Goal: Task Accomplishment & Management: Complete application form

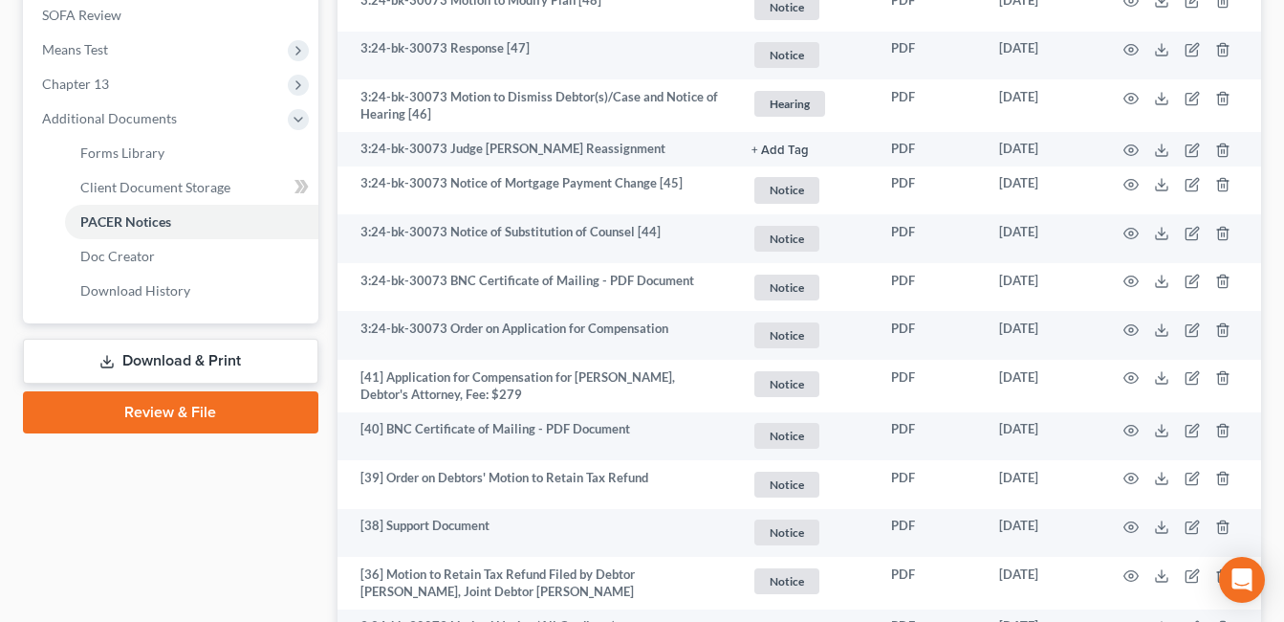
scroll to position [51, 0]
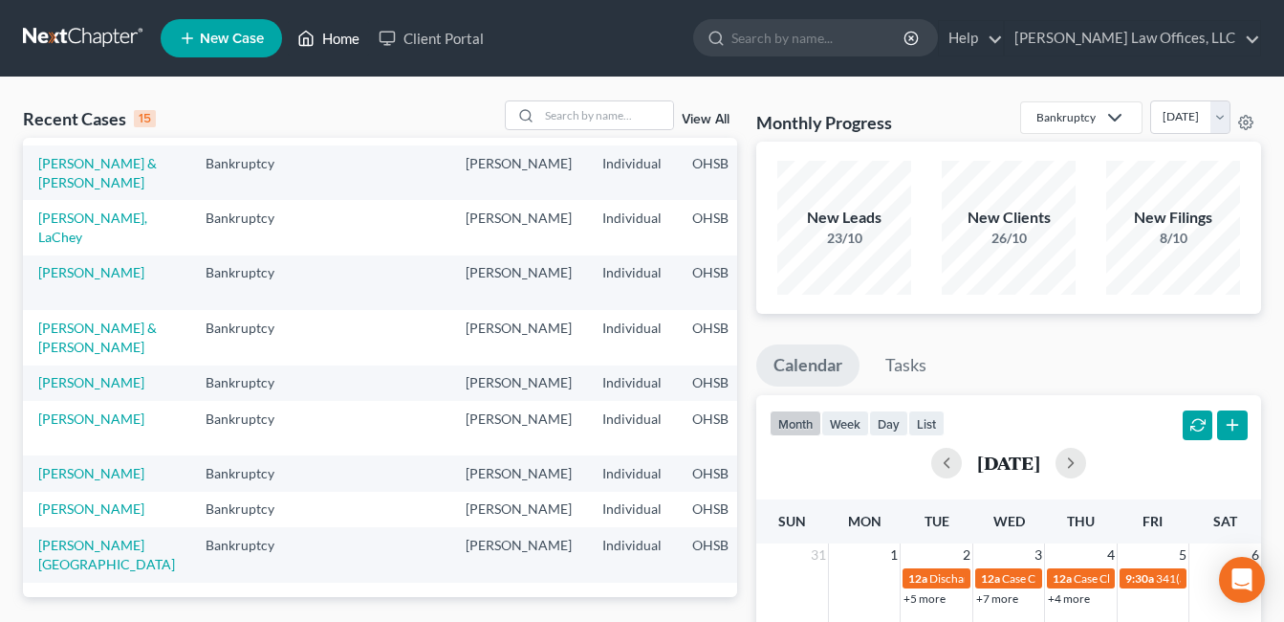
scroll to position [490, 0]
click at [47, 500] on link "[PERSON_NAME]" at bounding box center [91, 508] width 106 height 16
select select "3"
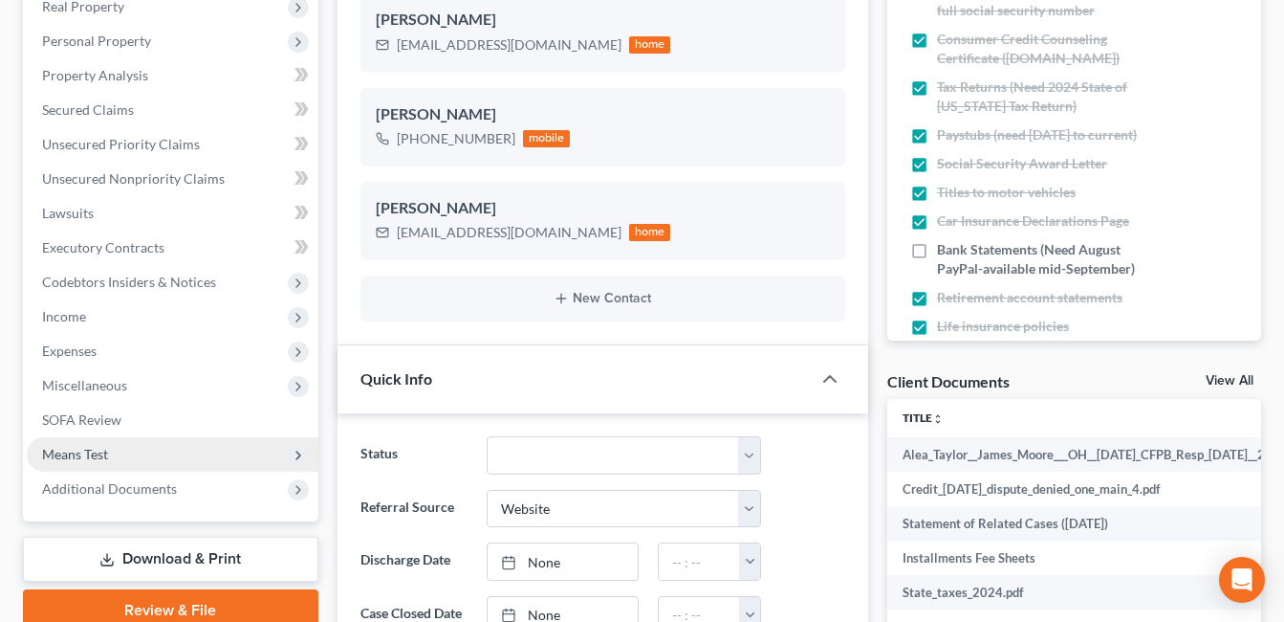
scroll to position [382, 0]
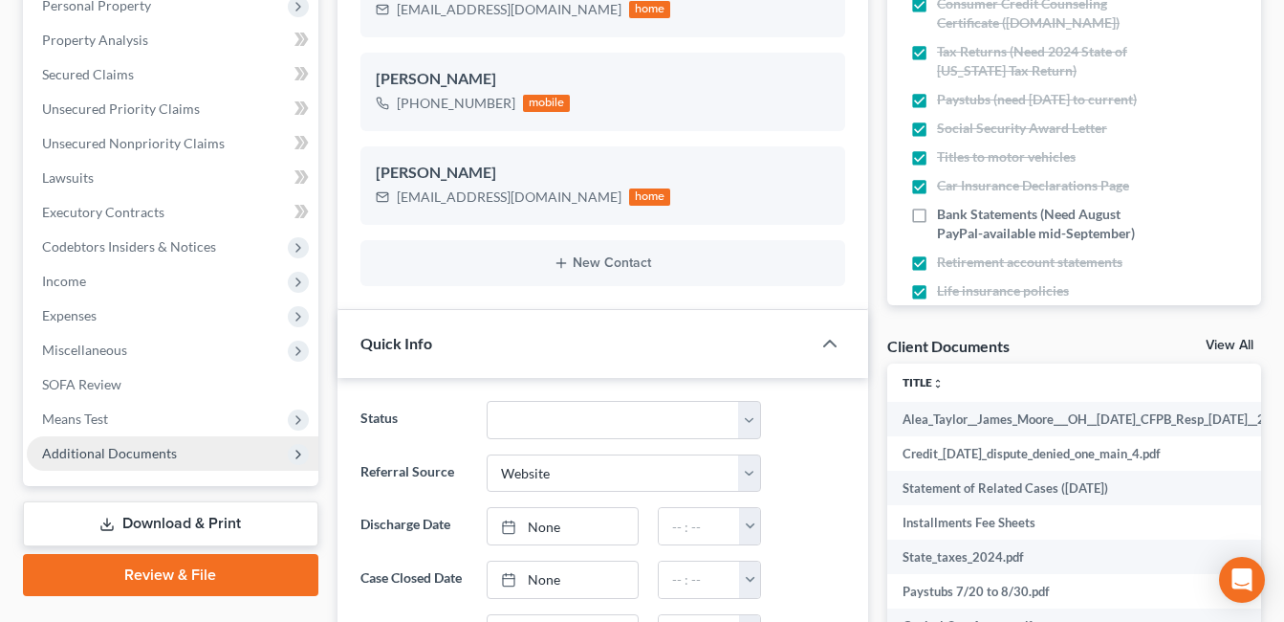
click at [98, 456] on span "Additional Documents" at bounding box center [109, 453] width 135 height 16
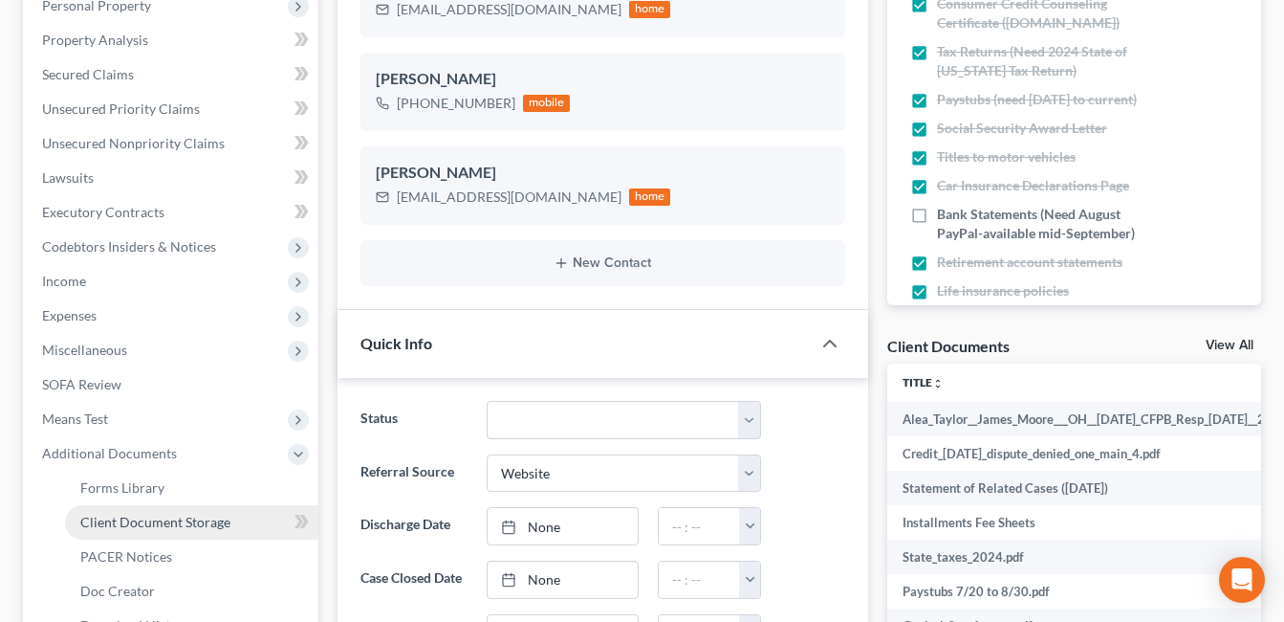
click at [196, 519] on span "Client Document Storage" at bounding box center [155, 521] width 150 height 16
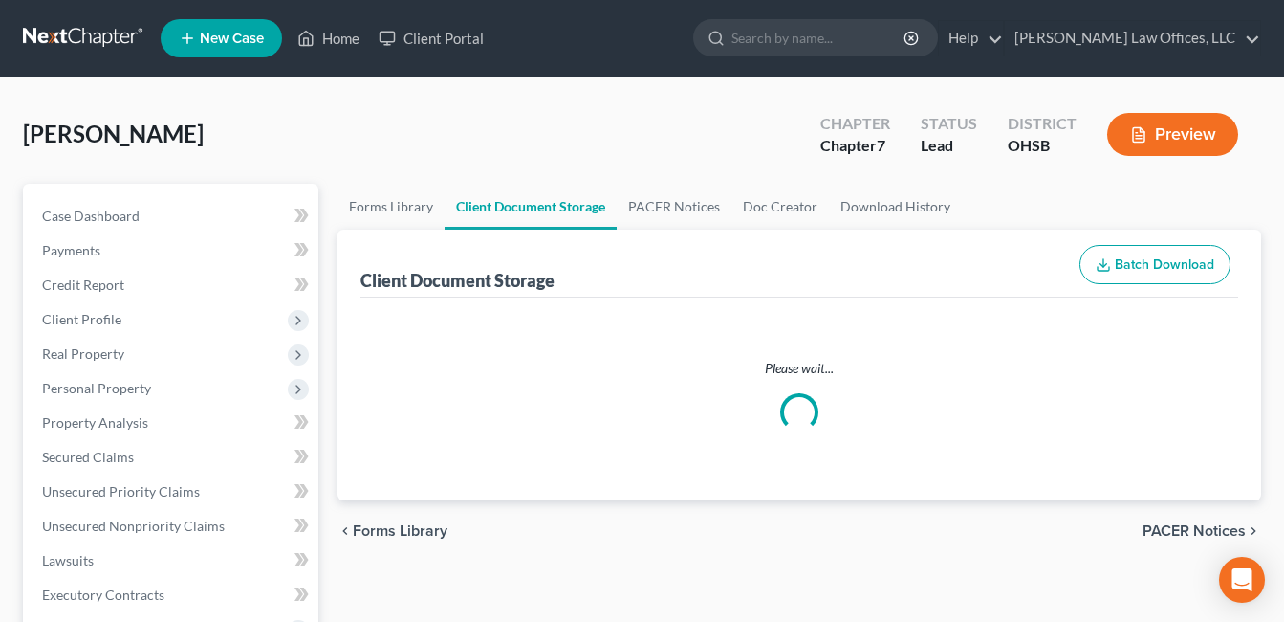
select select "7"
select select "37"
select select "52"
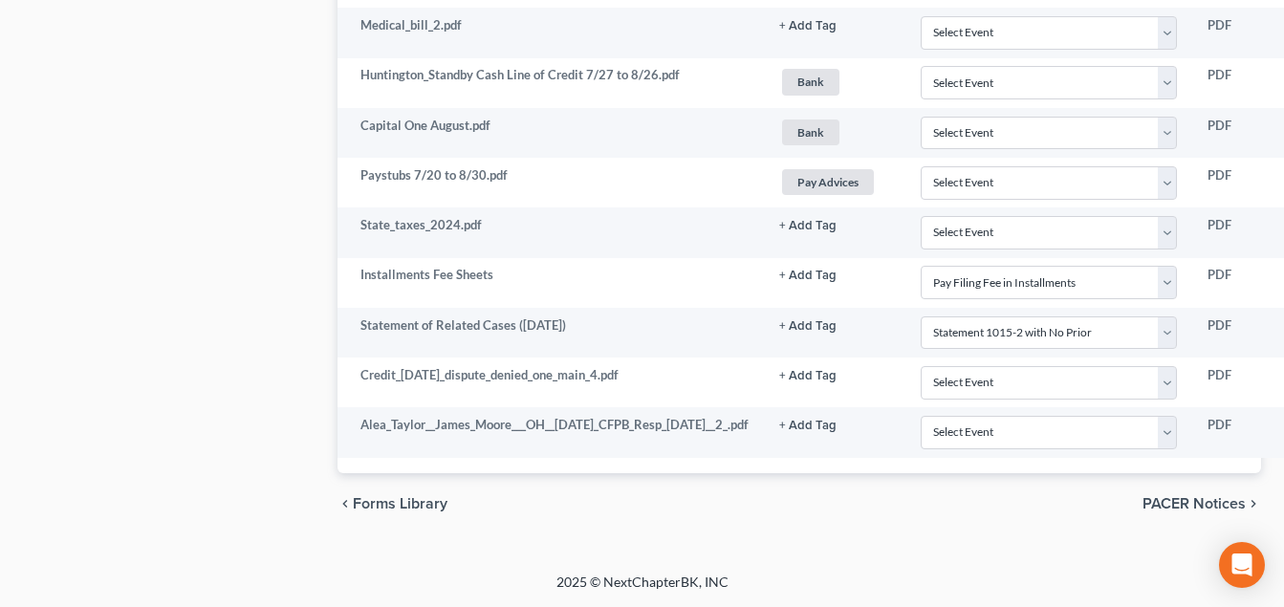
scroll to position [2499, 238]
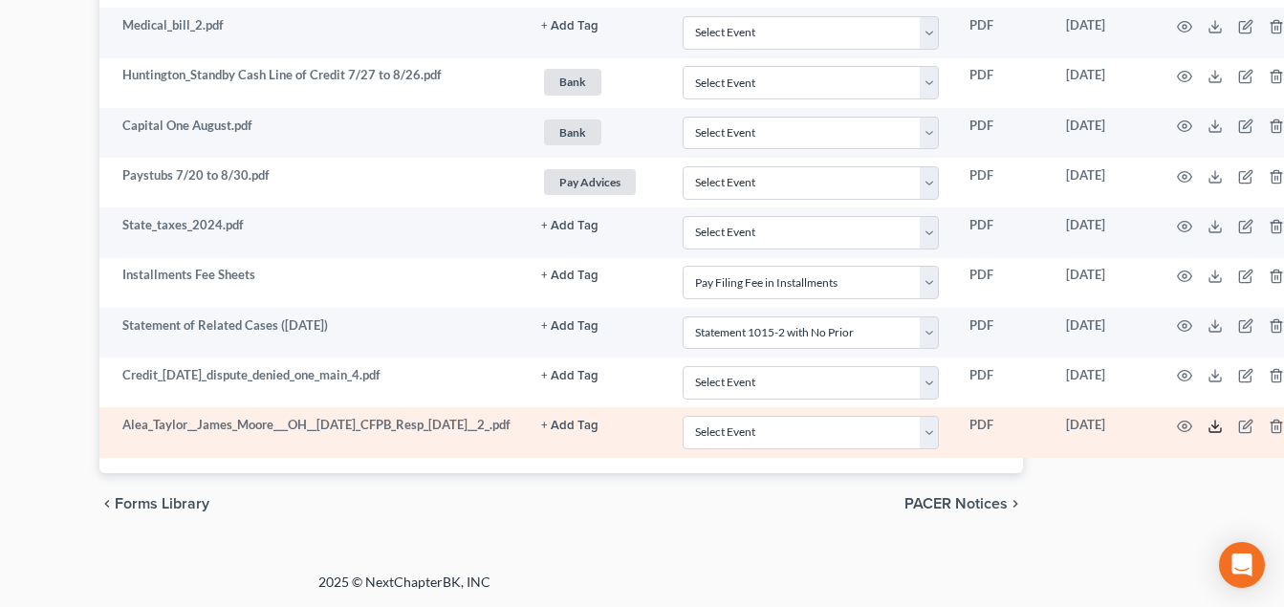
click at [1223, 426] on icon at bounding box center [1215, 426] width 15 height 15
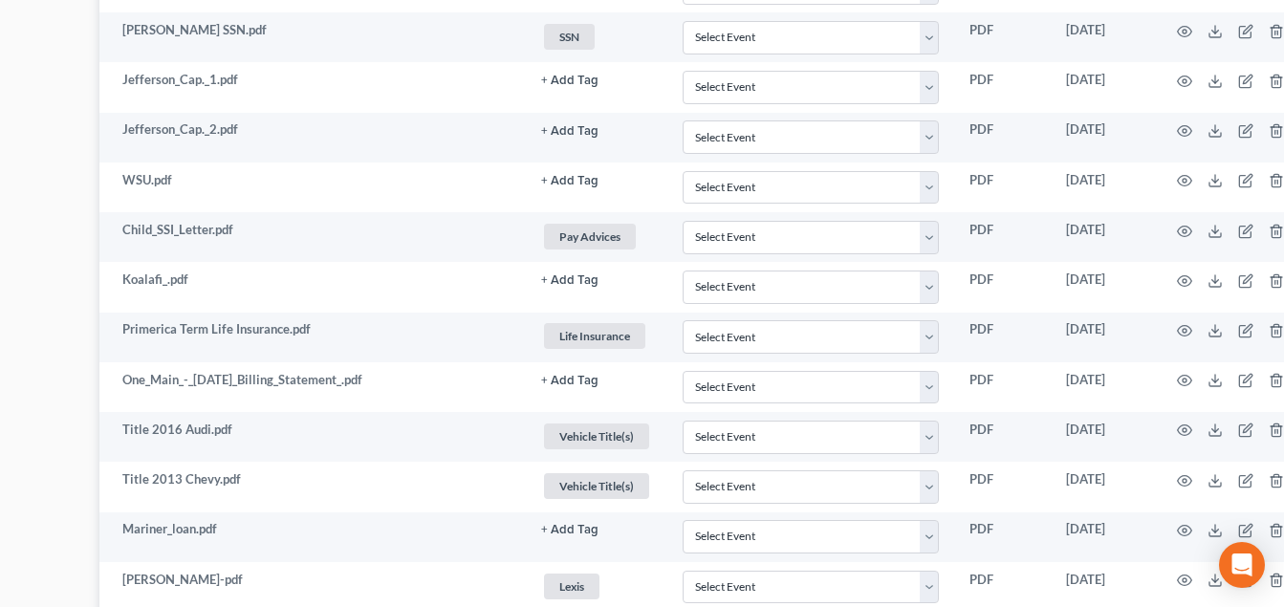
scroll to position [1543, 238]
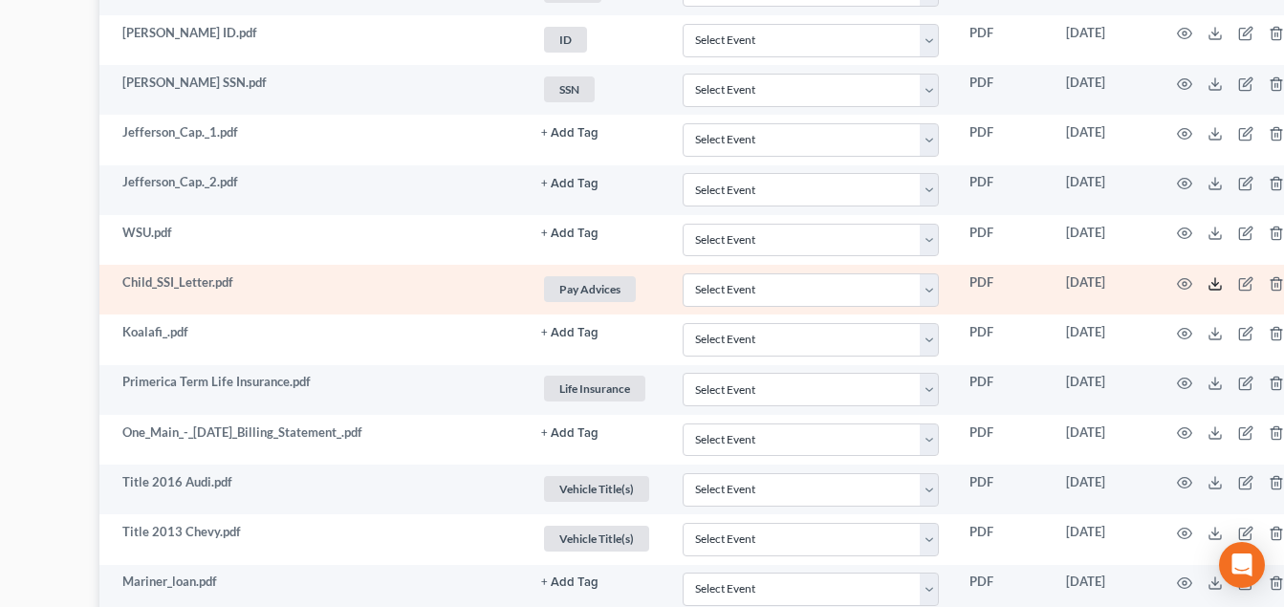
click at [1215, 283] on line at bounding box center [1215, 282] width 0 height 8
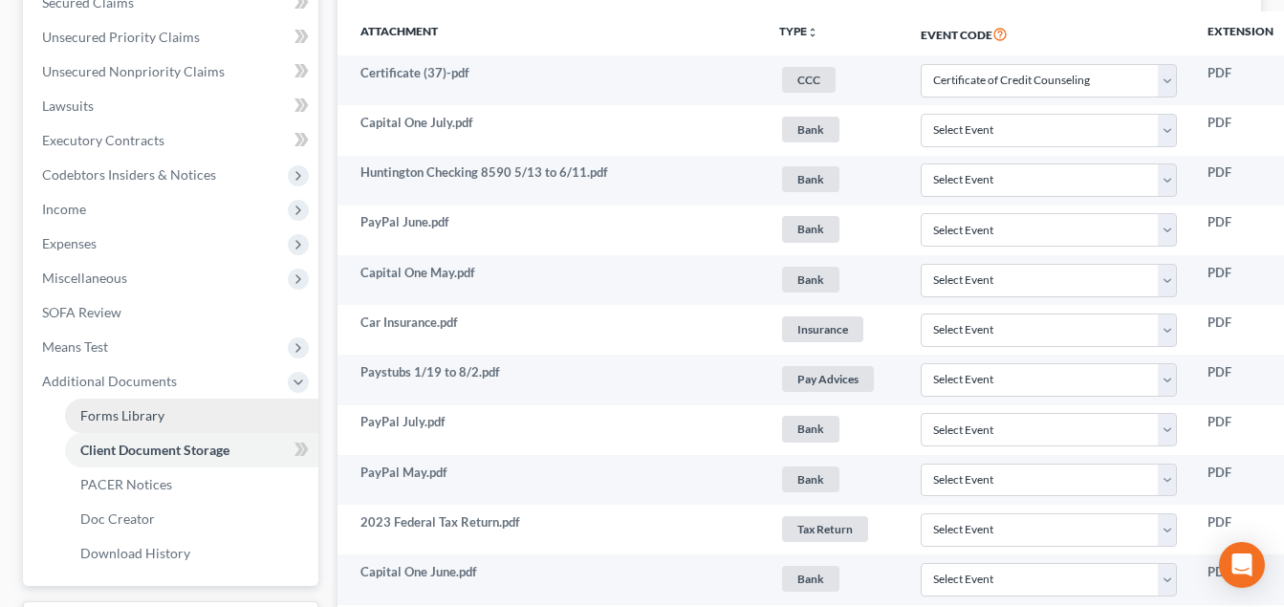
scroll to position [491, 0]
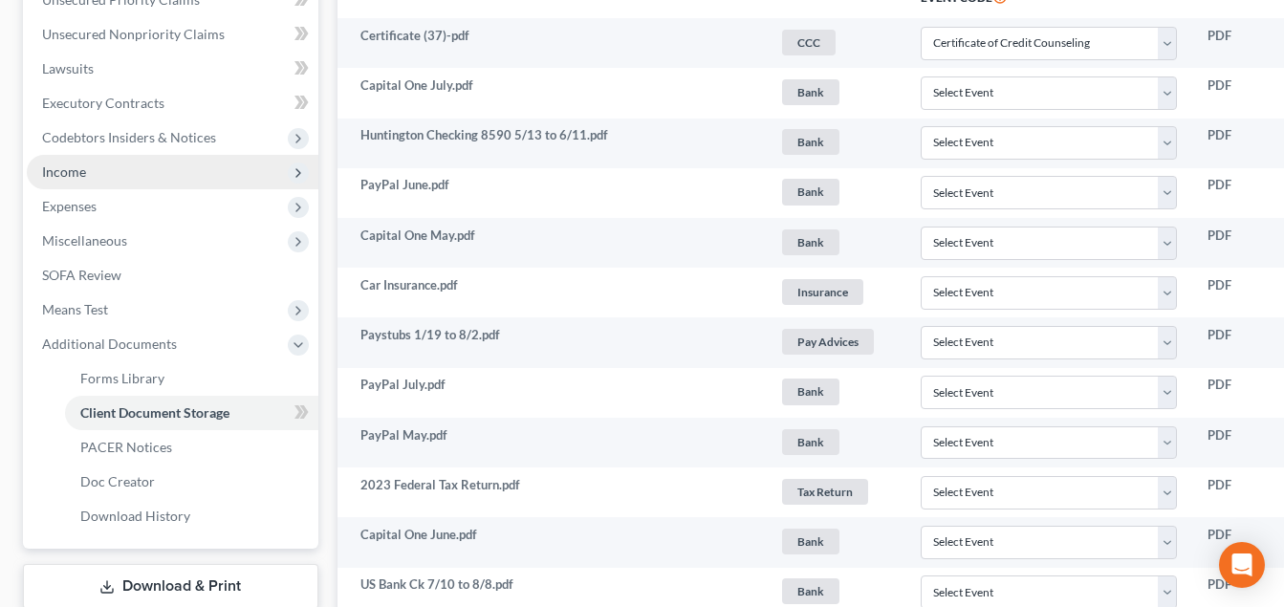
click at [100, 172] on span "Income" at bounding box center [173, 172] width 292 height 34
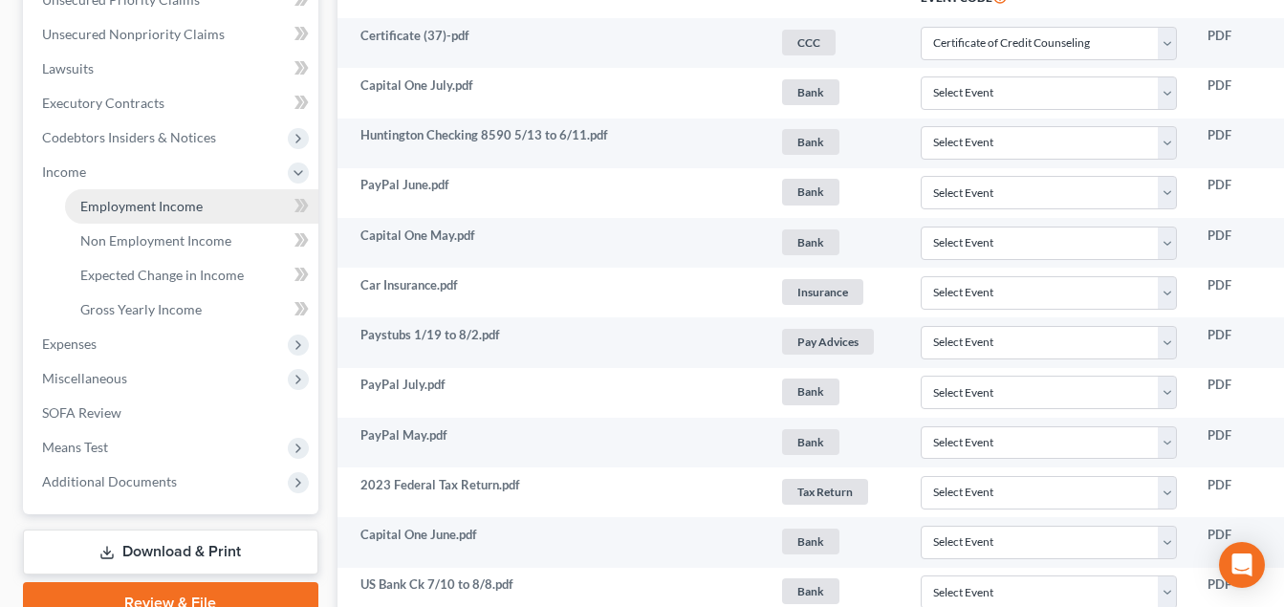
click at [122, 206] on span "Employment Income" at bounding box center [141, 206] width 122 height 16
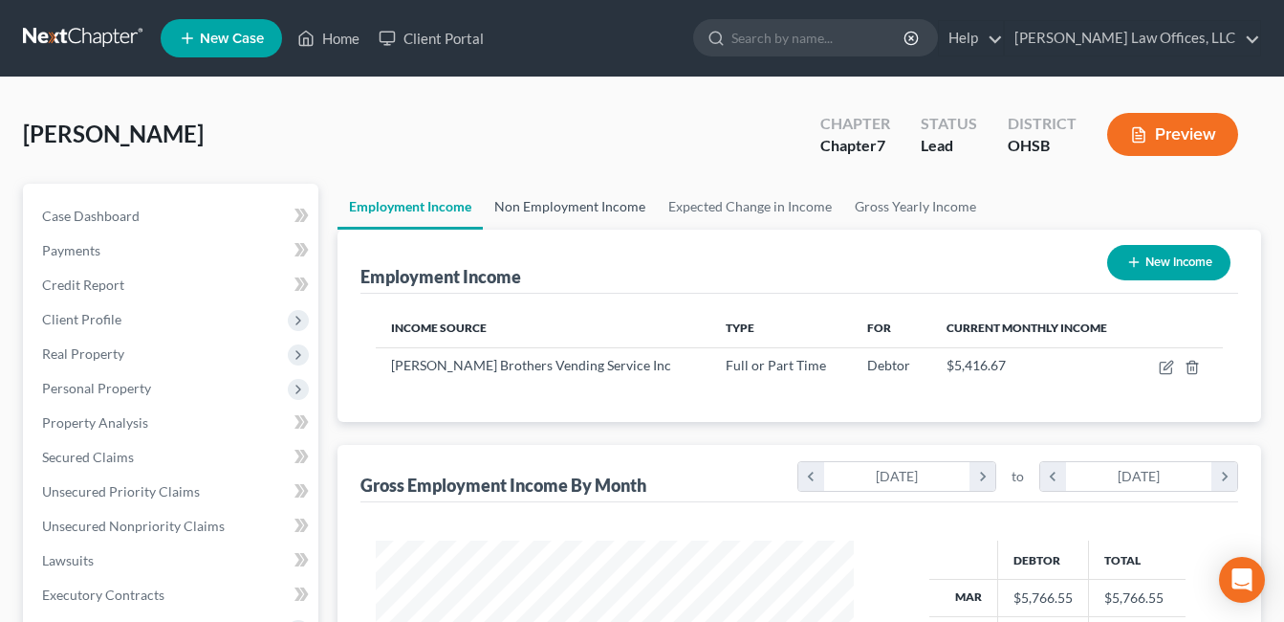
click at [537, 207] on link "Non Employment Income" at bounding box center [570, 207] width 174 height 46
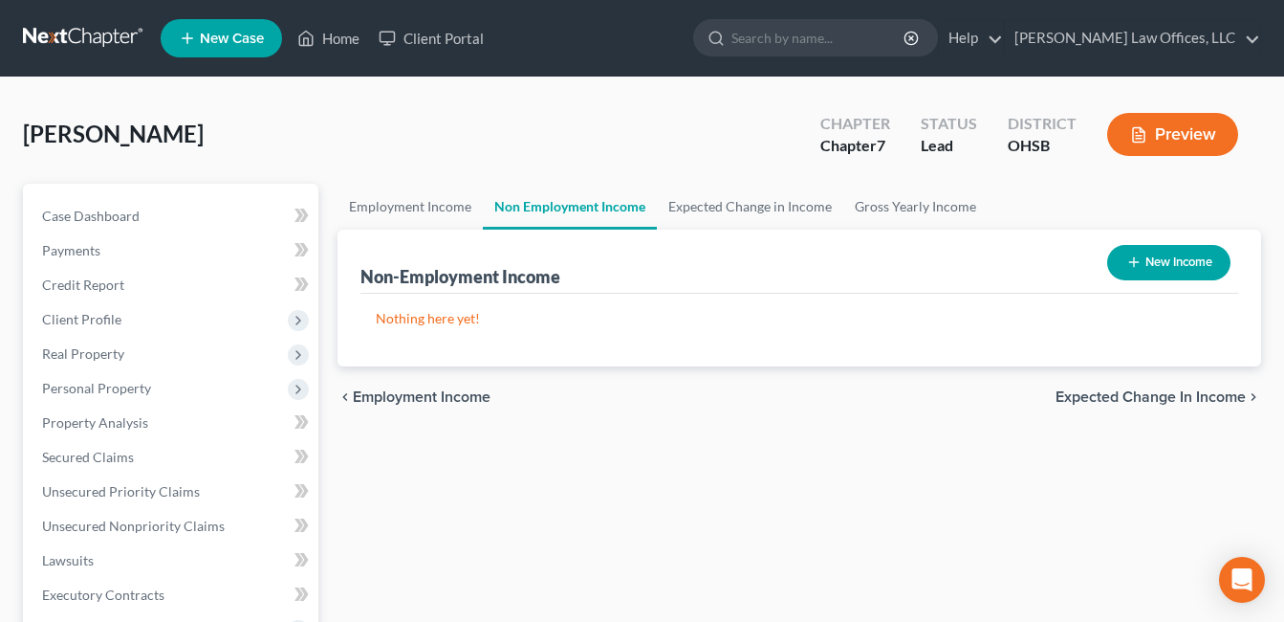
click at [1172, 255] on button "New Income" at bounding box center [1168, 262] width 123 height 35
select select "0"
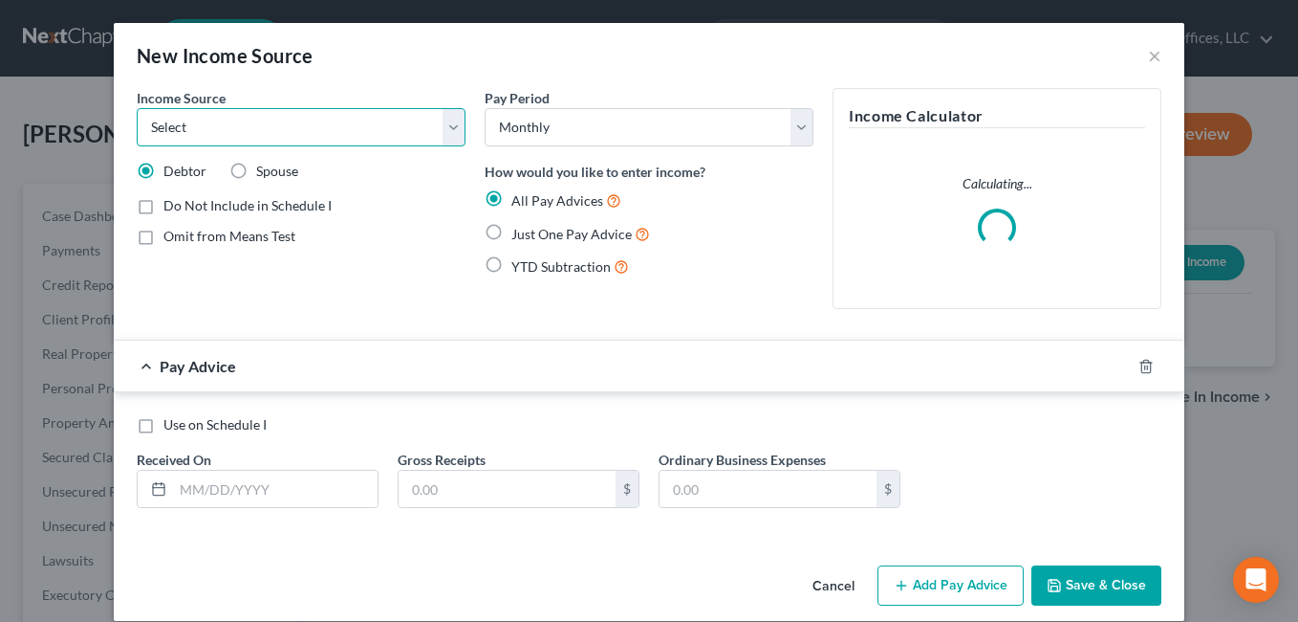
drag, startPoint x: 446, startPoint y: 135, endPoint x: 422, endPoint y: 149, distance: 27.9
click at [446, 135] on select "Select Unemployment Disability (from employer) Pension Retirement Social Securi…" at bounding box center [301, 127] width 329 height 38
select select "4"
click at [137, 108] on select "Select Unemployment Disability (from employer) Pension Retirement Social Securi…" at bounding box center [301, 127] width 329 height 38
click at [512, 235] on label "Just One Pay Advice" at bounding box center [581, 234] width 139 height 22
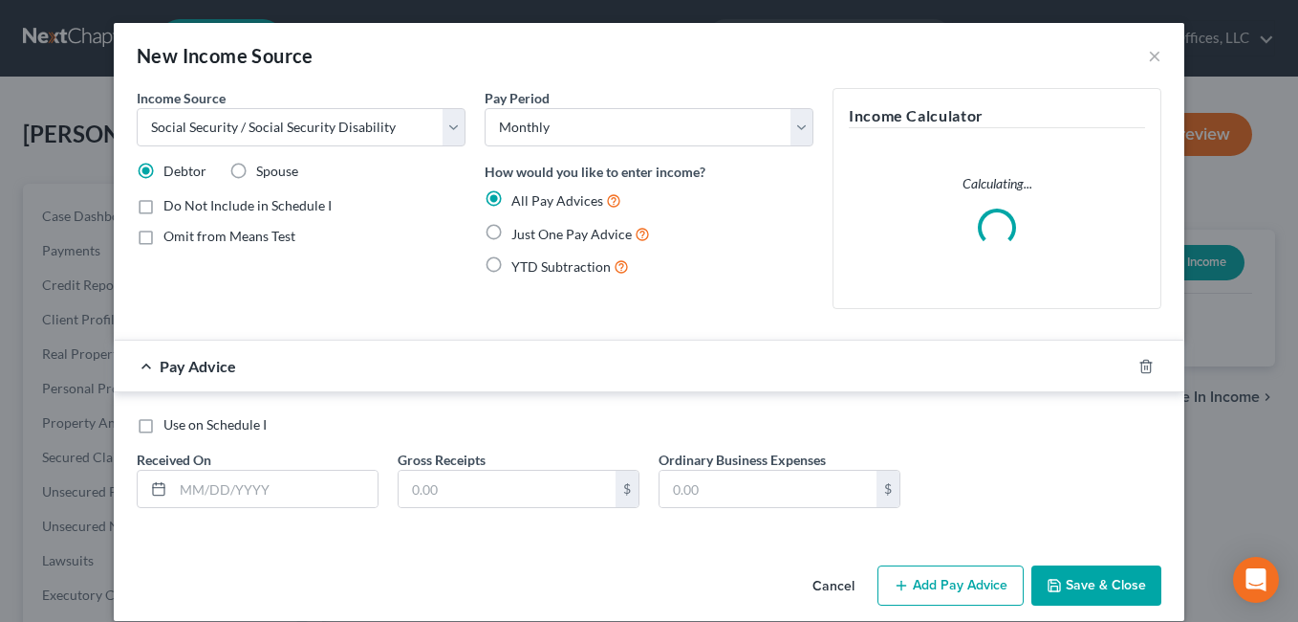
click at [519, 235] on input "Just One Pay Advice" at bounding box center [525, 229] width 12 height 12
radio input "true"
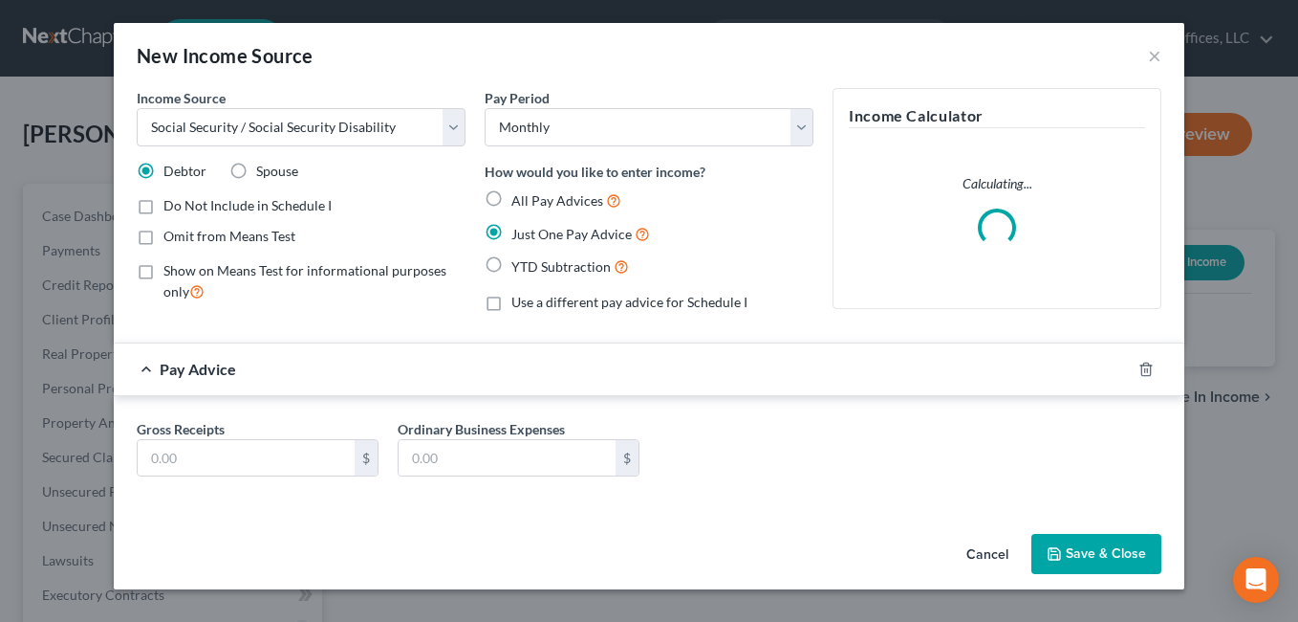
click at [512, 233] on label "Just One Pay Advice" at bounding box center [581, 234] width 139 height 22
click at [519, 233] on input "Just One Pay Advice" at bounding box center [525, 229] width 12 height 12
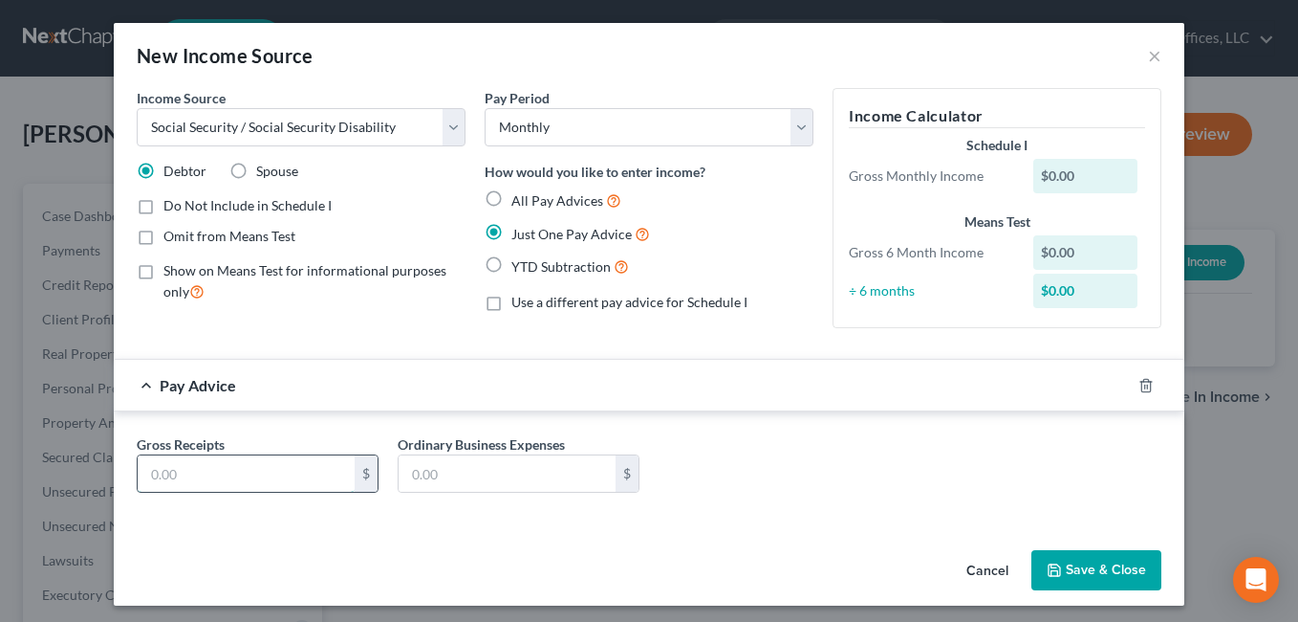
click at [260, 465] on input "text" at bounding box center [246, 473] width 217 height 36
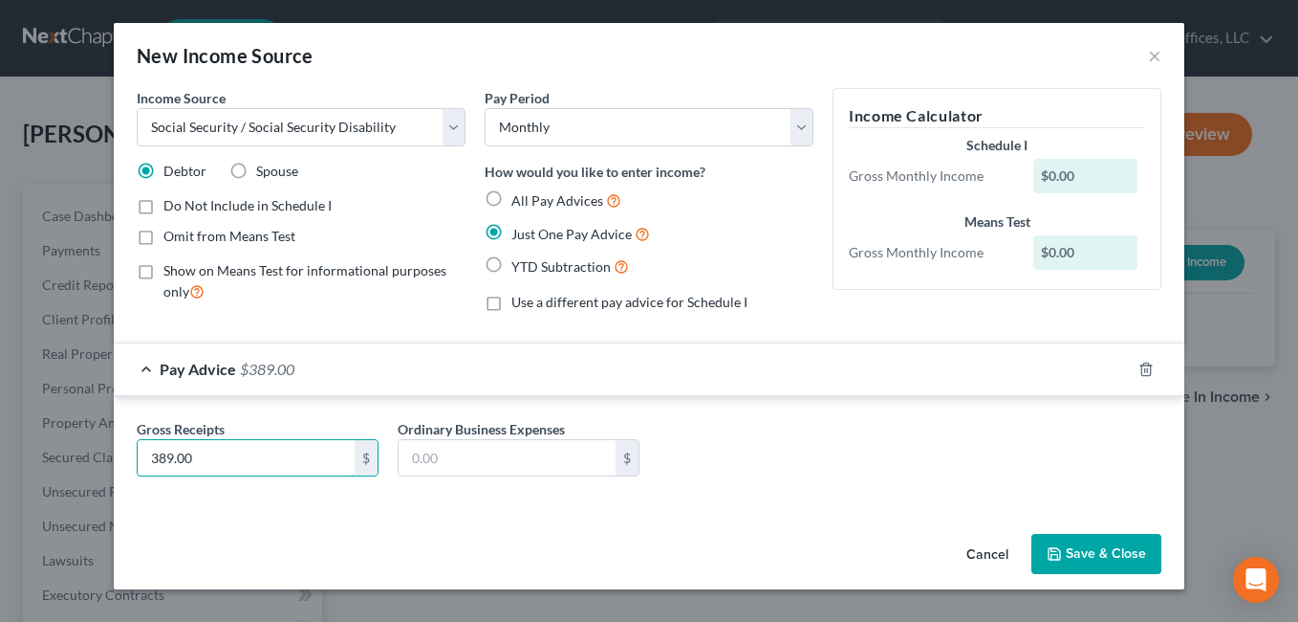
type input "389.00"
click at [164, 236] on label "Omit from Means Test" at bounding box center [230, 236] width 132 height 19
click at [171, 236] on input "Omit from Means Test" at bounding box center [177, 233] width 12 height 12
checkbox input "true"
click at [164, 205] on label "Do Not Include in Schedule I" at bounding box center [248, 205] width 168 height 19
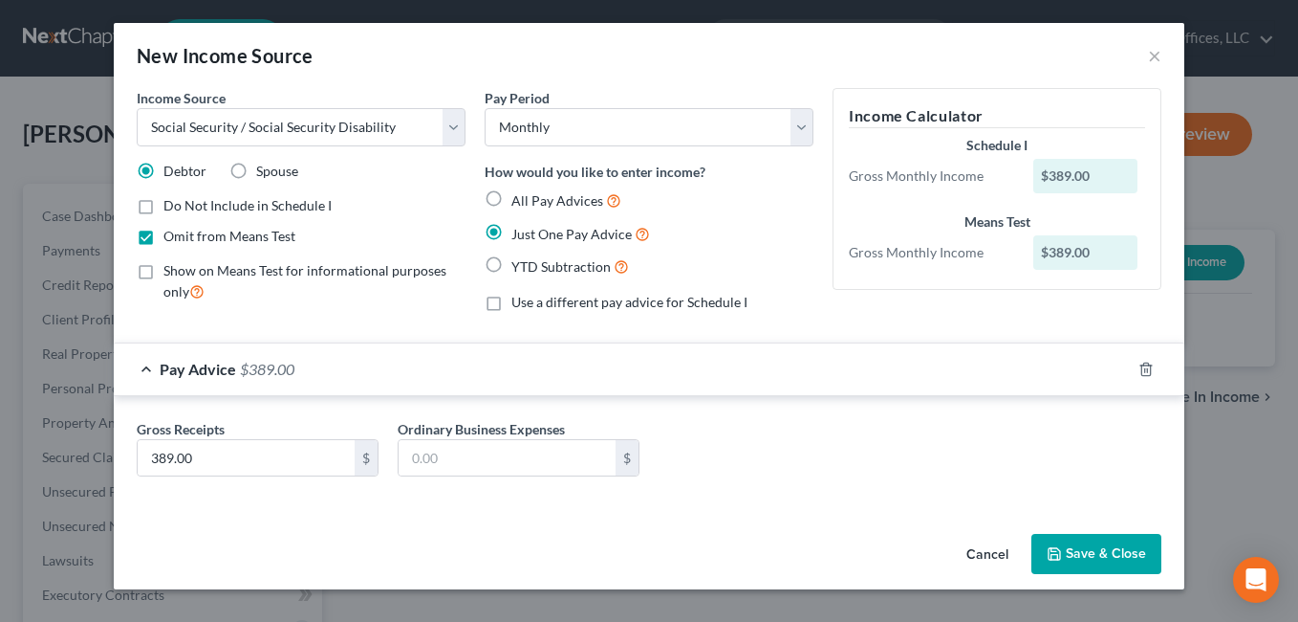
click at [171, 205] on input "Do Not Include in Schedule I" at bounding box center [177, 202] width 12 height 12
click at [164, 207] on label "Do Not Include in Schedule I" at bounding box center [248, 205] width 168 height 19
click at [171, 207] on input "Do Not Include in Schedule I" at bounding box center [177, 202] width 12 height 12
checkbox input "false"
click at [1098, 554] on button "Save & Close" at bounding box center [1097, 554] width 130 height 40
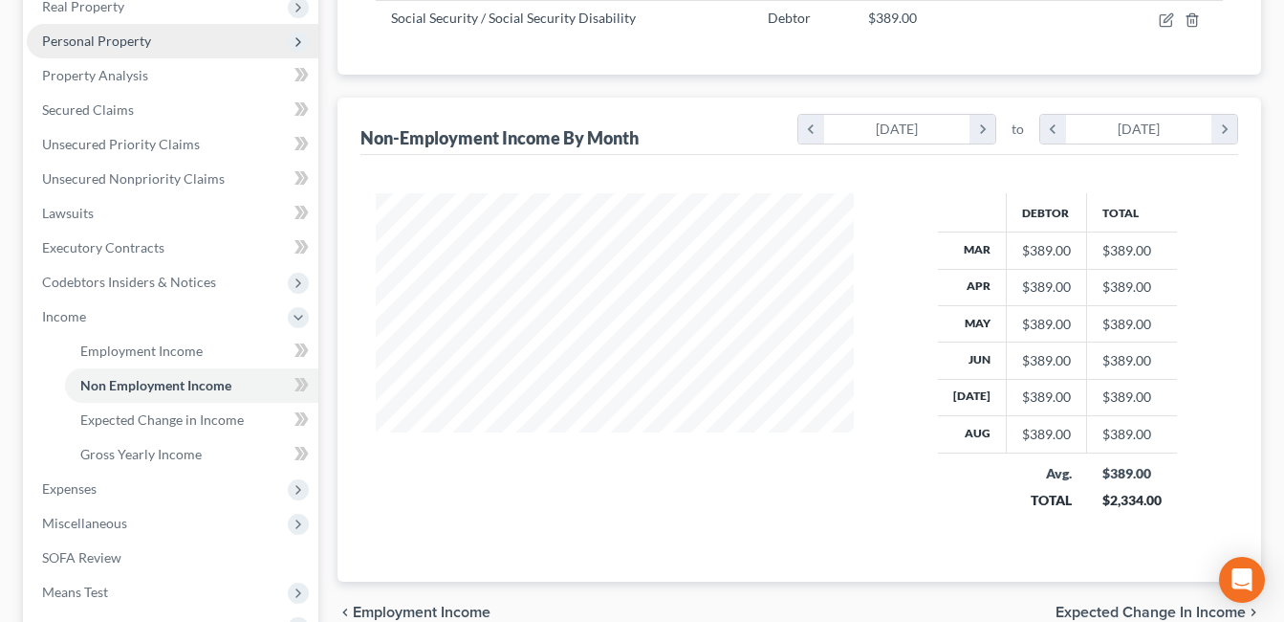
scroll to position [478, 0]
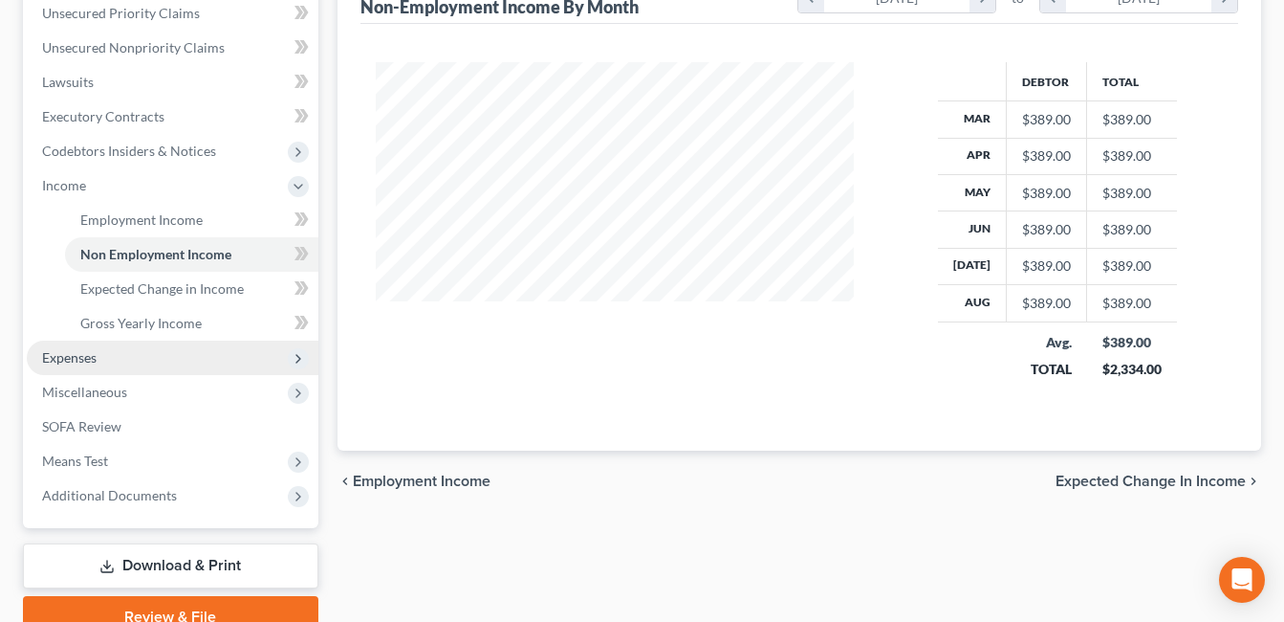
click at [84, 362] on span "Expenses" at bounding box center [69, 357] width 55 height 16
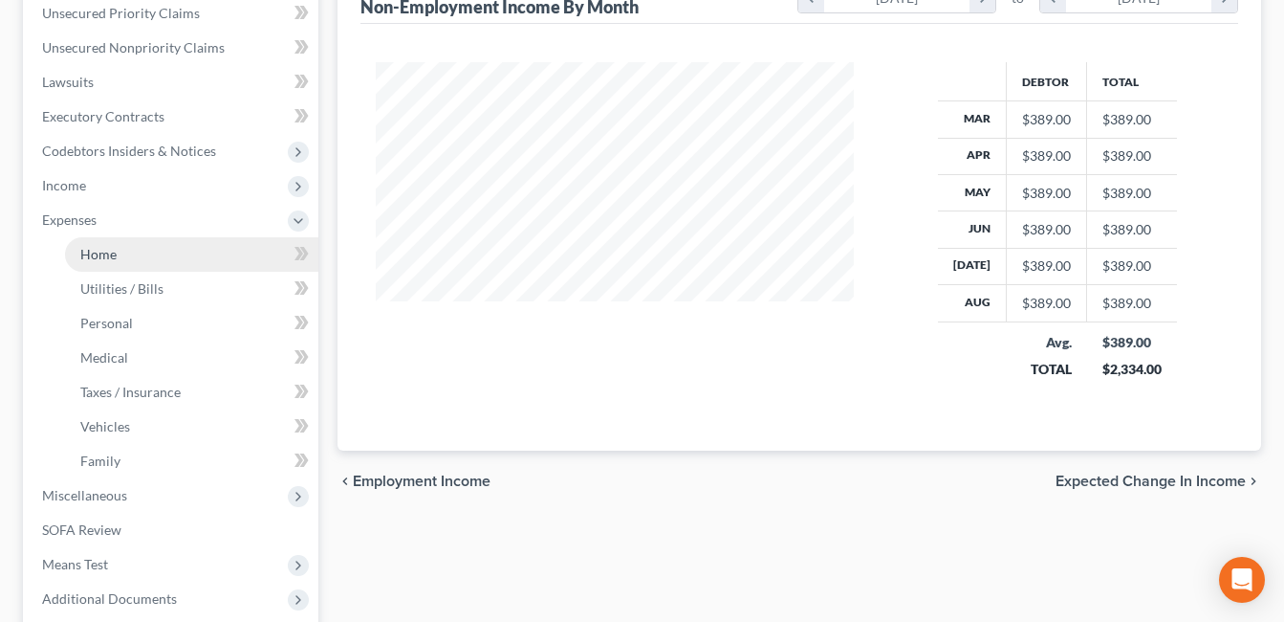
drag, startPoint x: 120, startPoint y: 258, endPoint x: 159, endPoint y: 266, distance: 39.9
click at [120, 258] on link "Home" at bounding box center [191, 254] width 253 height 34
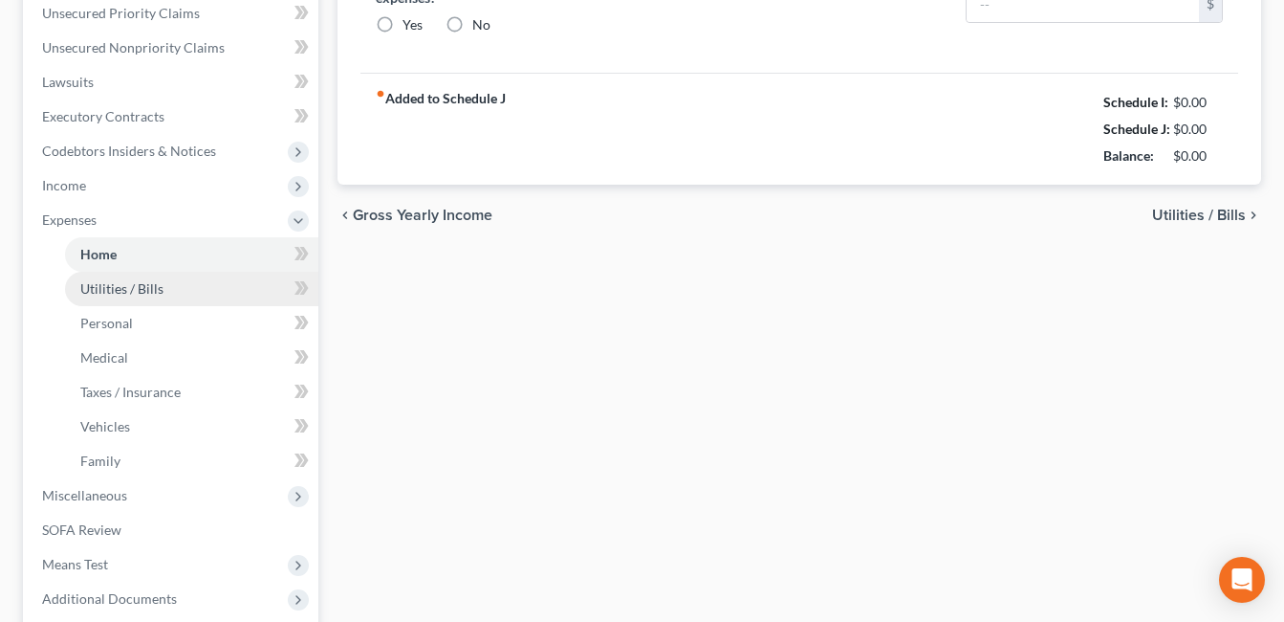
type input "650.00"
radio input "true"
type input "38.00"
type input "25.00"
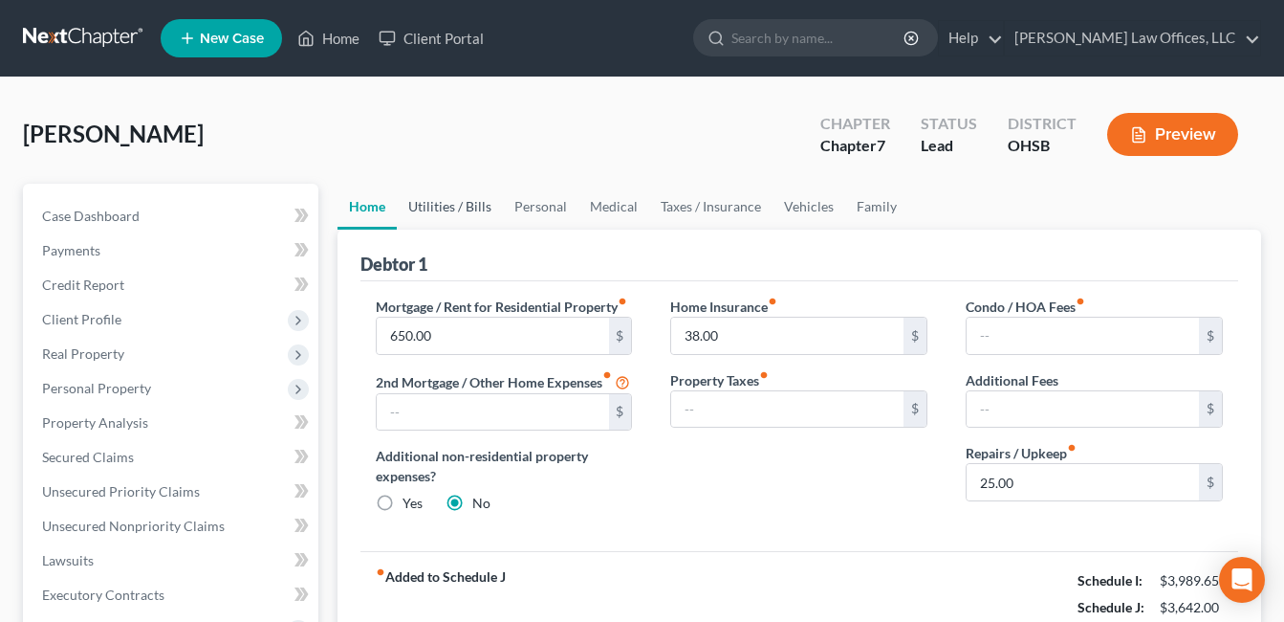
click at [470, 208] on link "Utilities / Bills" at bounding box center [450, 207] width 106 height 46
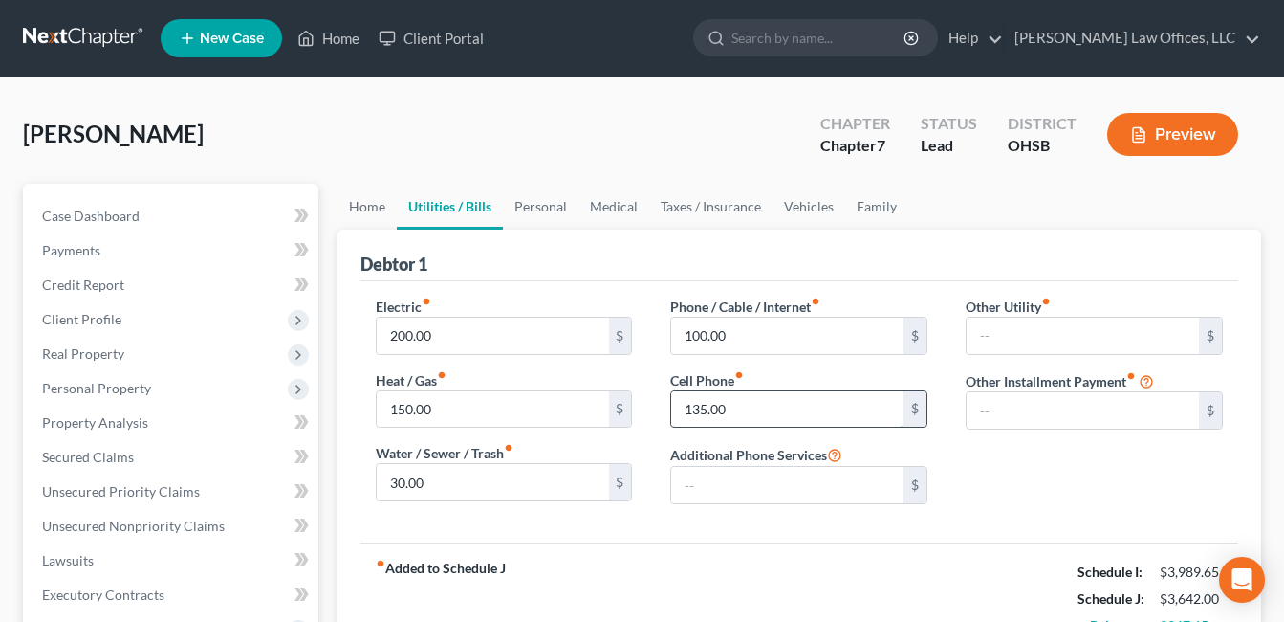
click at [731, 408] on input "135.00" at bounding box center [787, 409] width 232 height 36
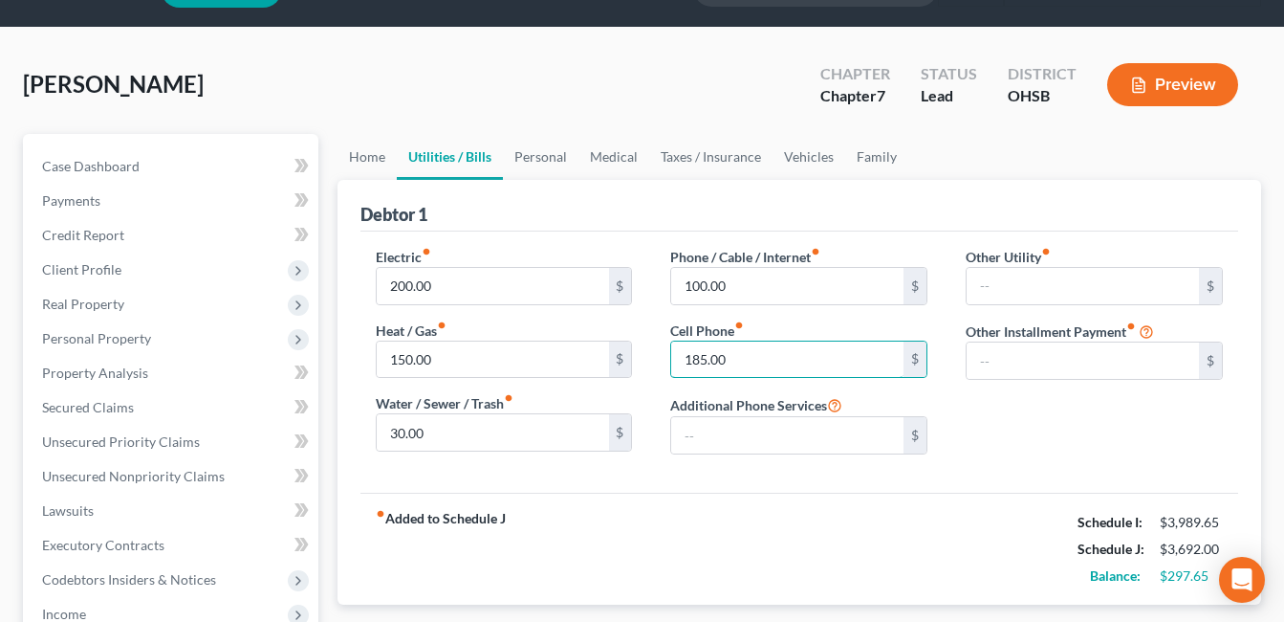
scroll to position [191, 0]
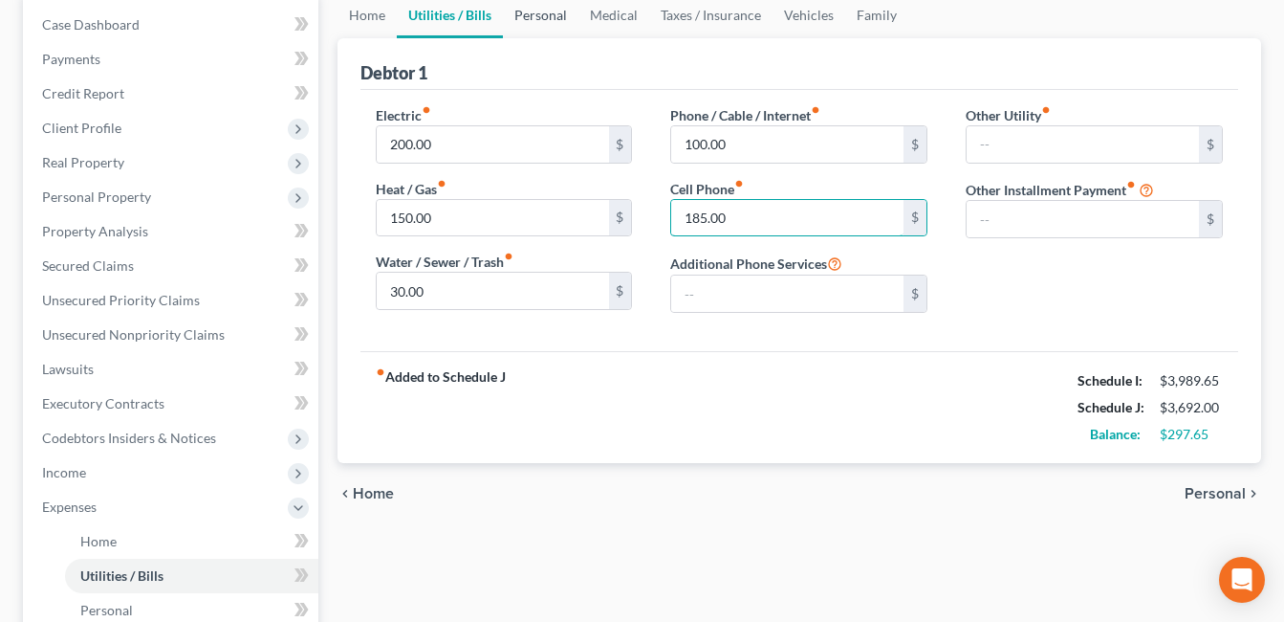
type input "185.00"
click at [533, 23] on link "Personal" at bounding box center [541, 15] width 76 height 46
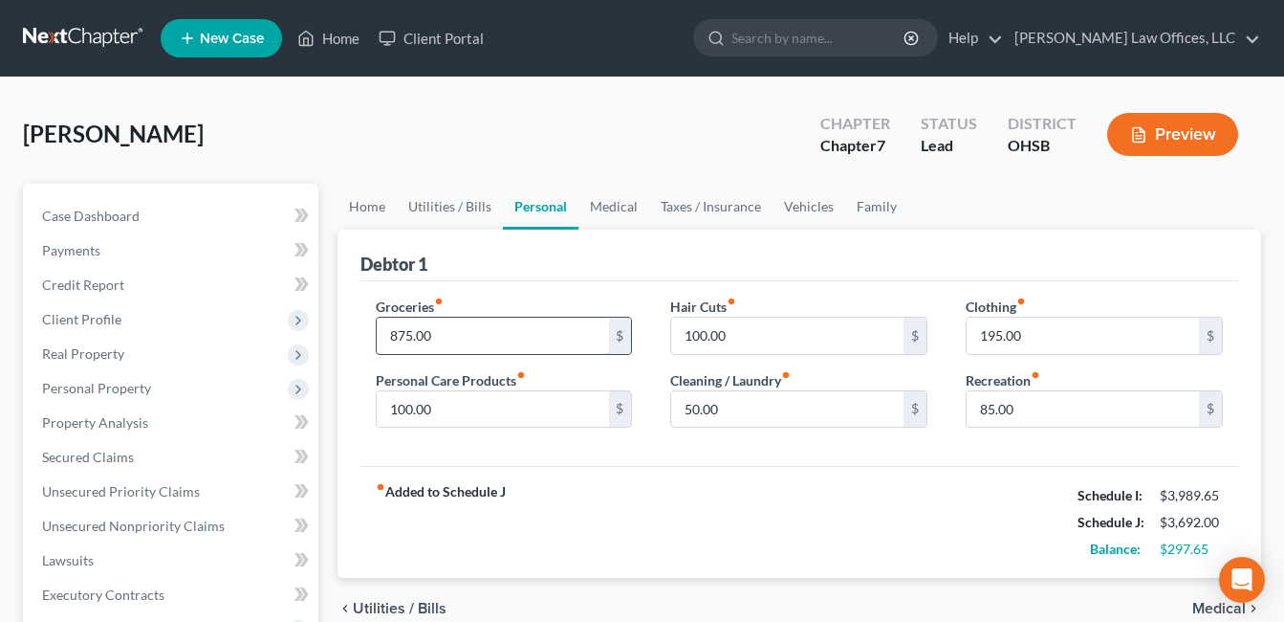
click at [441, 340] on input "875.00" at bounding box center [493, 335] width 232 height 36
type input "925.00"
type input "200.00"
click at [611, 211] on link "Medical" at bounding box center [613, 207] width 71 height 46
click at [615, 200] on link "Medical" at bounding box center [613, 207] width 71 height 46
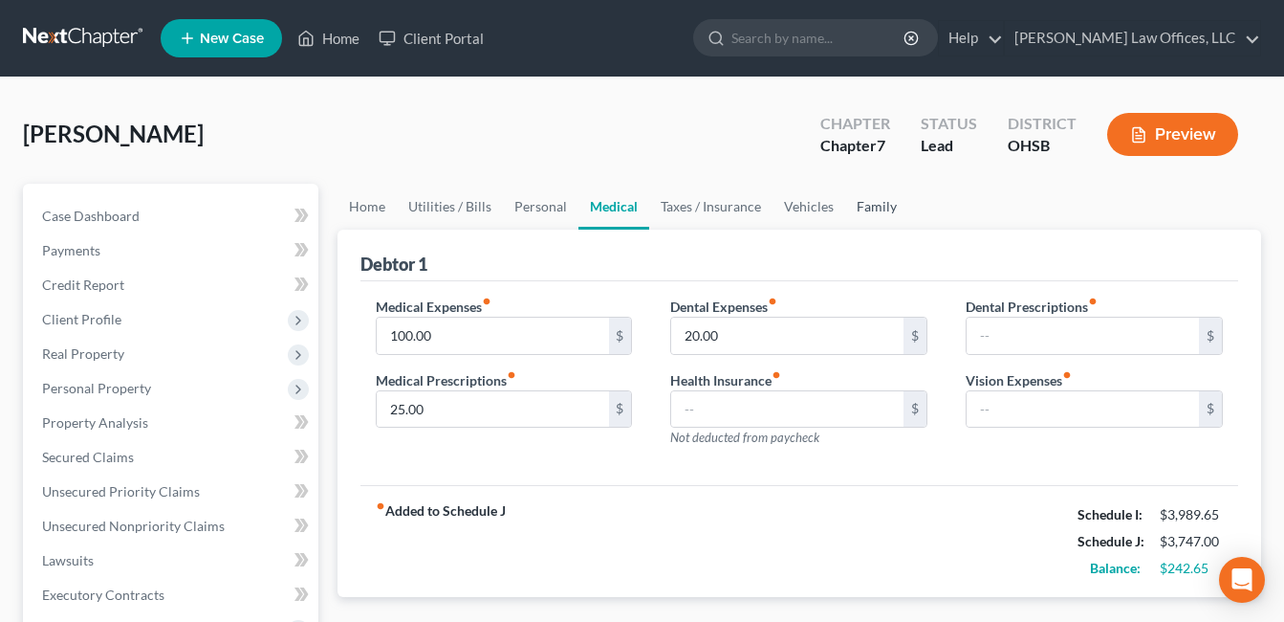
click at [847, 205] on link "Family" at bounding box center [876, 207] width 63 height 46
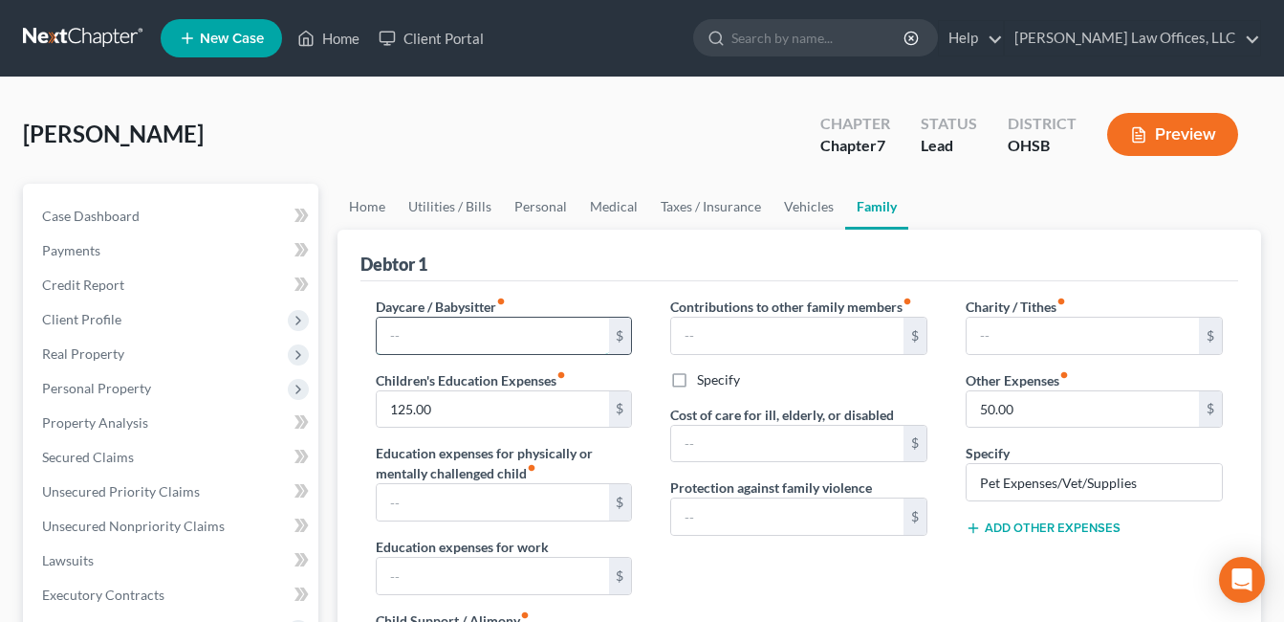
click at [504, 352] on input "text" at bounding box center [493, 335] width 232 height 36
type input "5"
click at [444, 398] on input "125.00" at bounding box center [493, 409] width 232 height 36
type input "150.00"
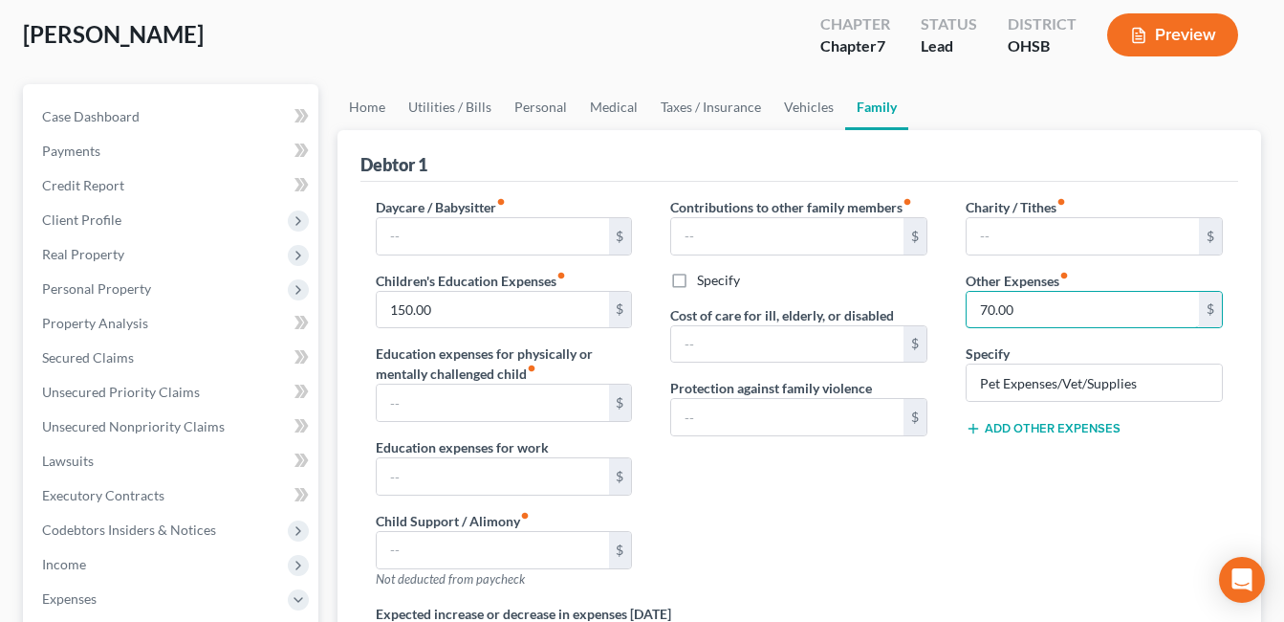
scroll to position [96, 0]
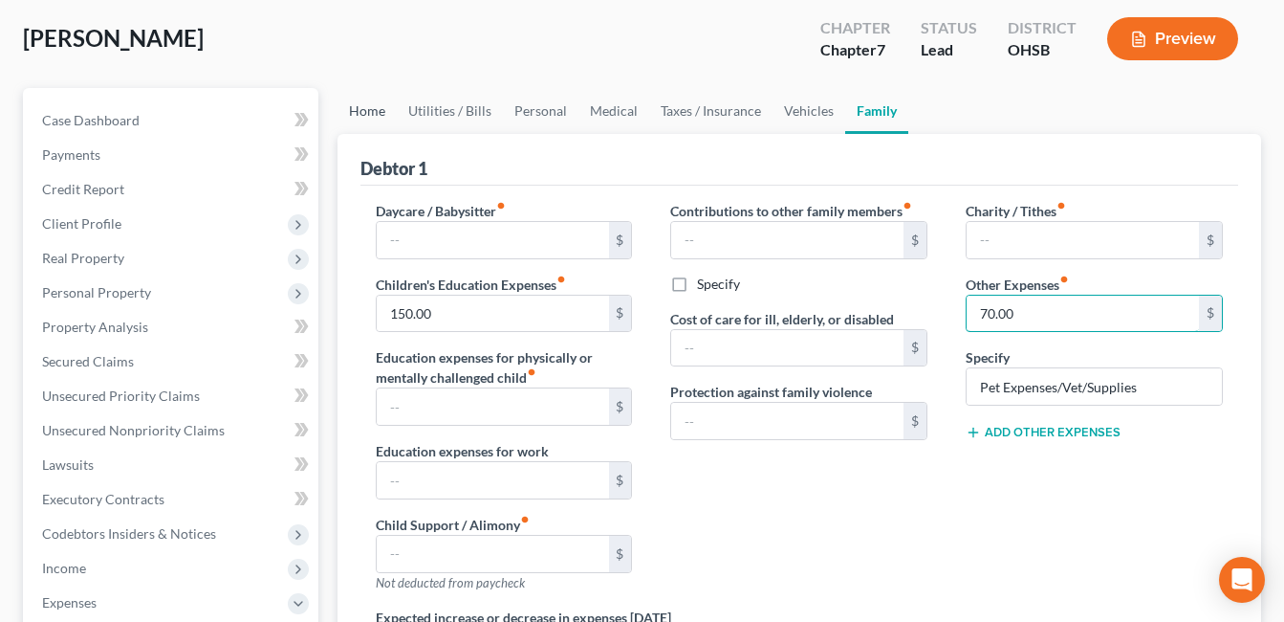
type input "70.00"
click at [377, 106] on link "Home" at bounding box center [367, 111] width 59 height 46
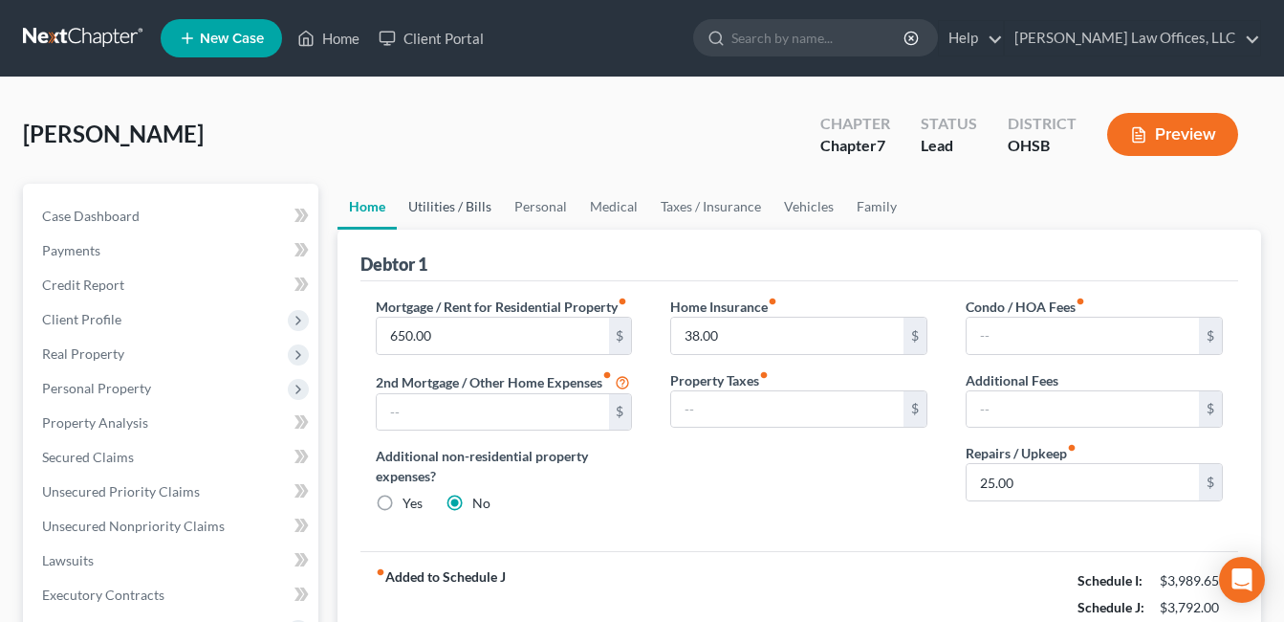
click at [450, 204] on link "Utilities / Bills" at bounding box center [450, 207] width 106 height 46
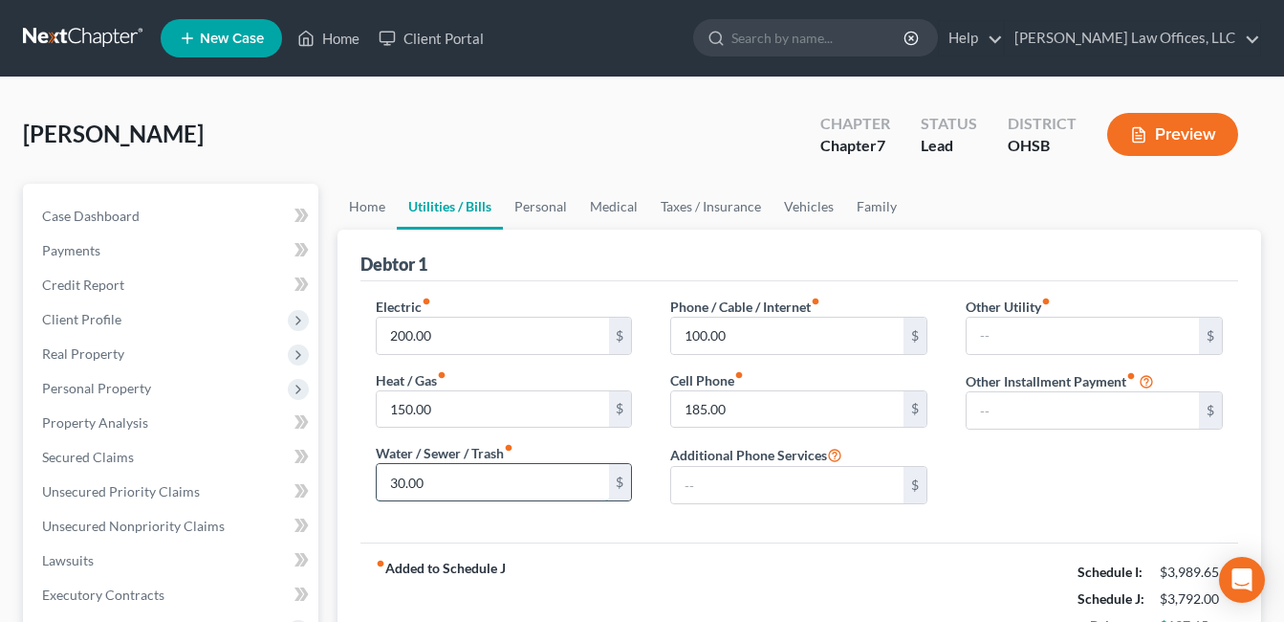
click at [460, 482] on input "30.00" at bounding box center [493, 482] width 232 height 36
type input "35.00"
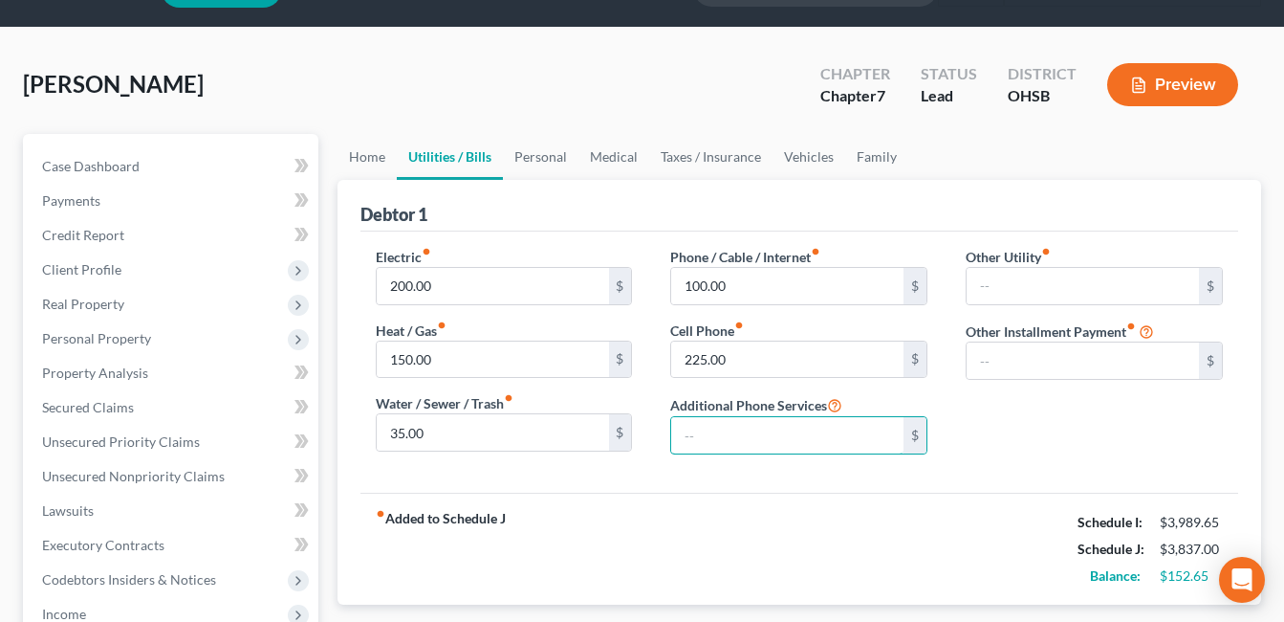
scroll to position [96, 0]
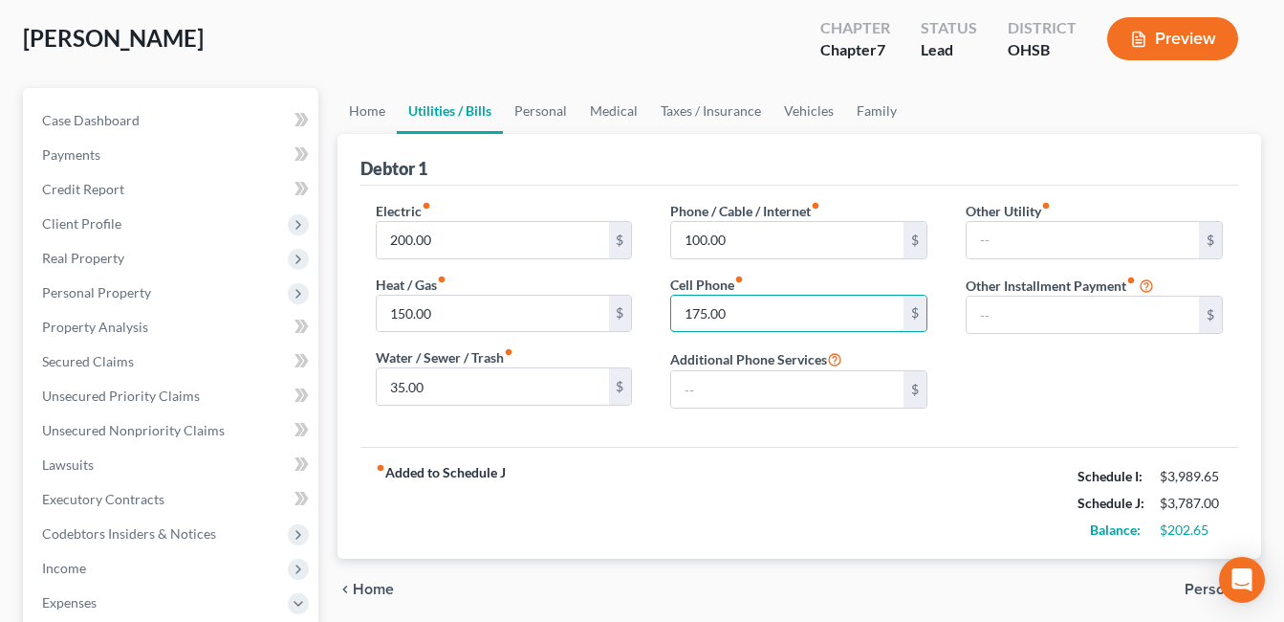
type input "175.00"
click at [530, 117] on link "Personal" at bounding box center [541, 111] width 76 height 46
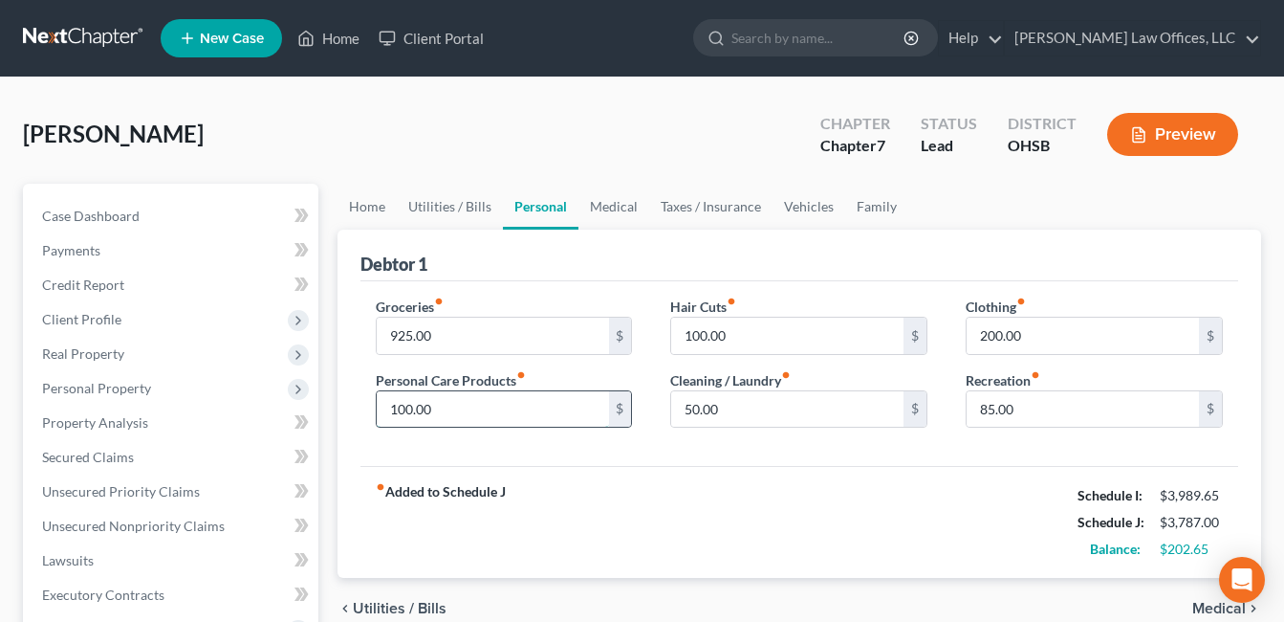
click at [433, 407] on input "100.00" at bounding box center [493, 409] width 232 height 36
type input "125.00"
click at [599, 200] on link "Medical" at bounding box center [613, 207] width 71 height 46
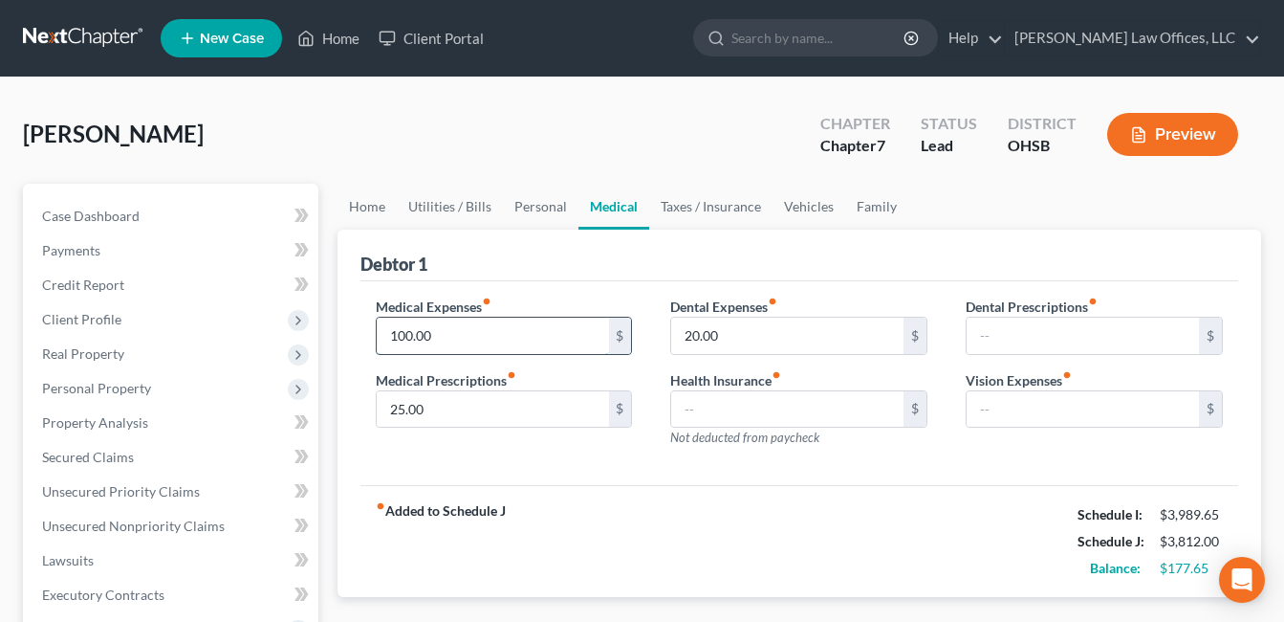
click at [474, 337] on input "100.00" at bounding box center [493, 335] width 232 height 36
type input "150.00"
type input "50.00"
click at [673, 206] on link "Taxes / Insurance" at bounding box center [710, 207] width 123 height 46
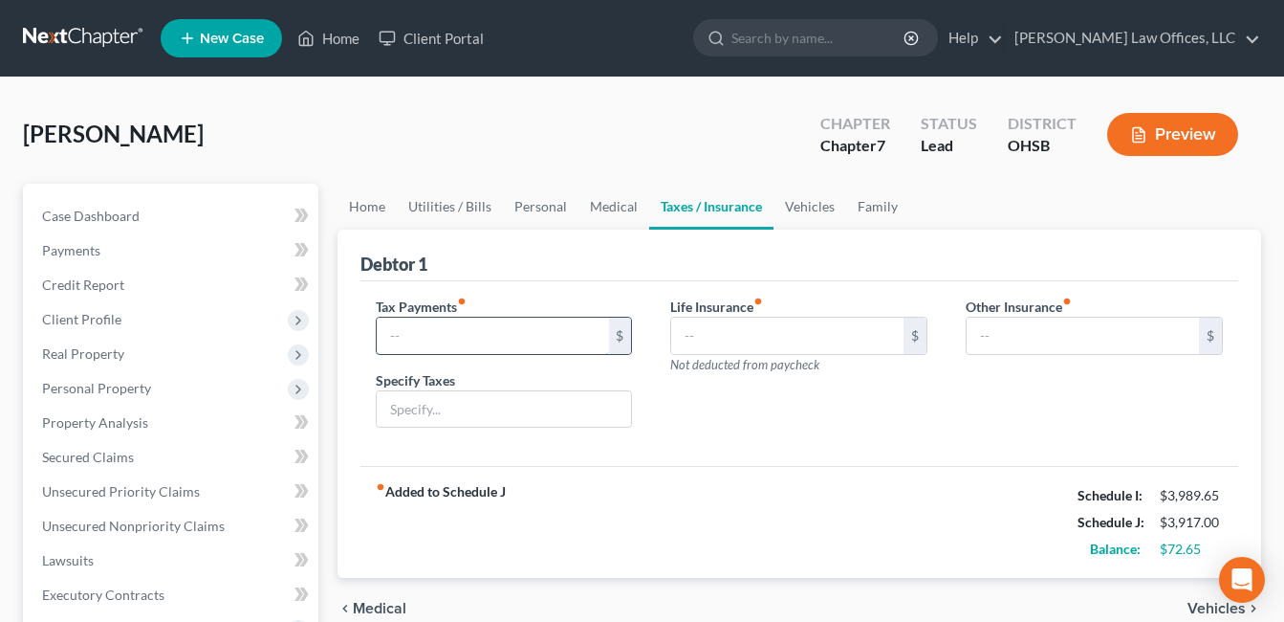
click at [543, 322] on input "text" at bounding box center [493, 335] width 232 height 36
type input "70.00"
click at [638, 369] on div "Tax Payments fiber_manual_record 70.00 $ Specify Taxes" at bounding box center [504, 369] width 295 height 147
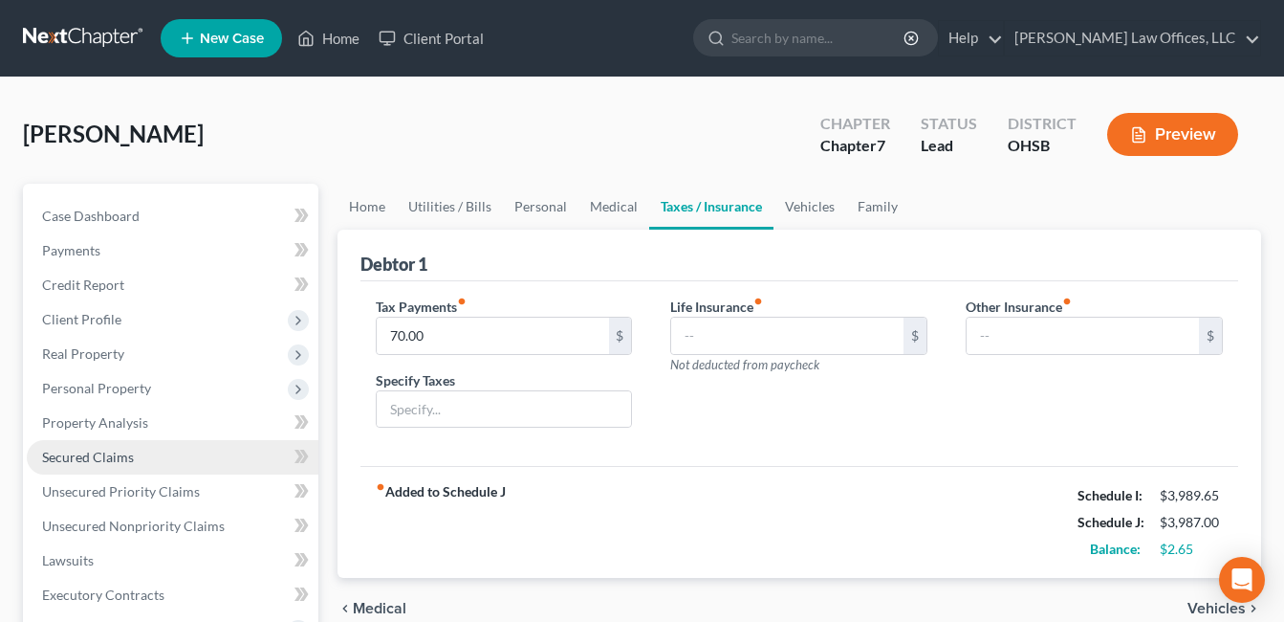
click at [135, 460] on link "Secured Claims" at bounding box center [173, 457] width 292 height 34
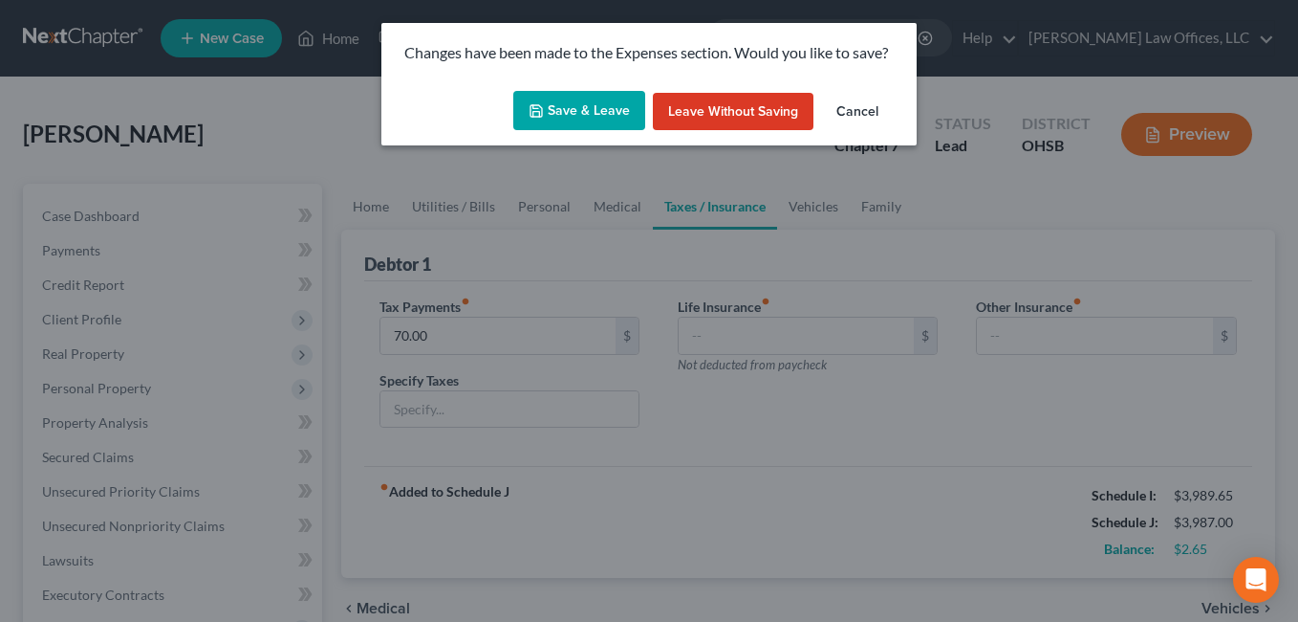
click at [573, 108] on button "Save & Leave" at bounding box center [579, 111] width 132 height 40
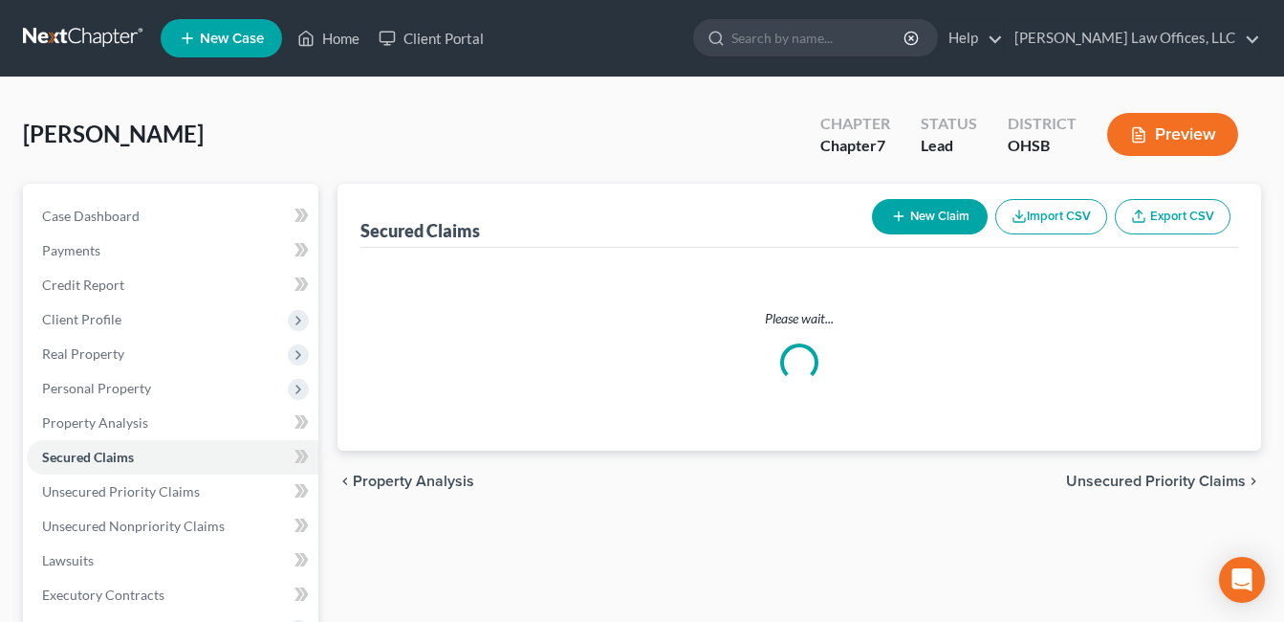
click at [165, 493] on div at bounding box center [642, 311] width 1284 height 622
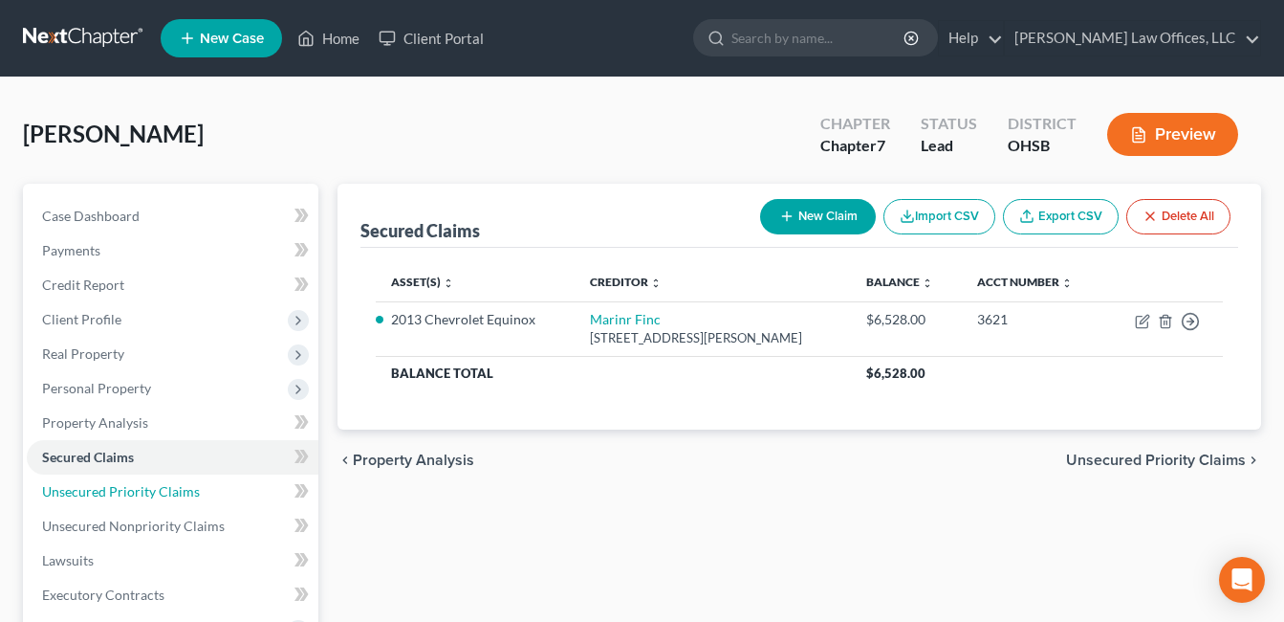
click at [165, 493] on span "Unsecured Priority Claims" at bounding box center [121, 491] width 158 height 16
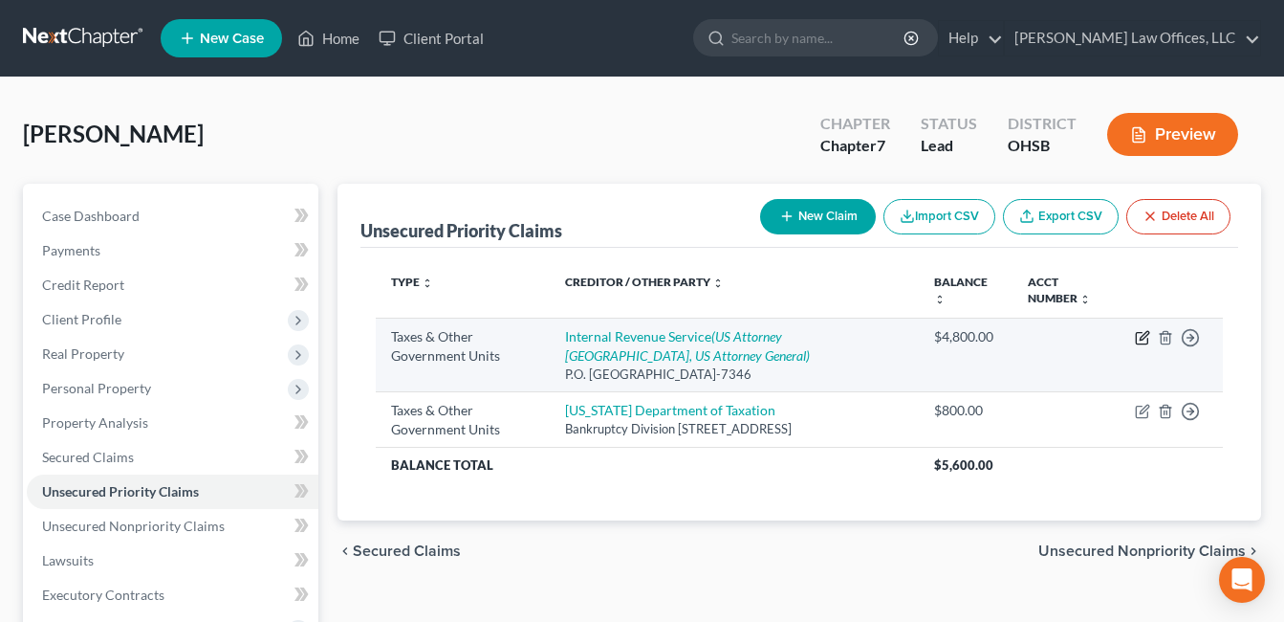
click at [1148, 333] on icon "button" at bounding box center [1144, 335] width 9 height 9
select select "0"
select select "39"
select select "0"
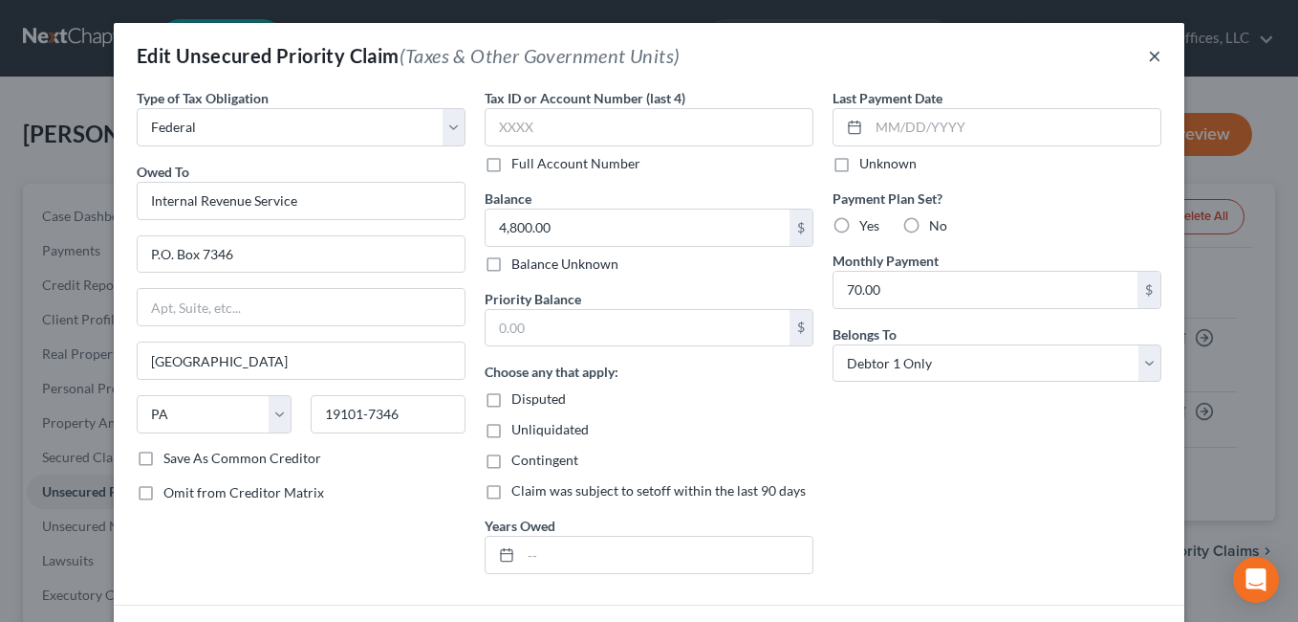
click at [1148, 55] on button "×" at bounding box center [1154, 55] width 13 height 23
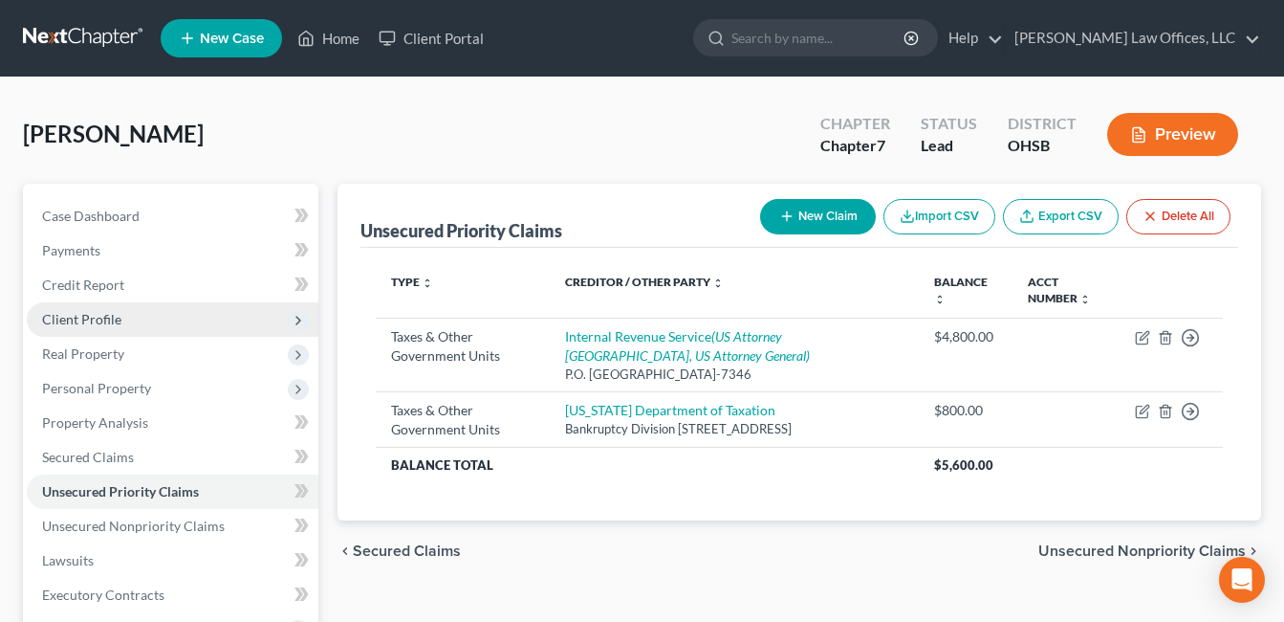
click at [137, 322] on span "Client Profile" at bounding box center [173, 319] width 292 height 34
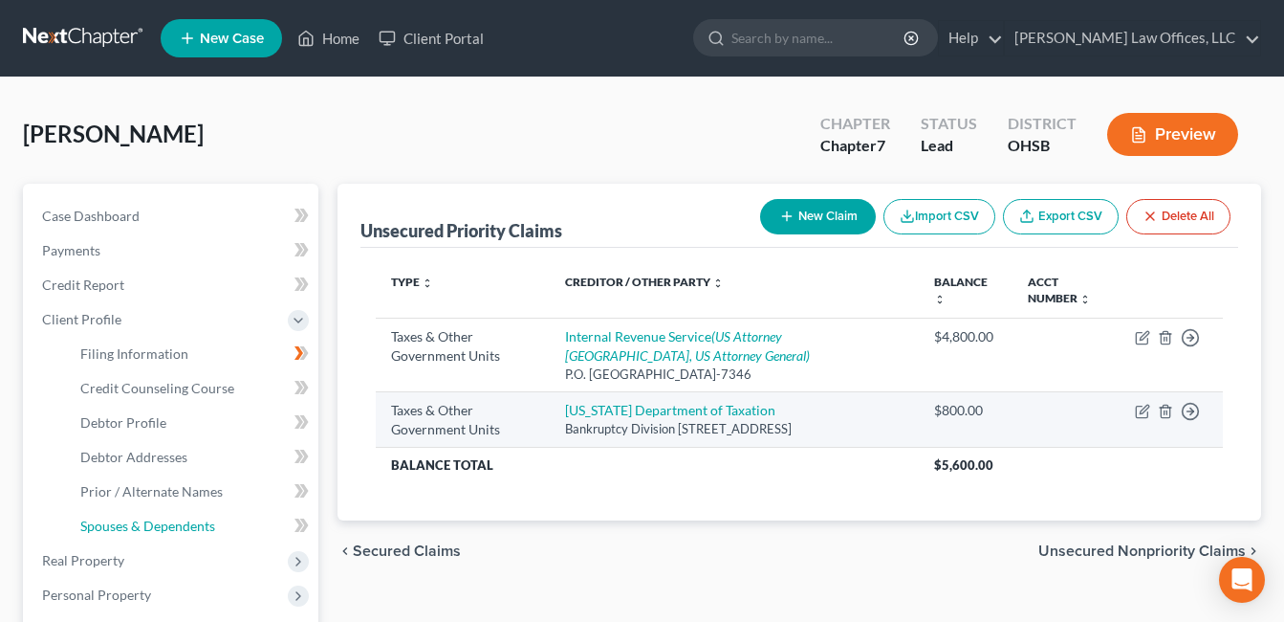
click at [178, 527] on span "Spouses & Dependents" at bounding box center [147, 525] width 135 height 16
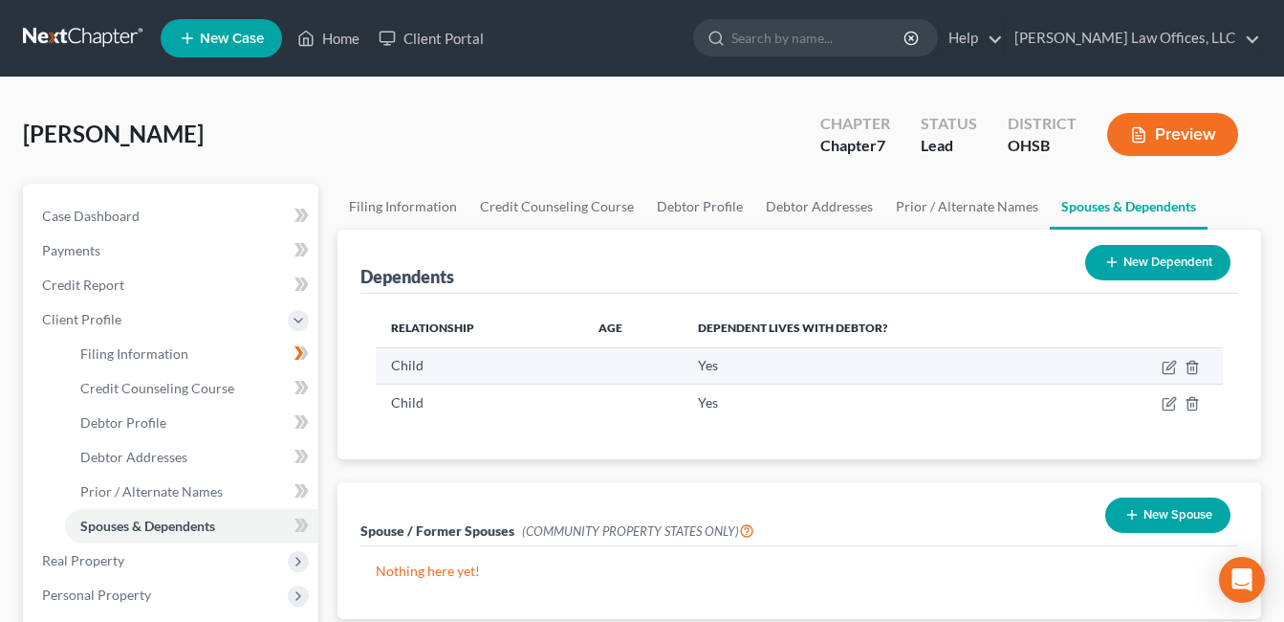
click at [1178, 363] on td at bounding box center [1153, 365] width 140 height 36
click at [1164, 362] on icon "button" at bounding box center [1168, 367] width 11 height 11
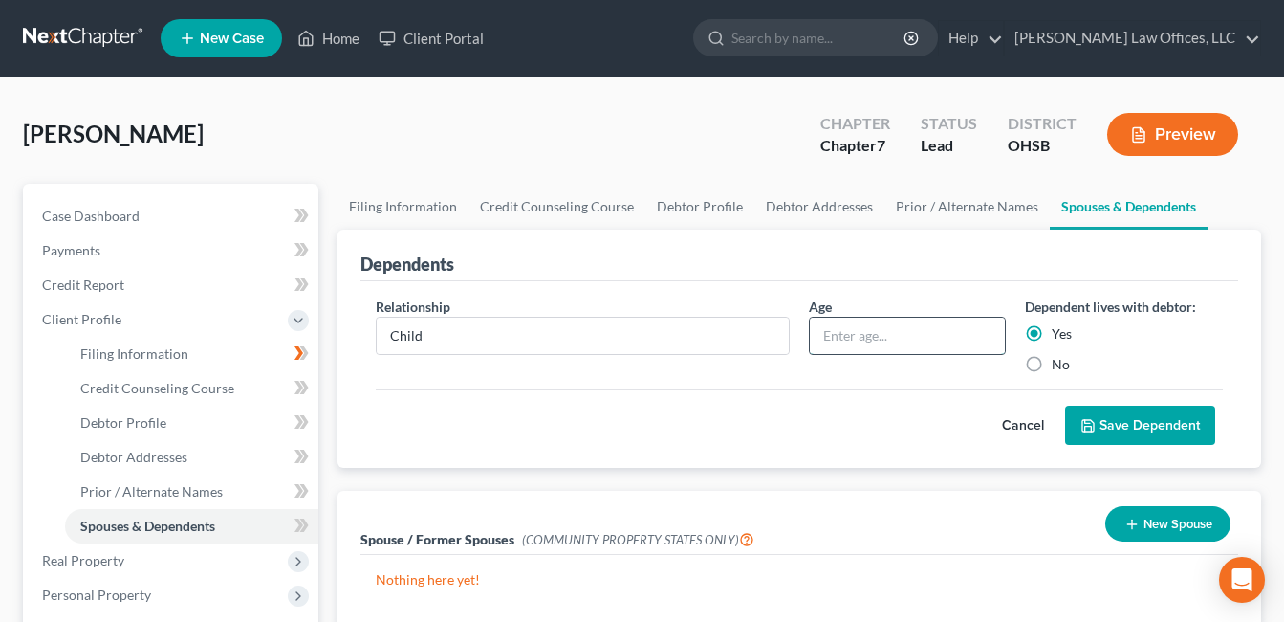
click at [862, 340] on input "text" at bounding box center [908, 335] width 196 height 36
type input "12"
click at [1131, 428] on button "Save Dependent" at bounding box center [1140, 425] width 150 height 40
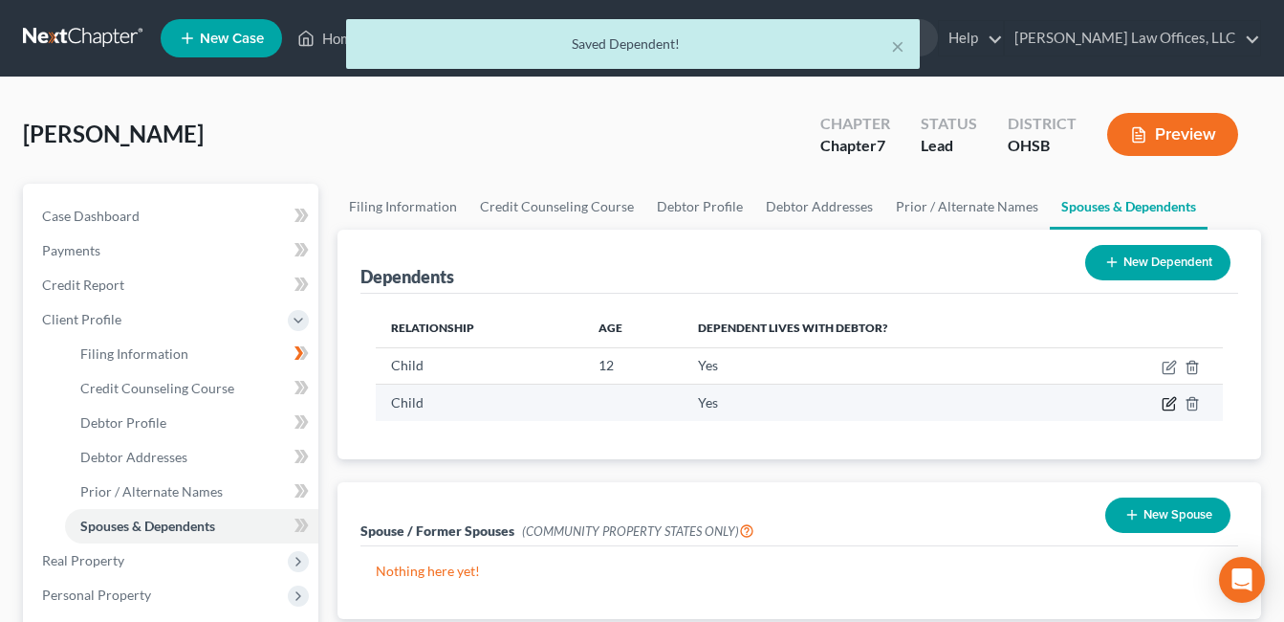
click at [1168, 402] on icon "button" at bounding box center [1169, 403] width 15 height 15
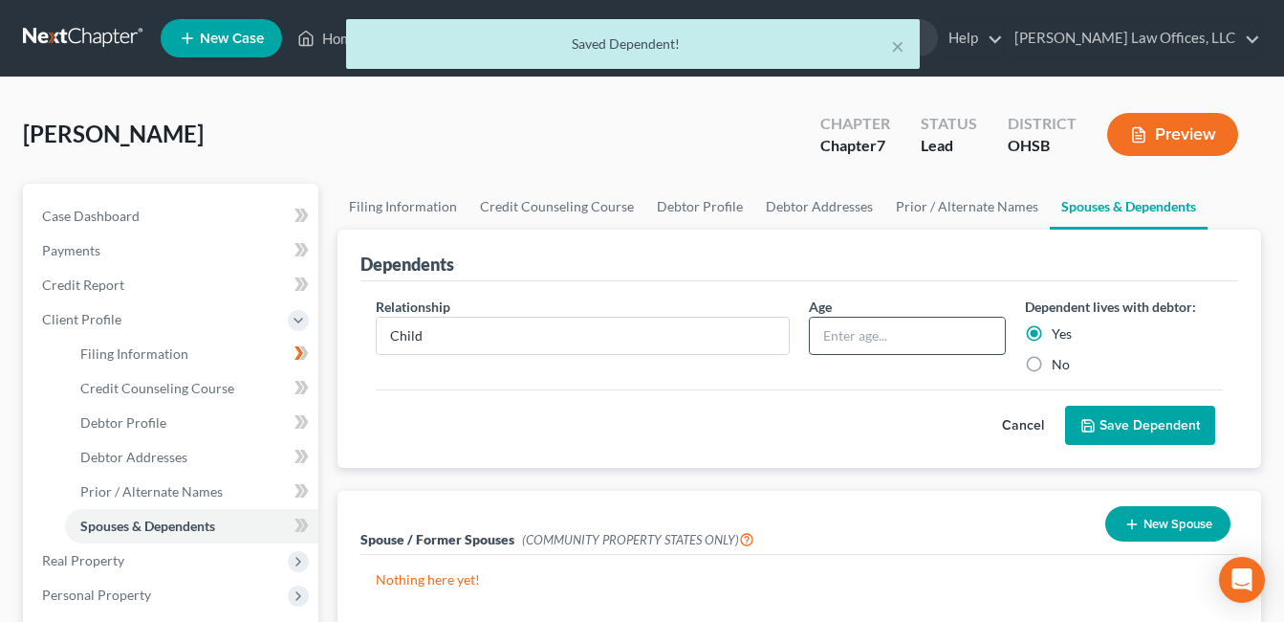
click at [949, 338] on input "text" at bounding box center [908, 335] width 196 height 36
type input "3"
click at [1180, 425] on button "Save Dependent" at bounding box center [1140, 425] width 150 height 40
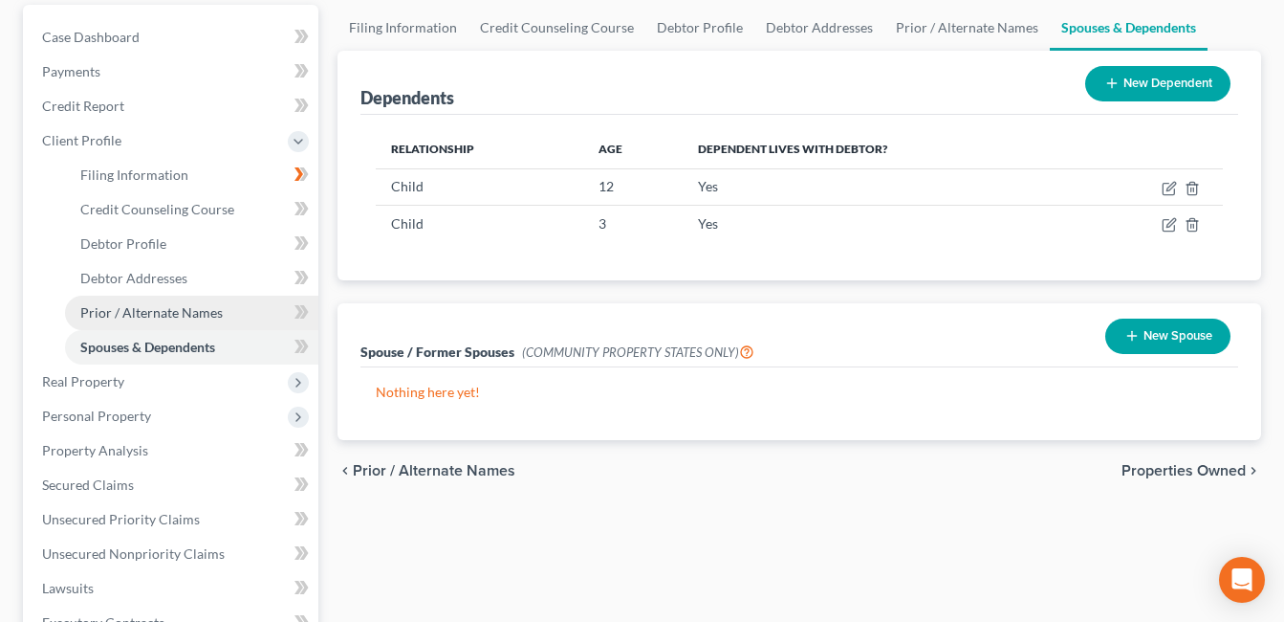
scroll to position [191, 0]
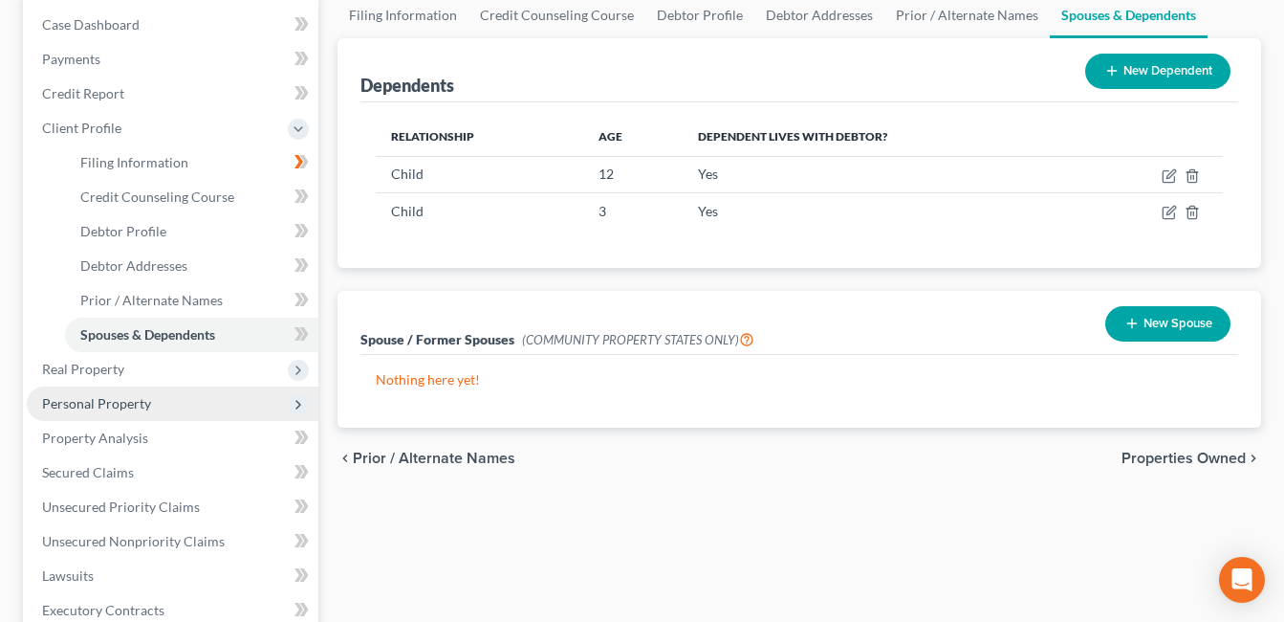
click at [169, 404] on span "Personal Property" at bounding box center [173, 403] width 292 height 34
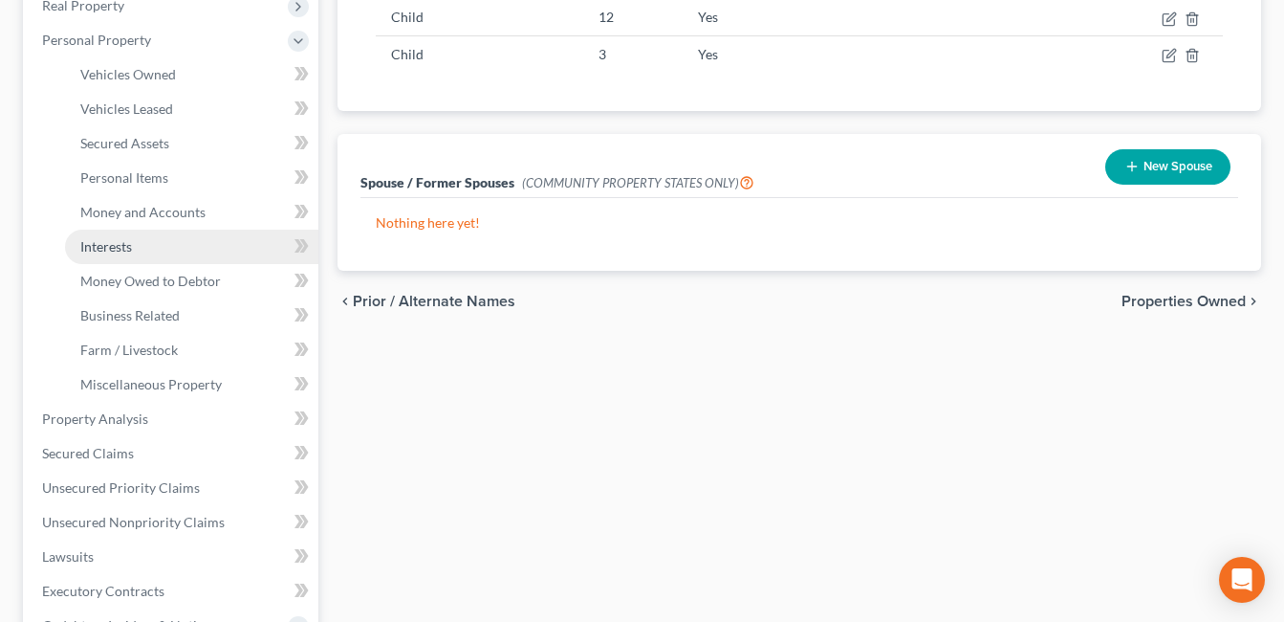
scroll to position [382, 0]
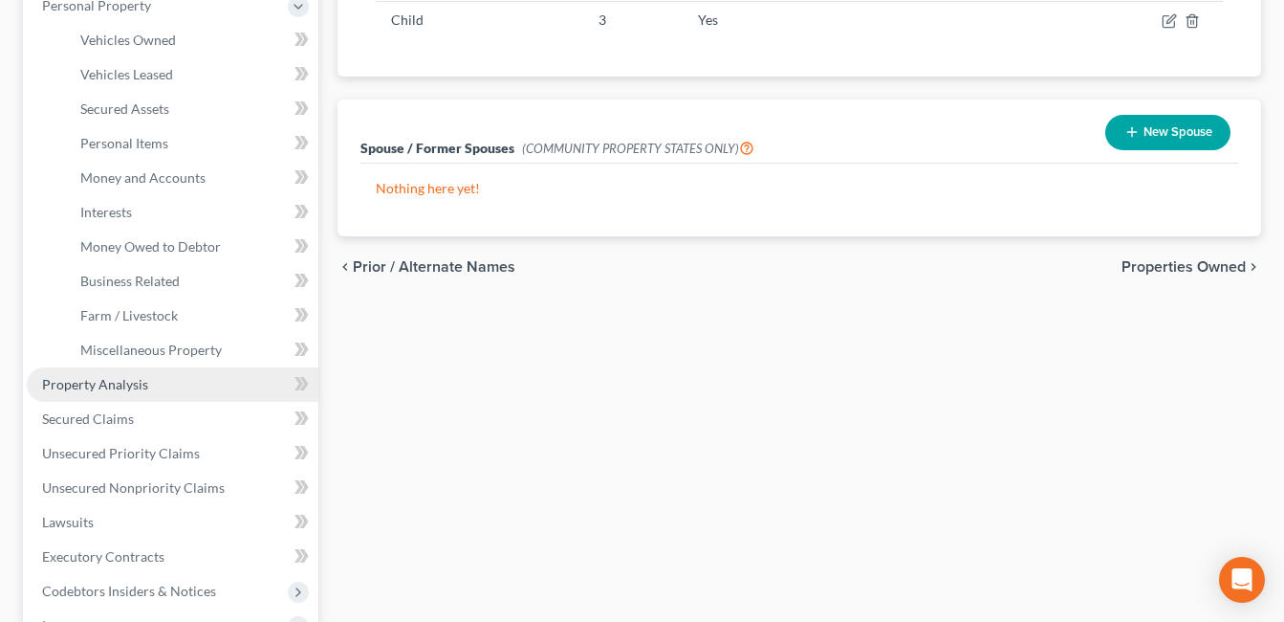
click at [169, 380] on link "Property Analysis" at bounding box center [173, 384] width 292 height 34
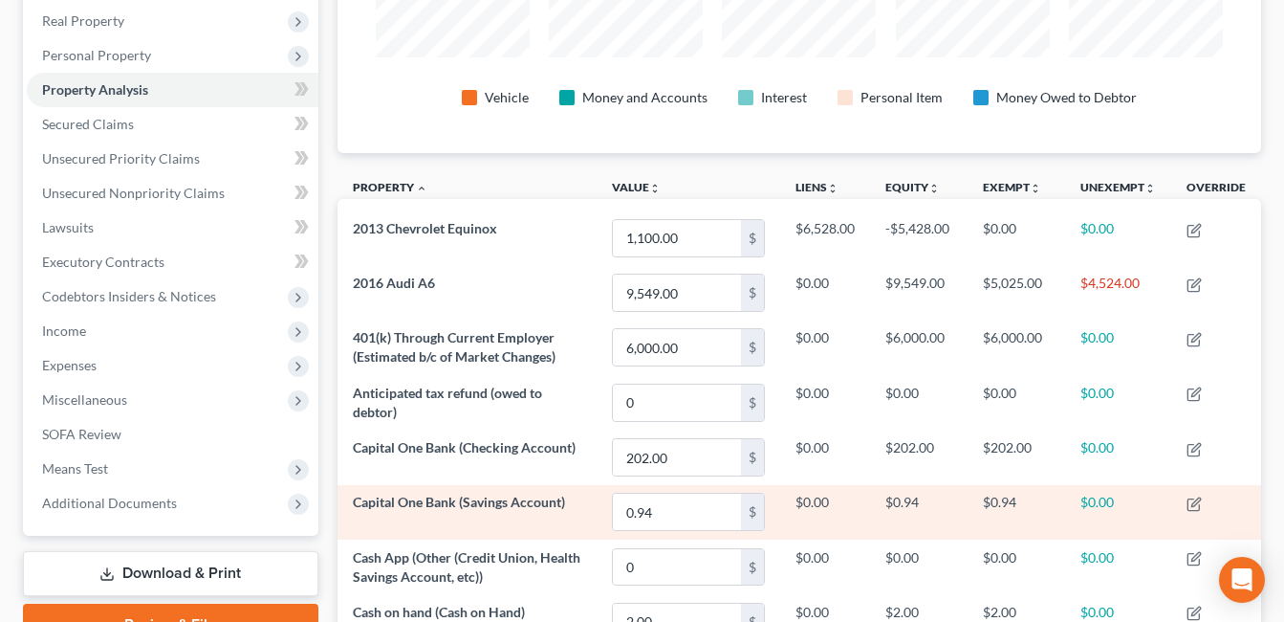
scroll to position [328, 0]
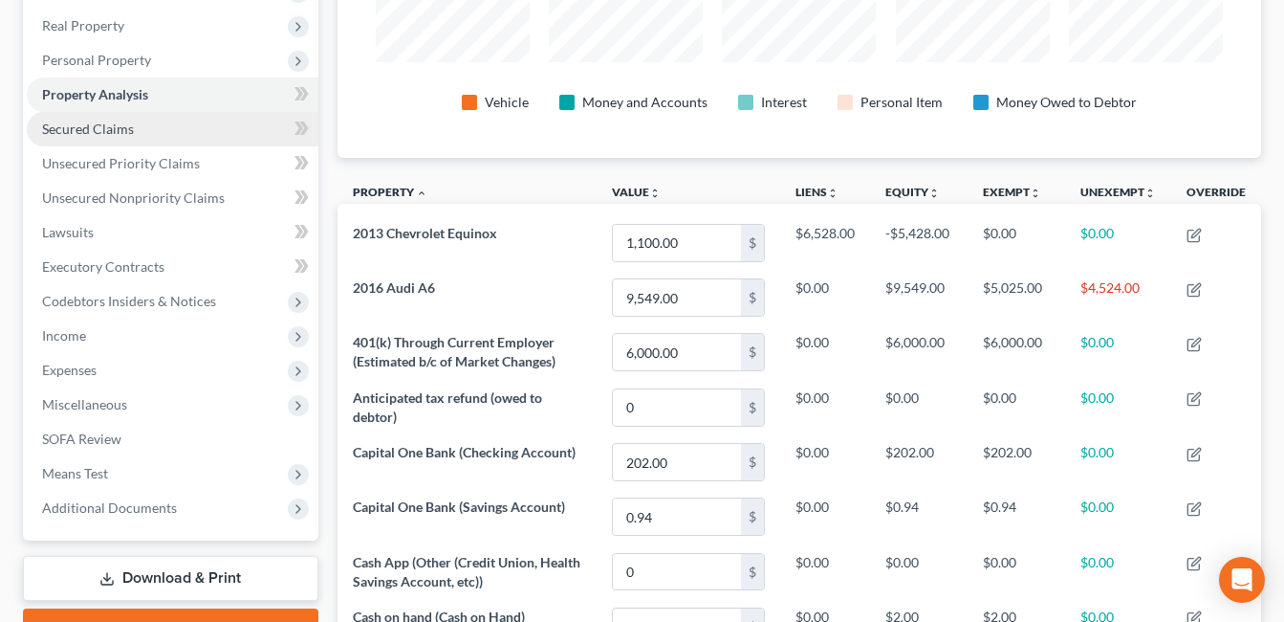
click at [168, 132] on link "Secured Claims" at bounding box center [173, 129] width 292 height 34
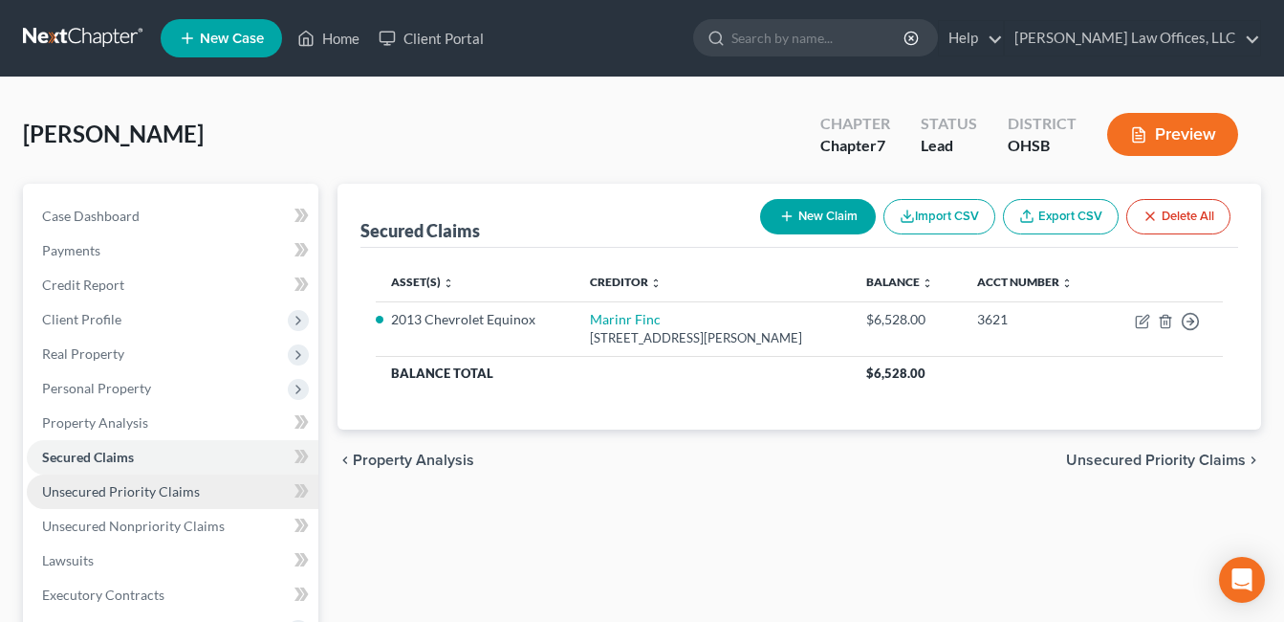
click at [136, 485] on span "Unsecured Priority Claims" at bounding box center [121, 491] width 158 height 16
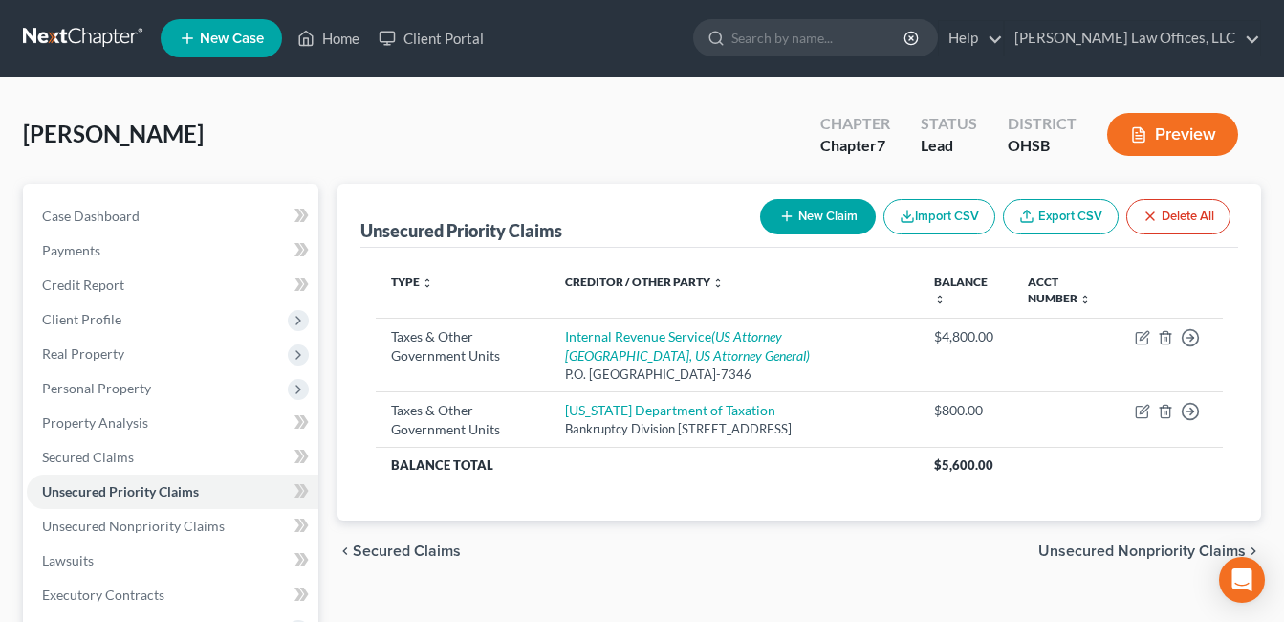
scroll to position [96, 0]
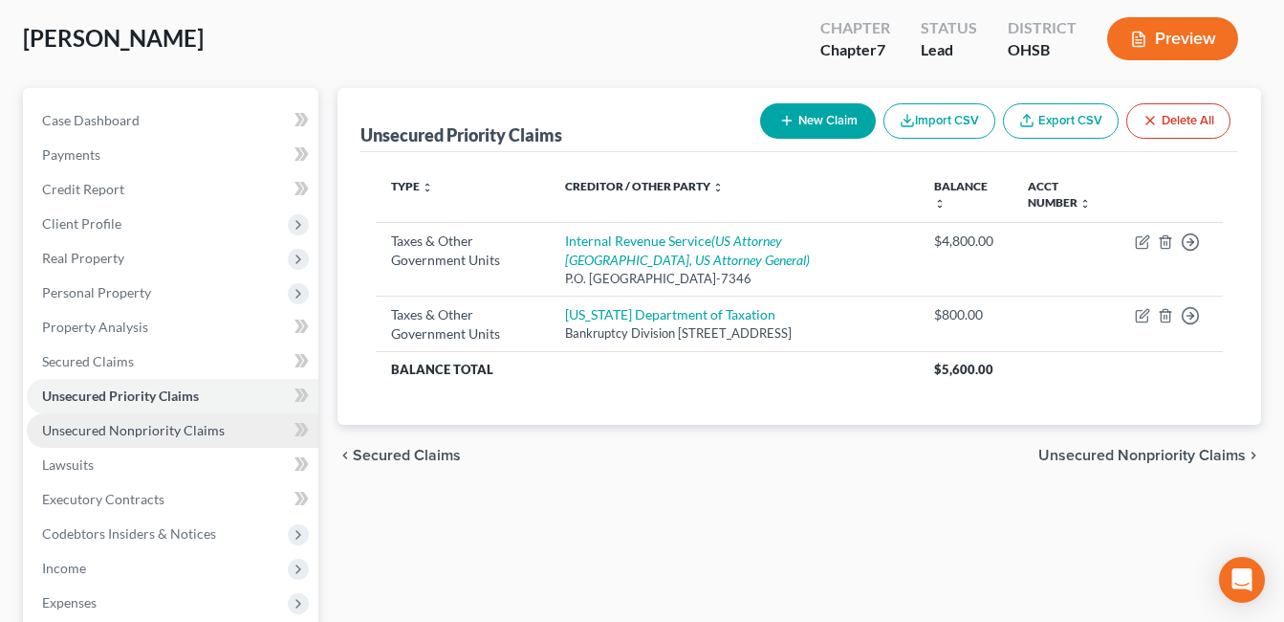
click at [221, 428] on link "Unsecured Nonpriority Claims" at bounding box center [173, 430] width 292 height 34
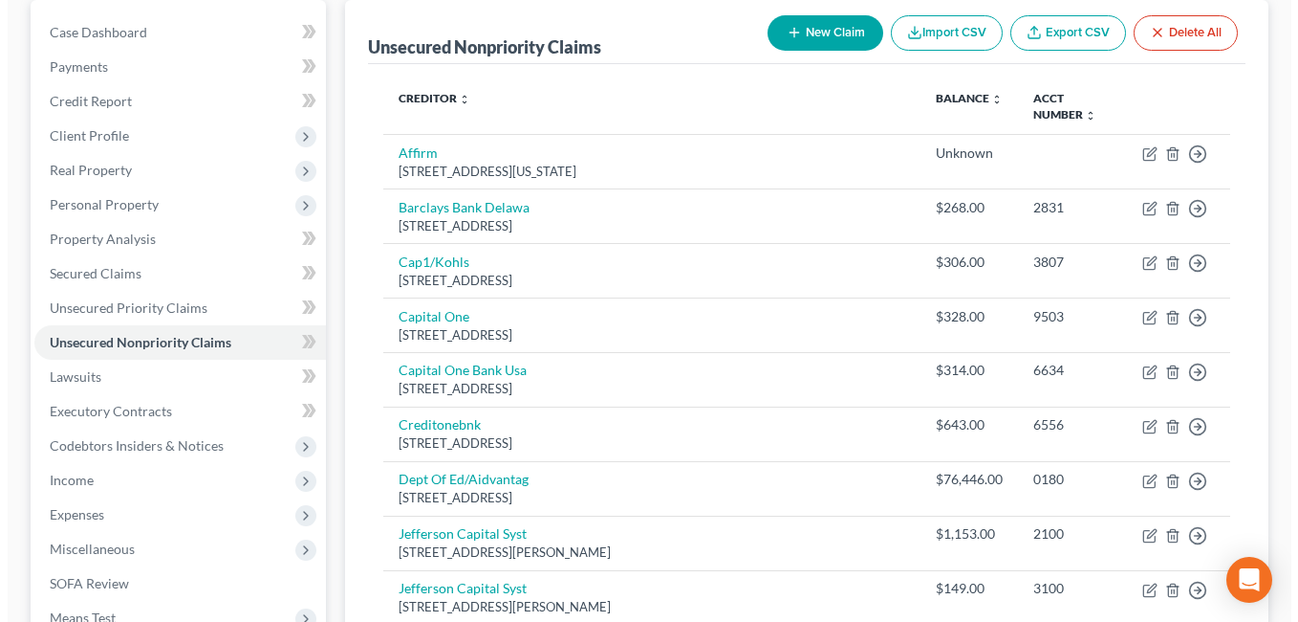
scroll to position [89, 0]
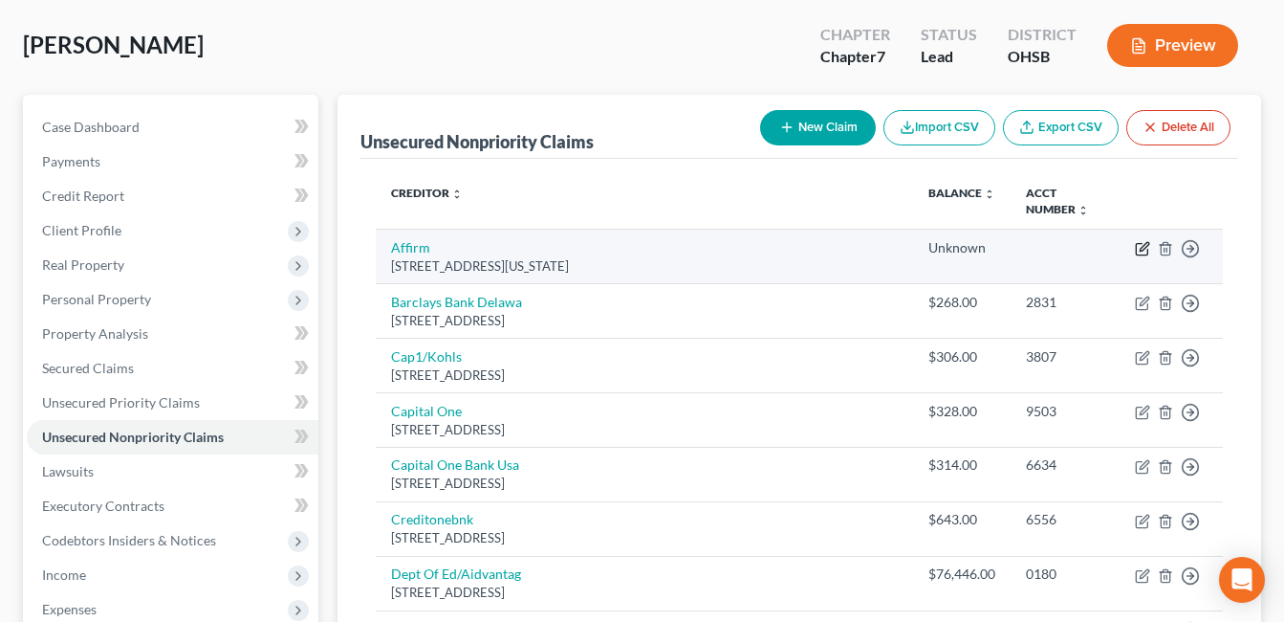
click at [1142, 241] on icon "button" at bounding box center [1142, 248] width 15 height 15
select select "4"
select select "2"
select select "0"
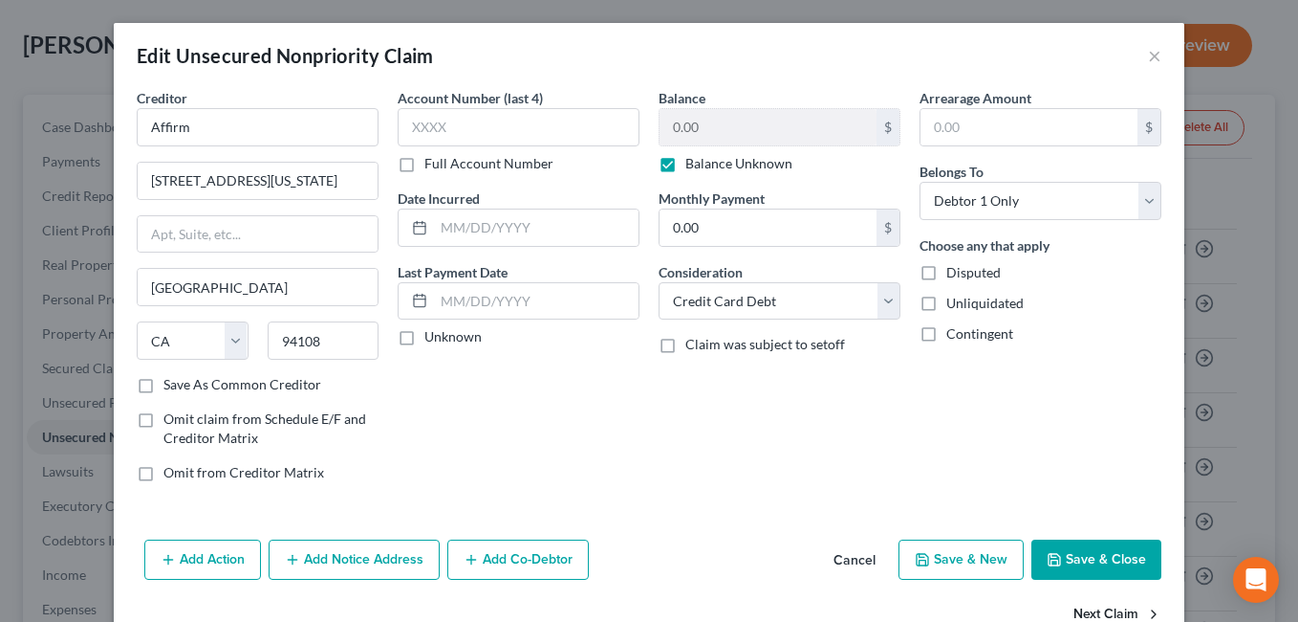
click at [1119, 612] on button "Next Claim" at bounding box center [1118, 615] width 88 height 40
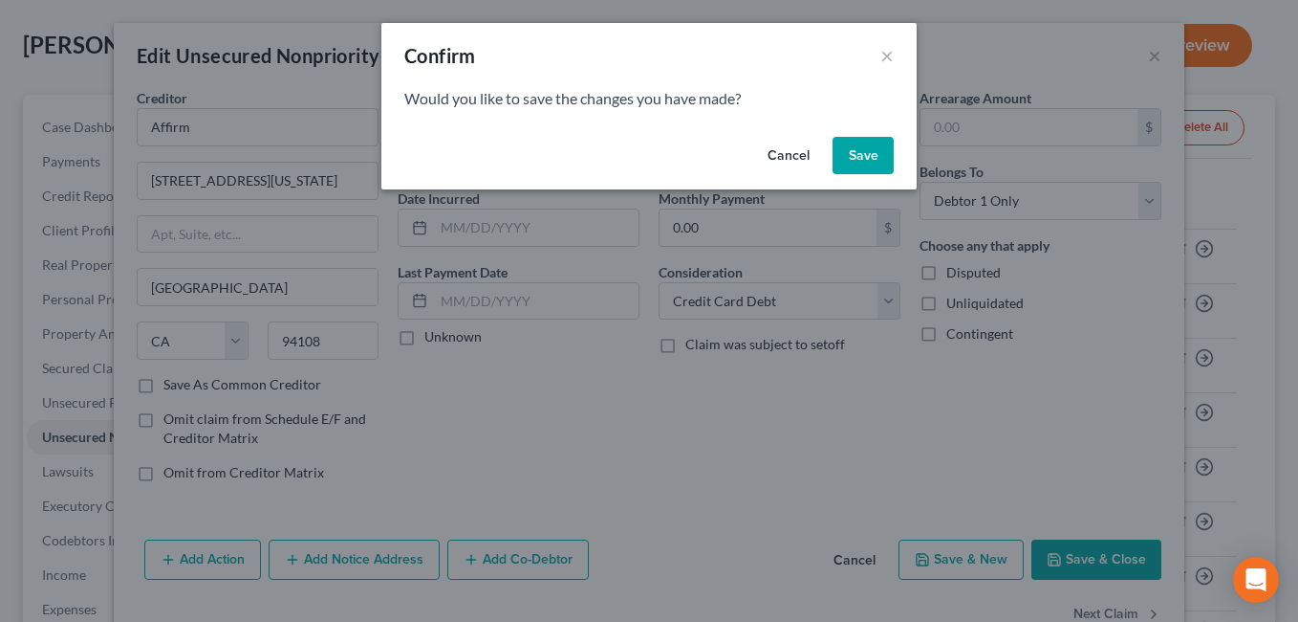
click at [855, 157] on button "Save" at bounding box center [863, 156] width 61 height 38
select select "7"
select select "2"
select select "0"
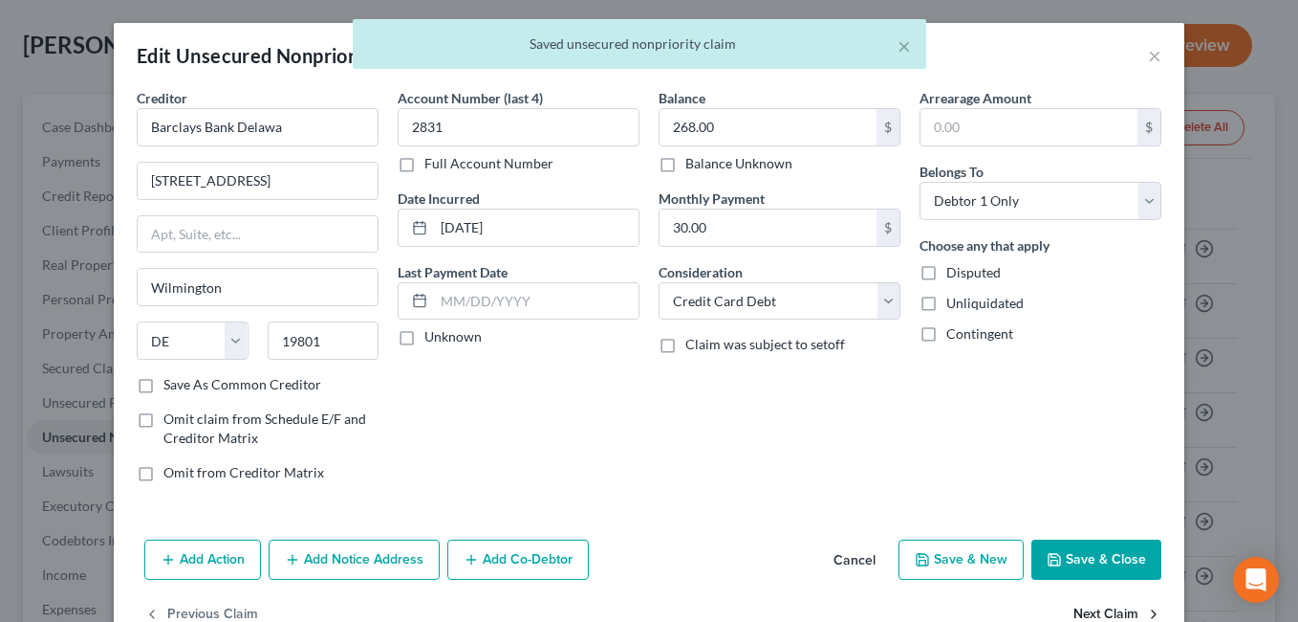
click at [1095, 612] on button "Next Claim" at bounding box center [1118, 615] width 88 height 40
select select "46"
select select "2"
select select "0"
click at [1095, 612] on button "Next Claim" at bounding box center [1118, 615] width 88 height 40
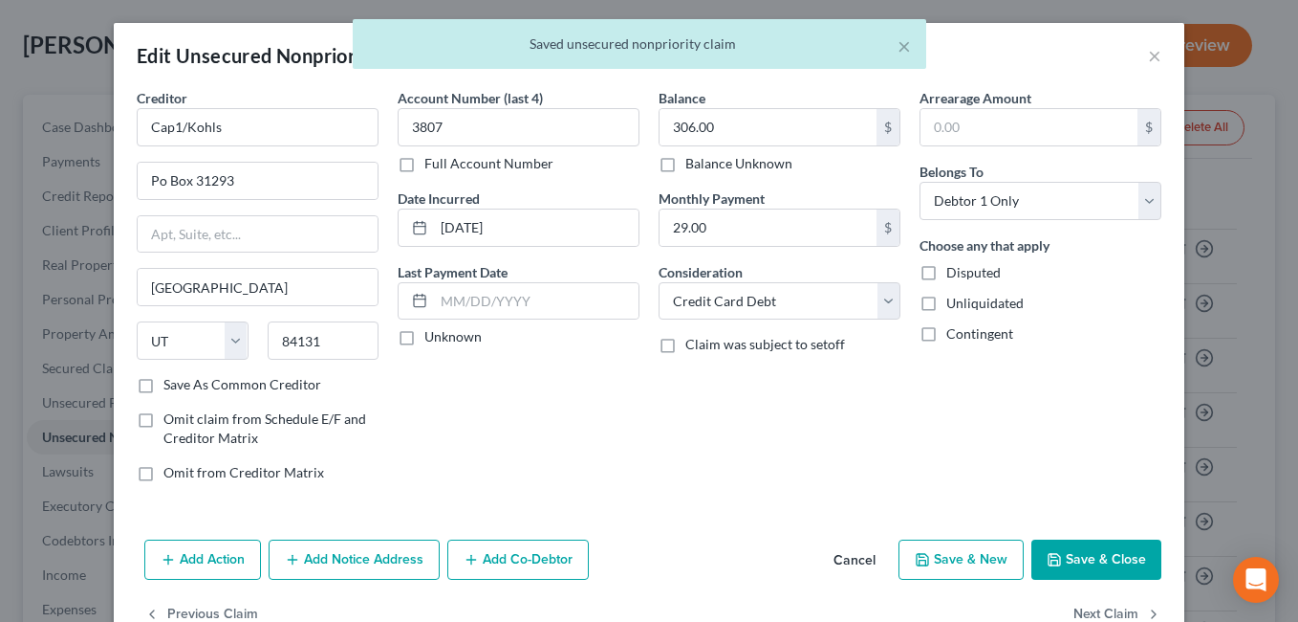
select select "46"
select select "2"
select select "0"
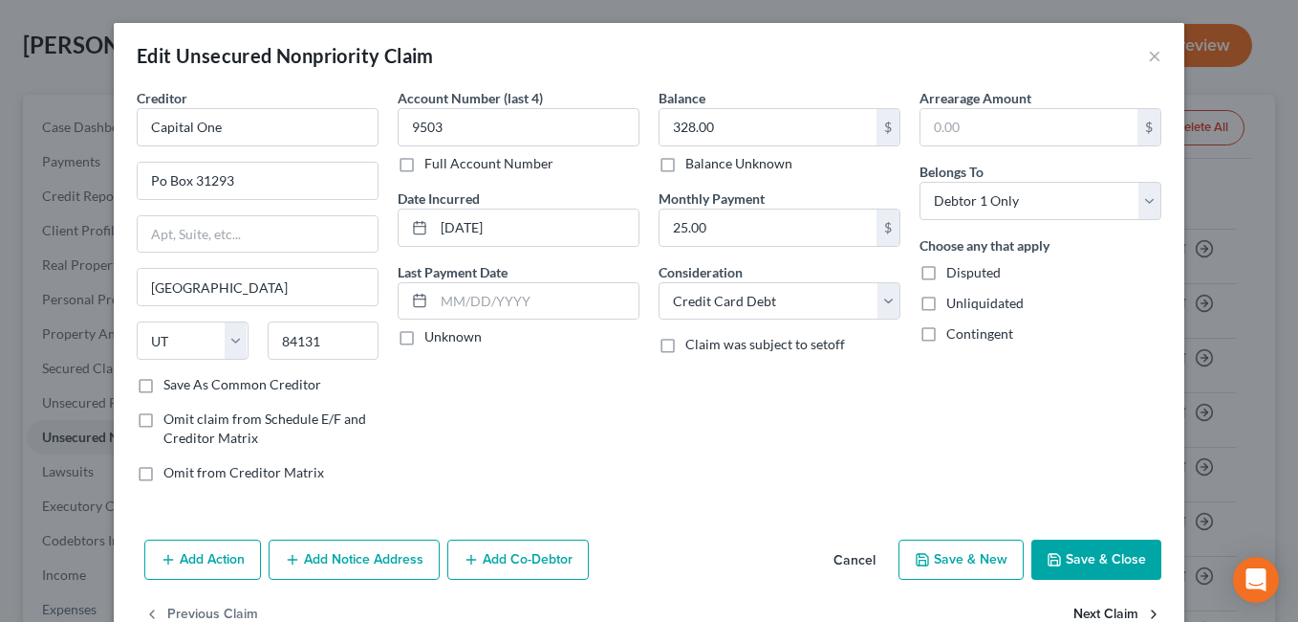
click at [1095, 612] on button "Next Claim" at bounding box center [1118, 615] width 88 height 40
select select "46"
select select "2"
select select "0"
click at [1095, 612] on button "Next Claim" at bounding box center [1118, 615] width 88 height 40
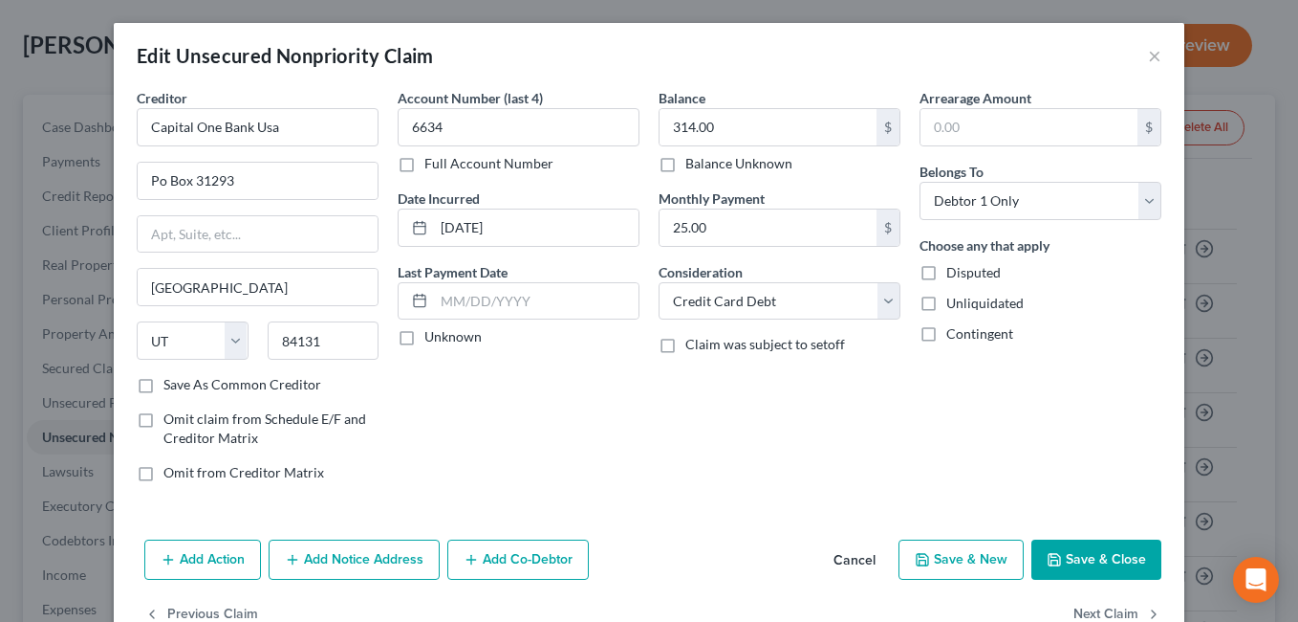
select select "31"
select select "2"
select select "0"
click at [1093, 608] on button "Next Claim" at bounding box center [1118, 615] width 88 height 40
select select "48"
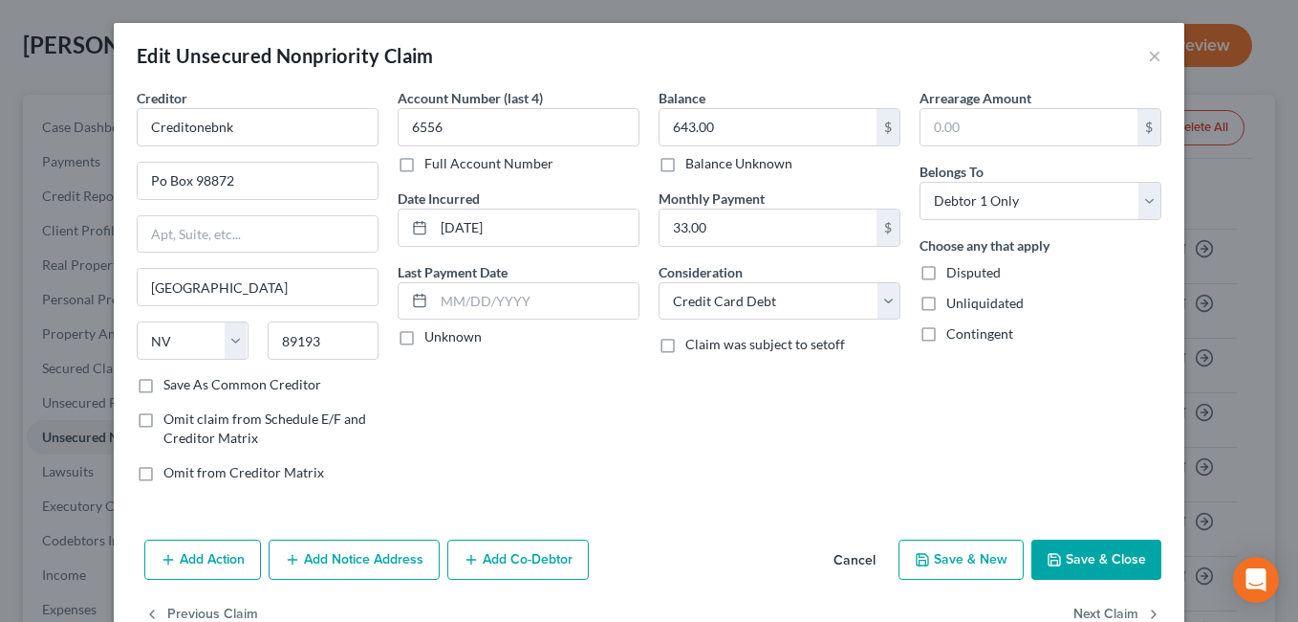
select select "17"
select select "0"
click at [1093, 608] on button "Next Claim" at bounding box center [1118, 615] width 88 height 40
select select "24"
select select "0"
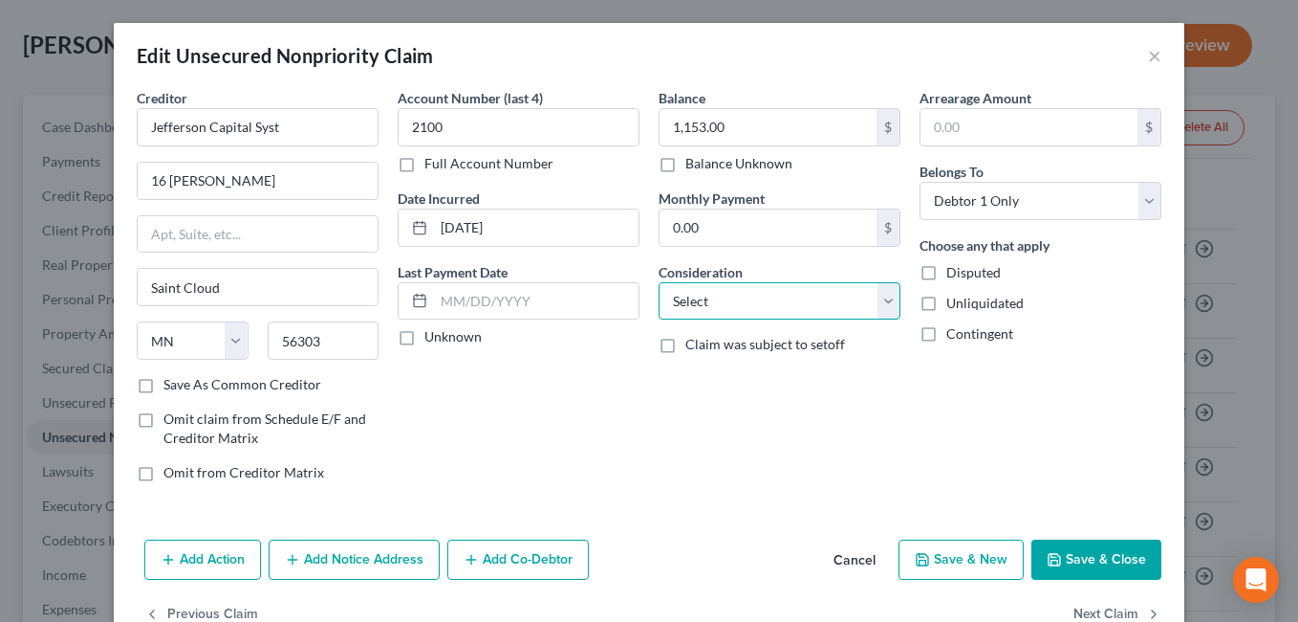
click at [882, 294] on select "Select Cable / Satellite Services Collection Agency Credit Card Debt Debt Couns…" at bounding box center [780, 301] width 242 height 38
select select "1"
click at [659, 282] on select "Select Cable / Satellite Services Collection Agency Credit Card Debt Debt Couns…" at bounding box center [780, 301] width 242 height 38
click at [1092, 608] on button "Next Claim" at bounding box center [1118, 615] width 88 height 40
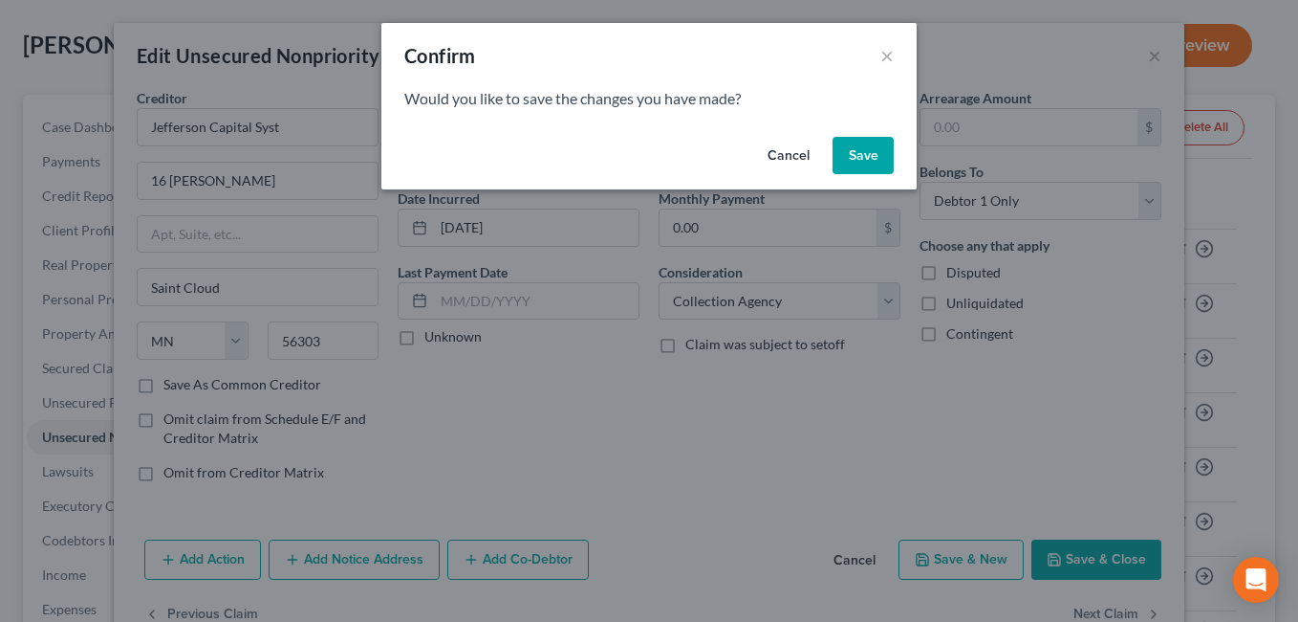
click at [868, 160] on button "Save" at bounding box center [863, 156] width 61 height 38
select select "24"
select select "0"
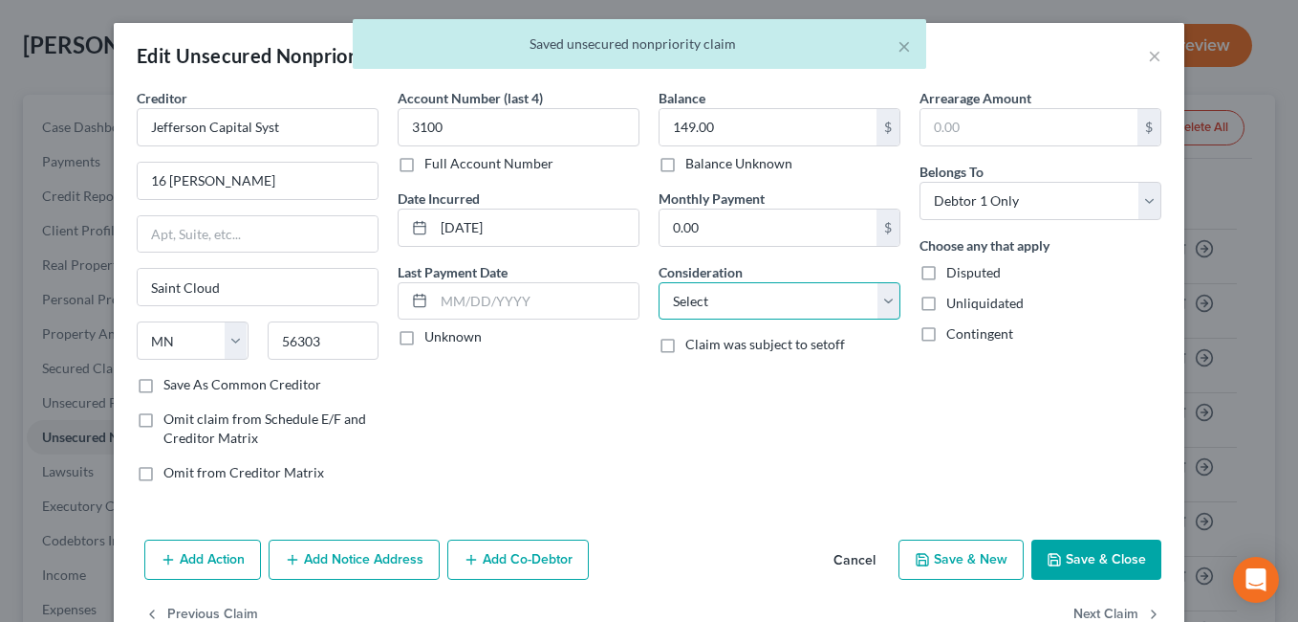
drag, startPoint x: 868, startPoint y: 299, endPoint x: 844, endPoint y: 278, distance: 31.8
click at [871, 301] on select "Select Cable / Satellite Services Collection Agency Credit Card Debt Debt Couns…" at bounding box center [780, 301] width 242 height 38
select select "1"
click at [659, 282] on select "Select Cable / Satellite Services Collection Agency Credit Card Debt Debt Couns…" at bounding box center [780, 301] width 242 height 38
click at [1115, 616] on button "Next Claim" at bounding box center [1118, 615] width 88 height 40
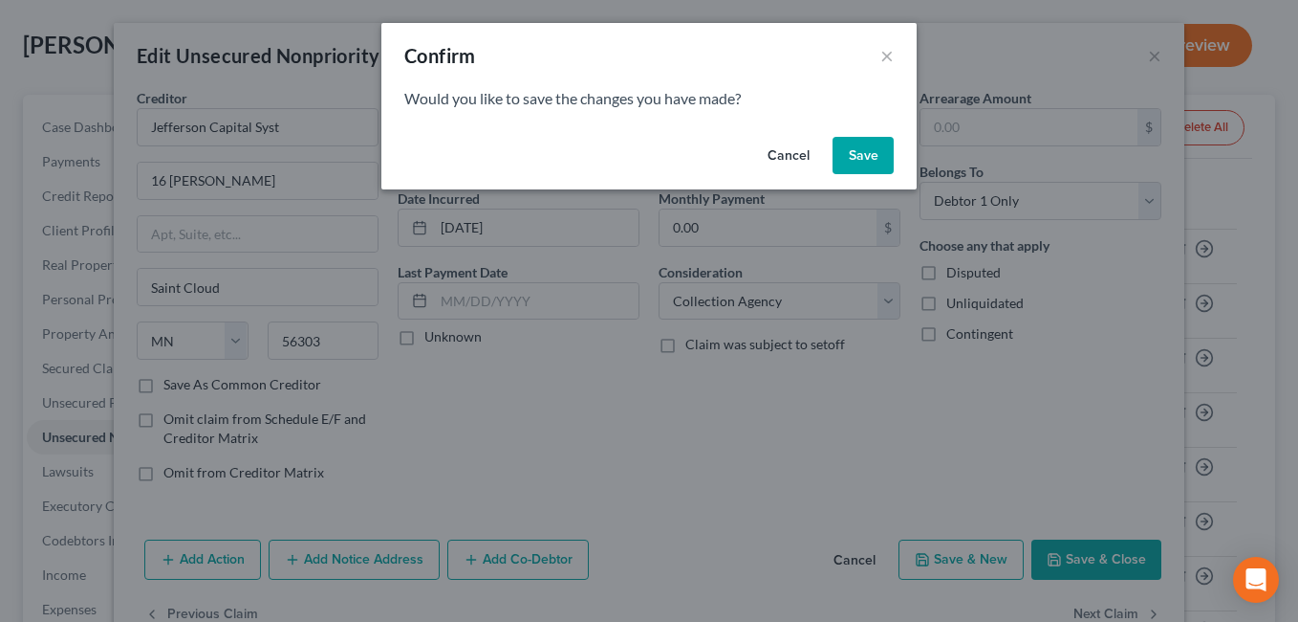
click at [854, 150] on button "Save" at bounding box center [863, 156] width 61 height 38
select select "36"
select select "9"
select select "0"
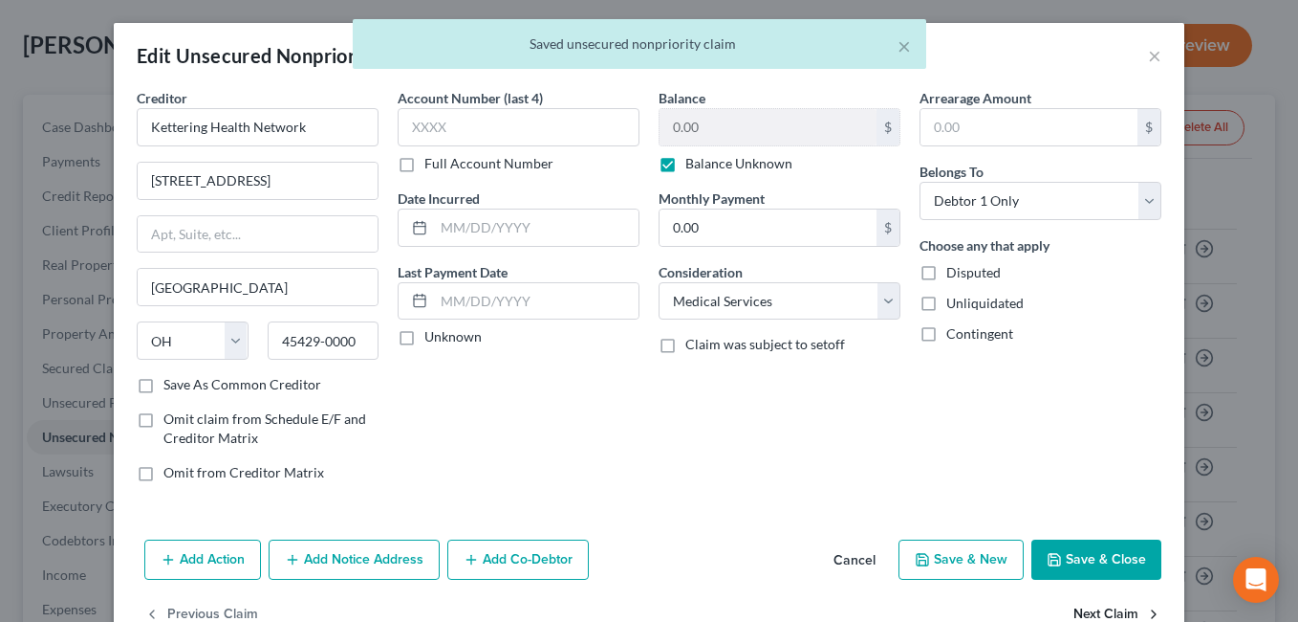
click at [1092, 614] on button "Next Claim" at bounding box center [1118, 615] width 88 height 40
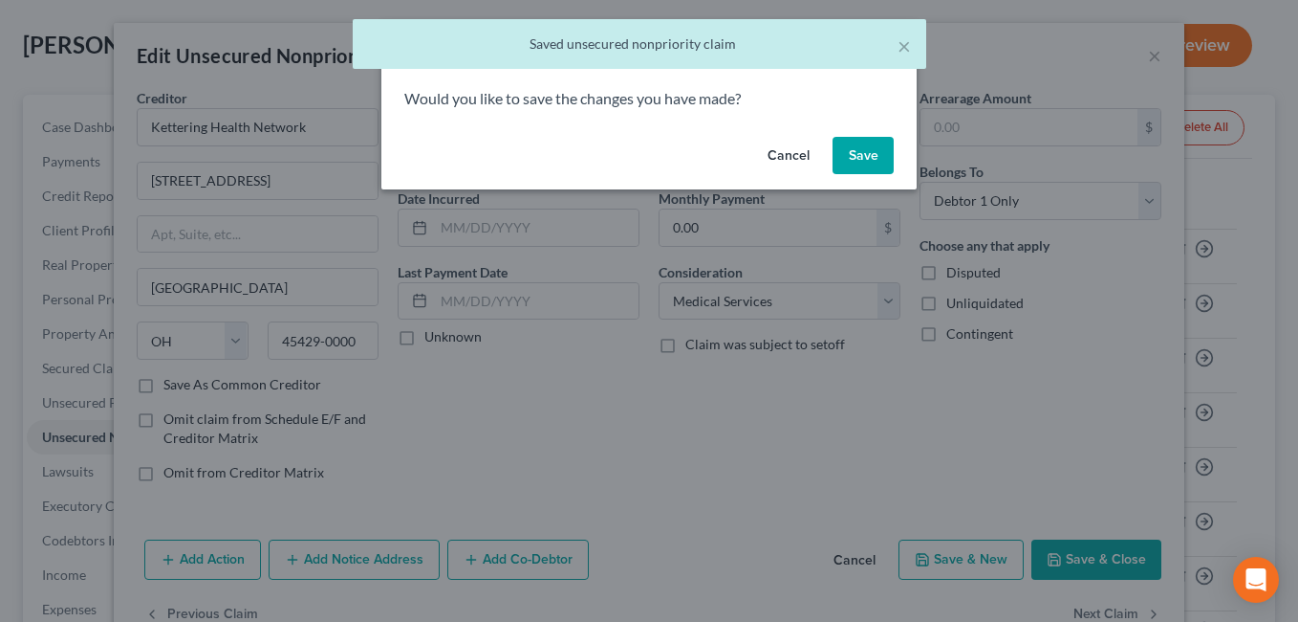
click at [868, 162] on button "Save" at bounding box center [863, 156] width 61 height 38
select select "28"
select select "9"
select select "0"
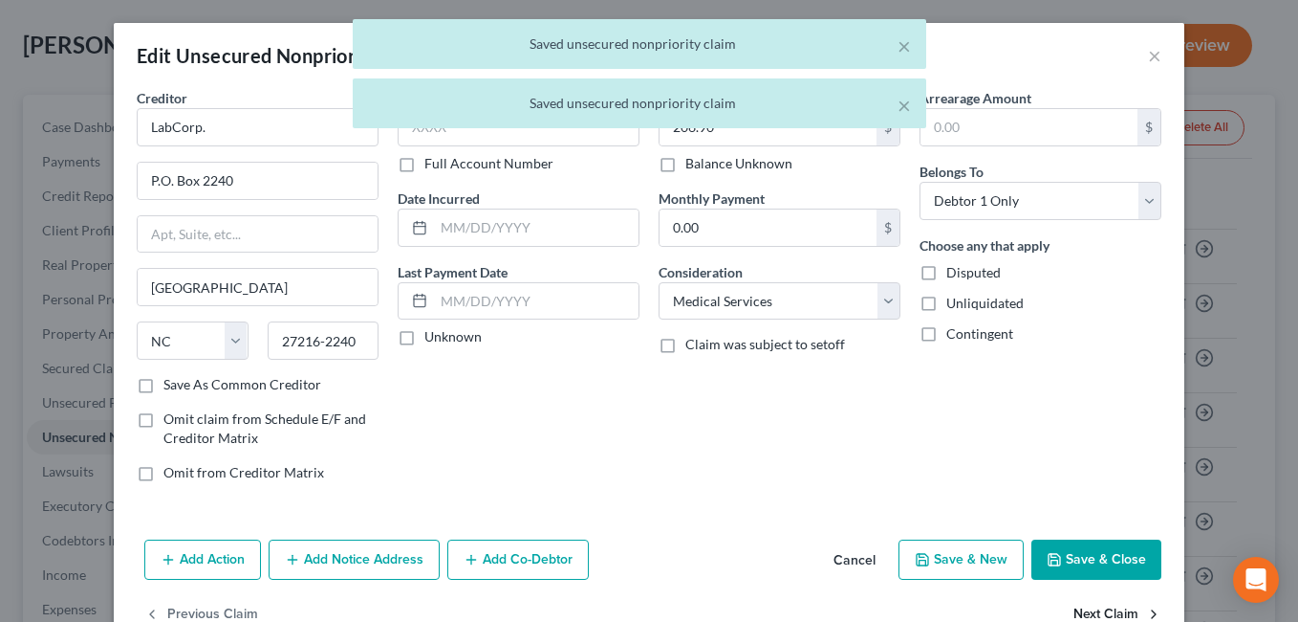
click at [1088, 605] on button "Next Claim" at bounding box center [1118, 615] width 88 height 40
select select "36"
select select "14"
select select "0"
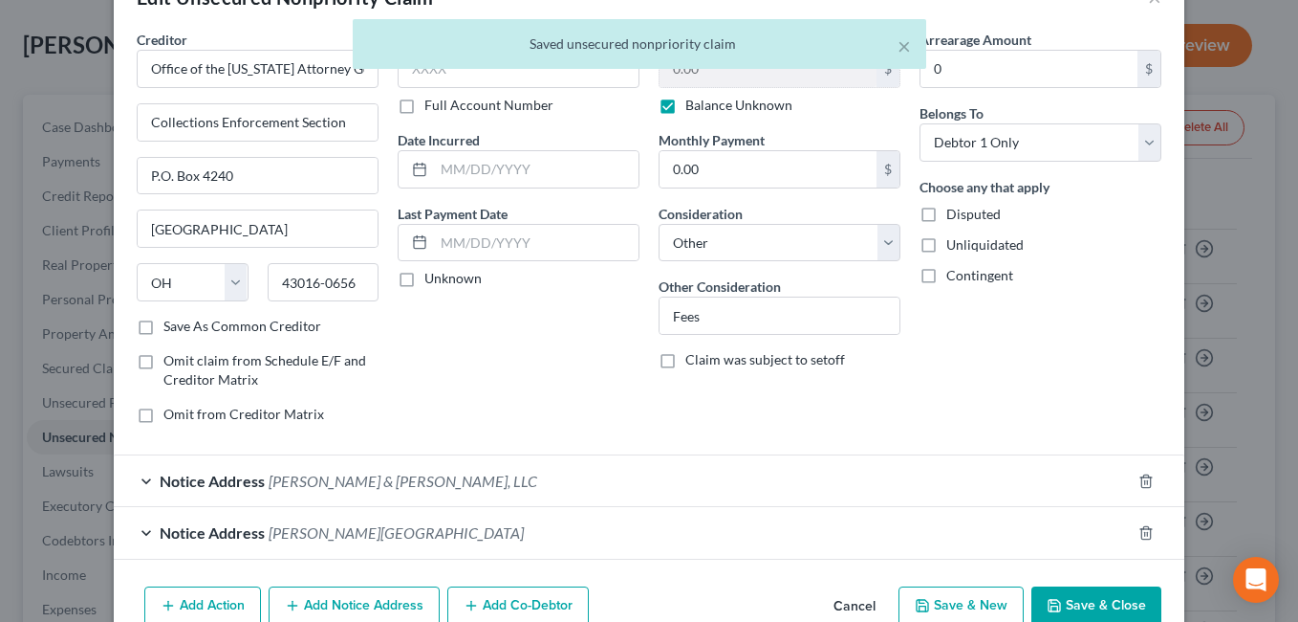
scroll to position [156, 0]
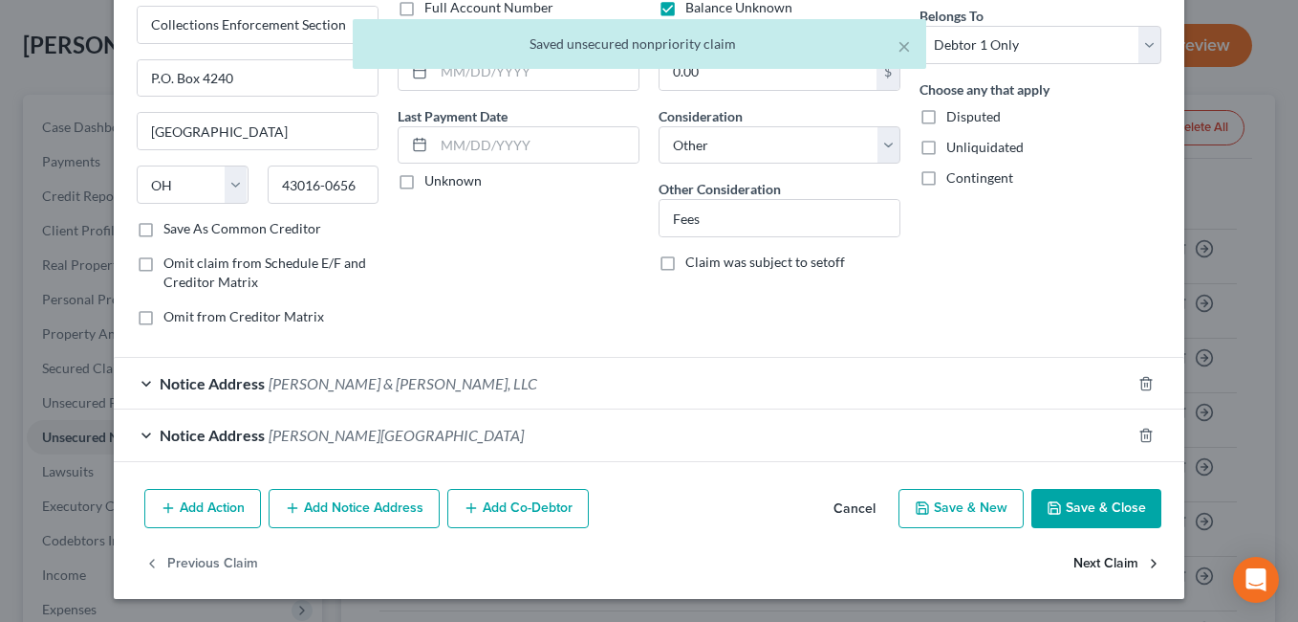
click at [1106, 563] on button "Next Claim" at bounding box center [1118, 563] width 88 height 40
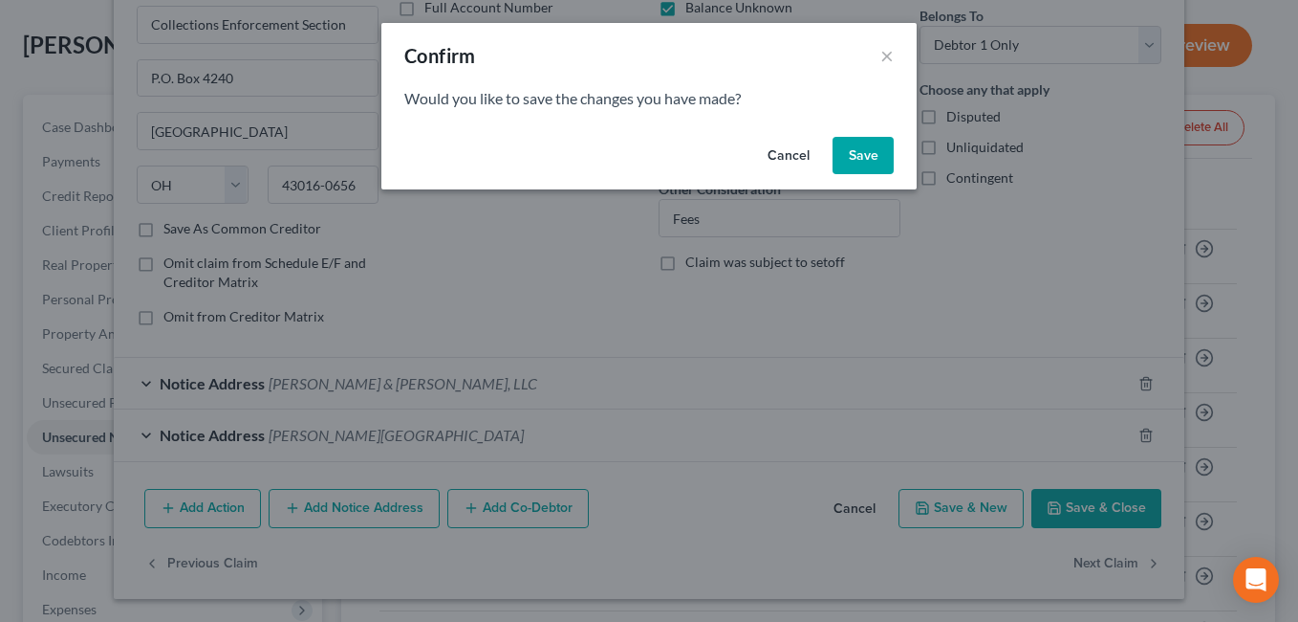
click at [868, 159] on button "Save" at bounding box center [863, 156] width 61 height 38
select select "15"
select select "10"
select select "0"
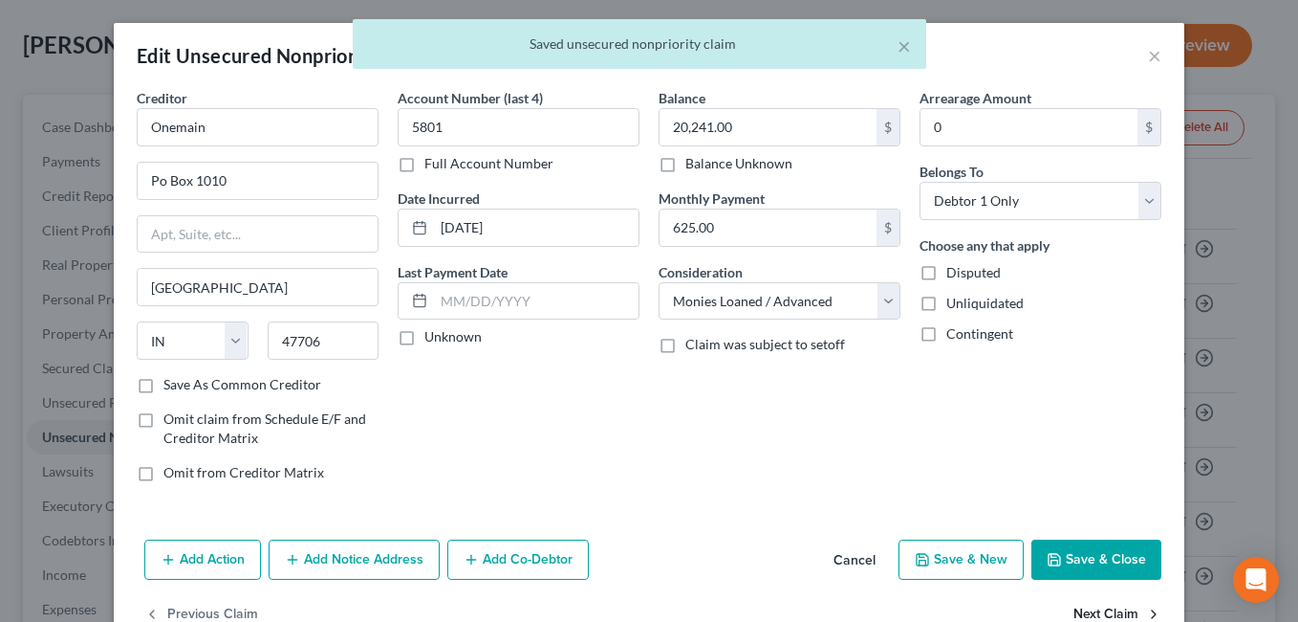
click at [1102, 610] on button "Next Claim" at bounding box center [1118, 615] width 88 height 40
select select "48"
select select "2"
select select "0"
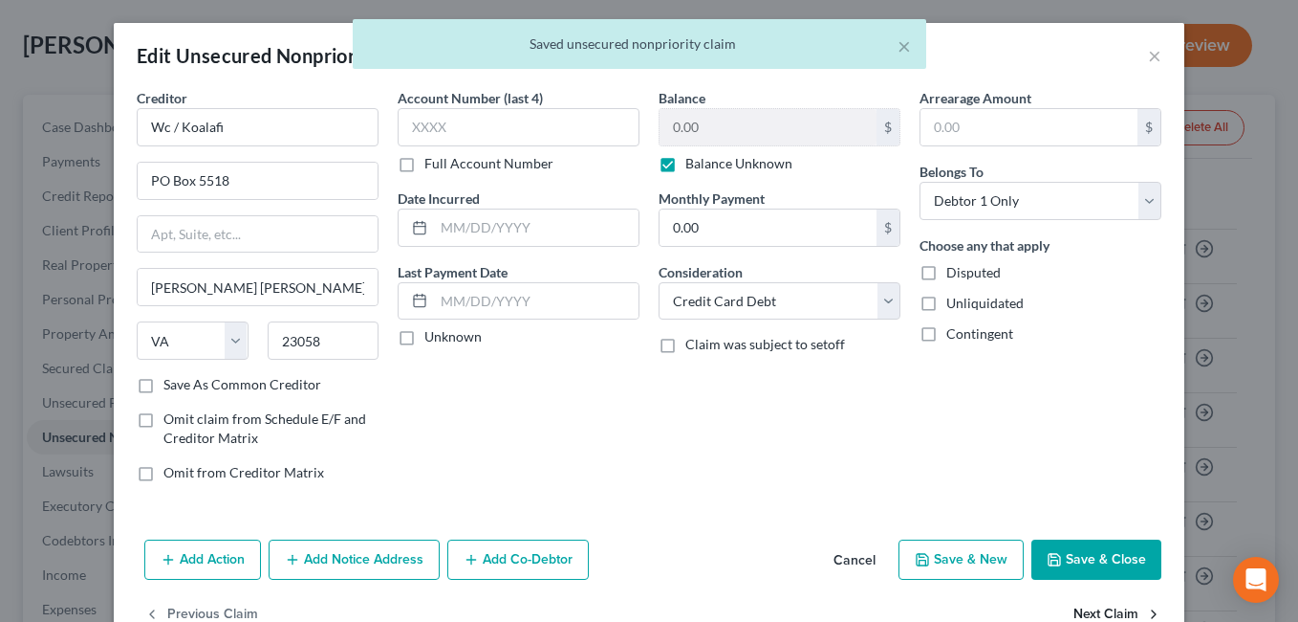
click at [1100, 608] on button "Next Claim" at bounding box center [1118, 615] width 88 height 40
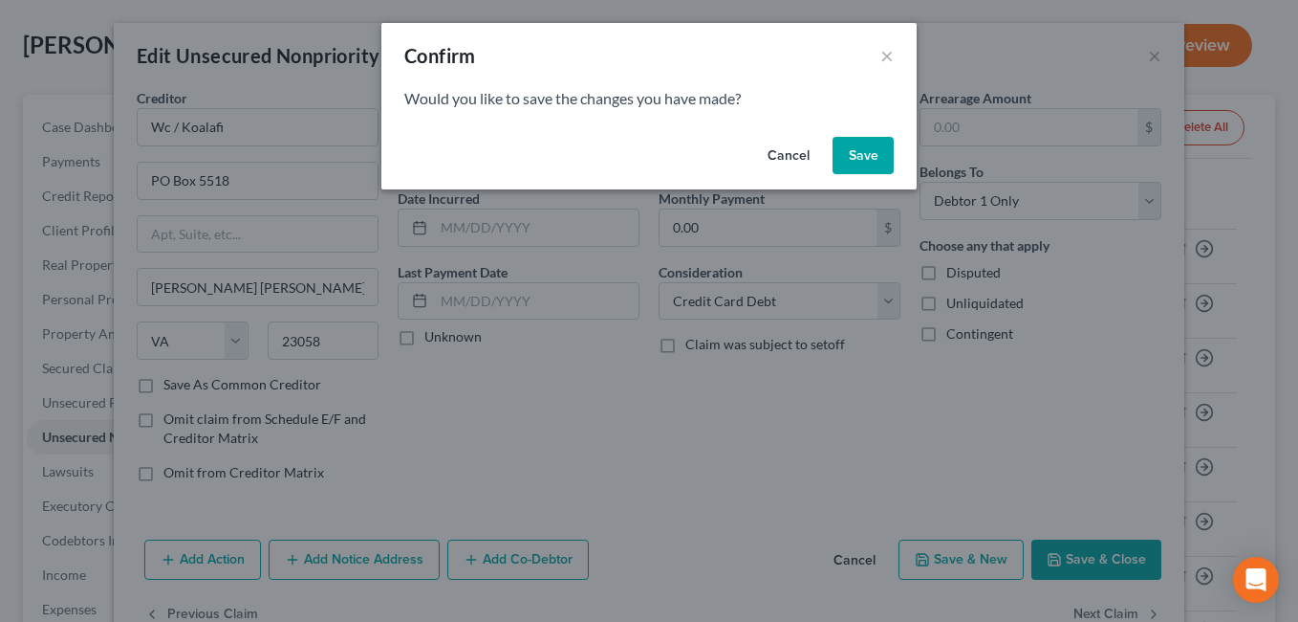
click at [862, 152] on button "Save" at bounding box center [863, 156] width 61 height 38
select select "48"
select select "0"
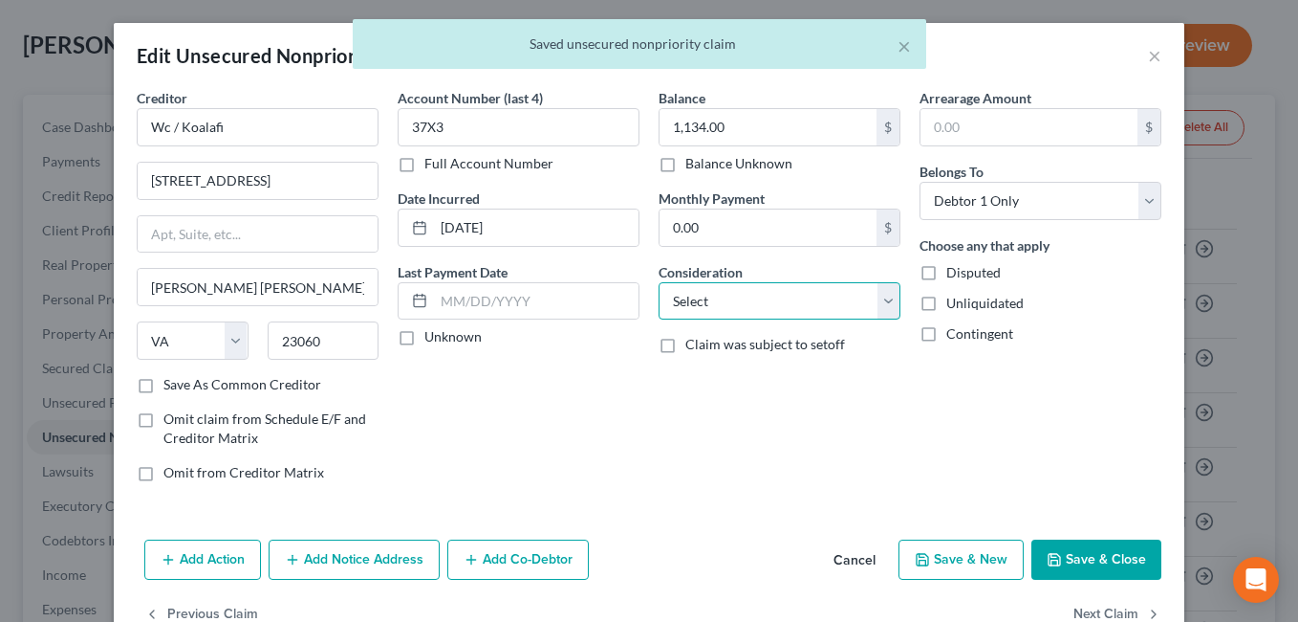
click at [883, 300] on select "Select Cable / Satellite Services Collection Agency Credit Card Debt Debt Couns…" at bounding box center [780, 301] width 242 height 38
select select "2"
click at [659, 282] on select "Select Cable / Satellite Services Collection Agency Credit Card Debt Debt Couns…" at bounding box center [780, 301] width 242 height 38
click at [1108, 608] on button "Next Claim" at bounding box center [1118, 615] width 88 height 40
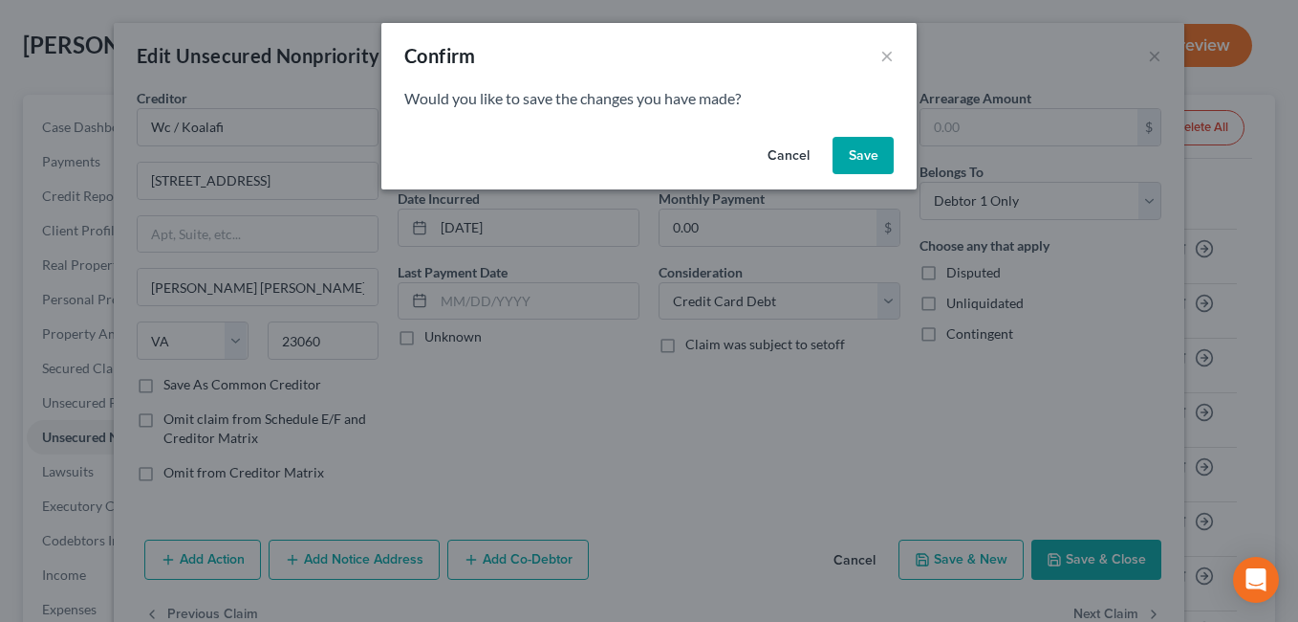
click at [874, 154] on button "Save" at bounding box center [863, 156] width 61 height 38
select select "28"
select select "0"
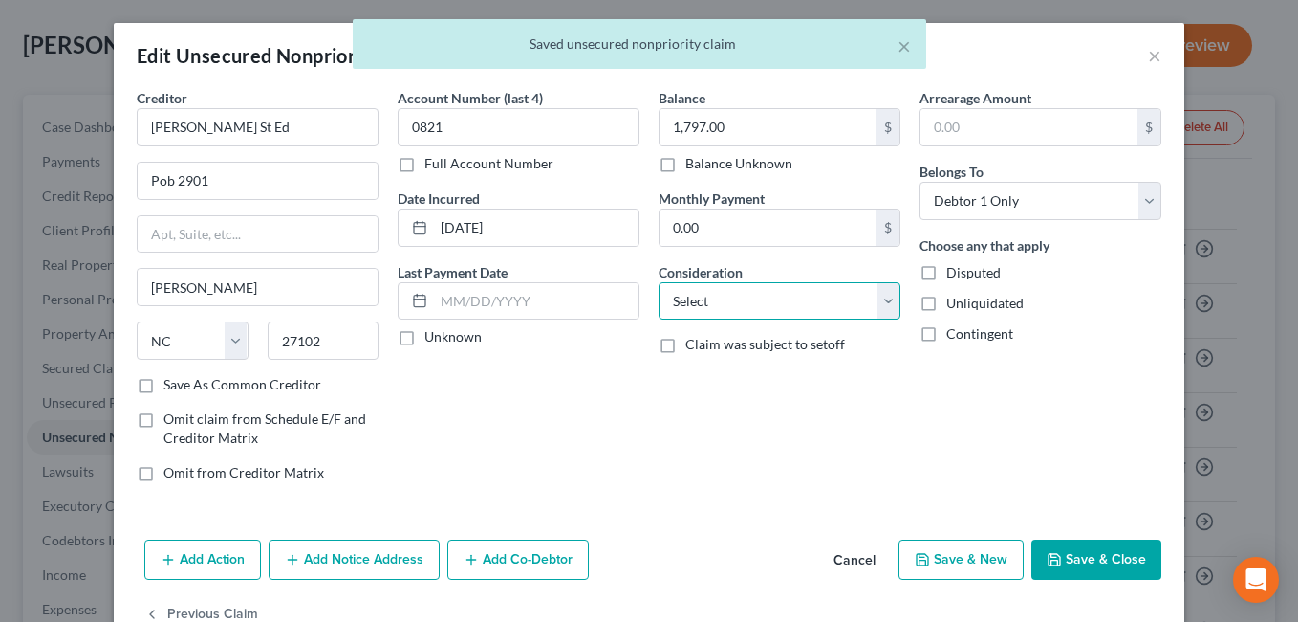
drag, startPoint x: 882, startPoint y: 302, endPoint x: 862, endPoint y: 279, distance: 29.9
click at [882, 302] on select "Select Cable / Satellite Services Collection Agency Credit Card Debt Debt Couns…" at bounding box center [780, 301] width 242 height 38
select select "17"
click at [659, 282] on select "Select Cable / Satellite Services Collection Agency Credit Card Debt Debt Couns…" at bounding box center [780, 301] width 242 height 38
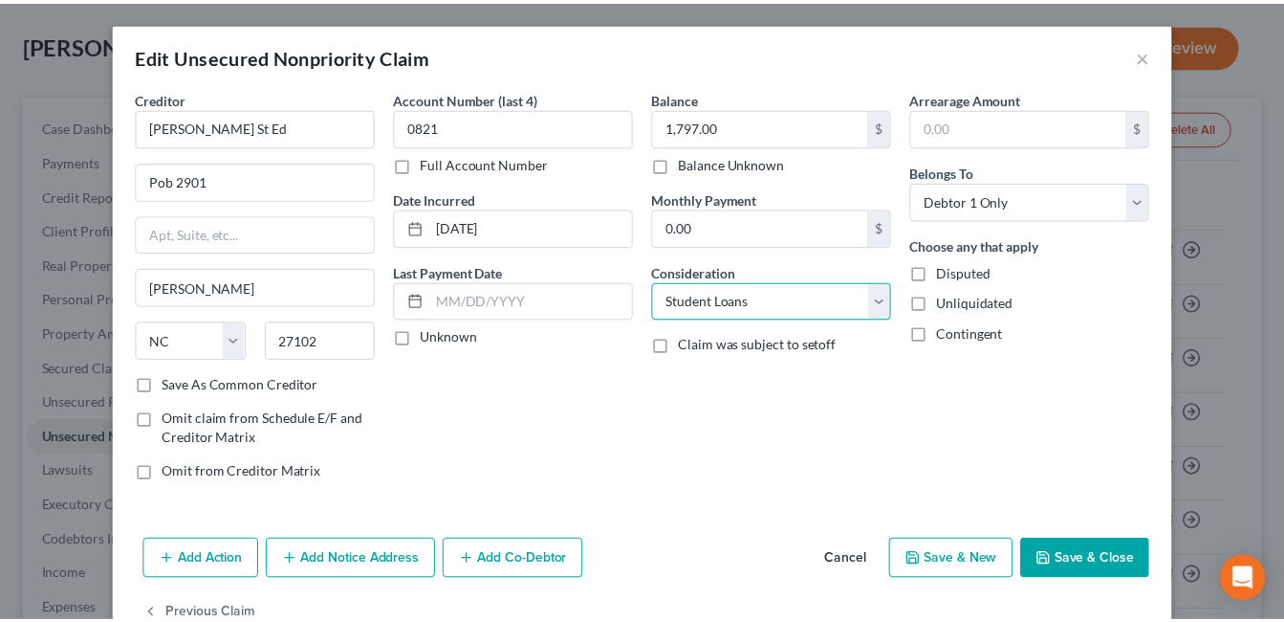
scroll to position [51, 0]
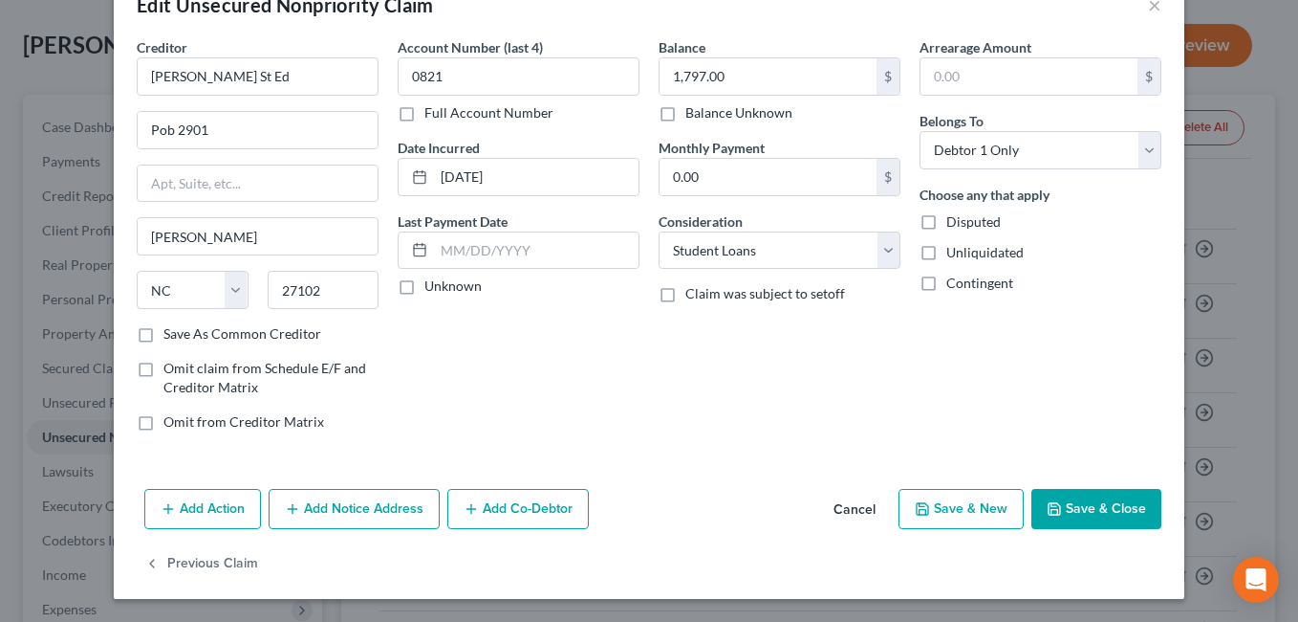
click at [1101, 510] on button "Save & Close" at bounding box center [1097, 509] width 130 height 40
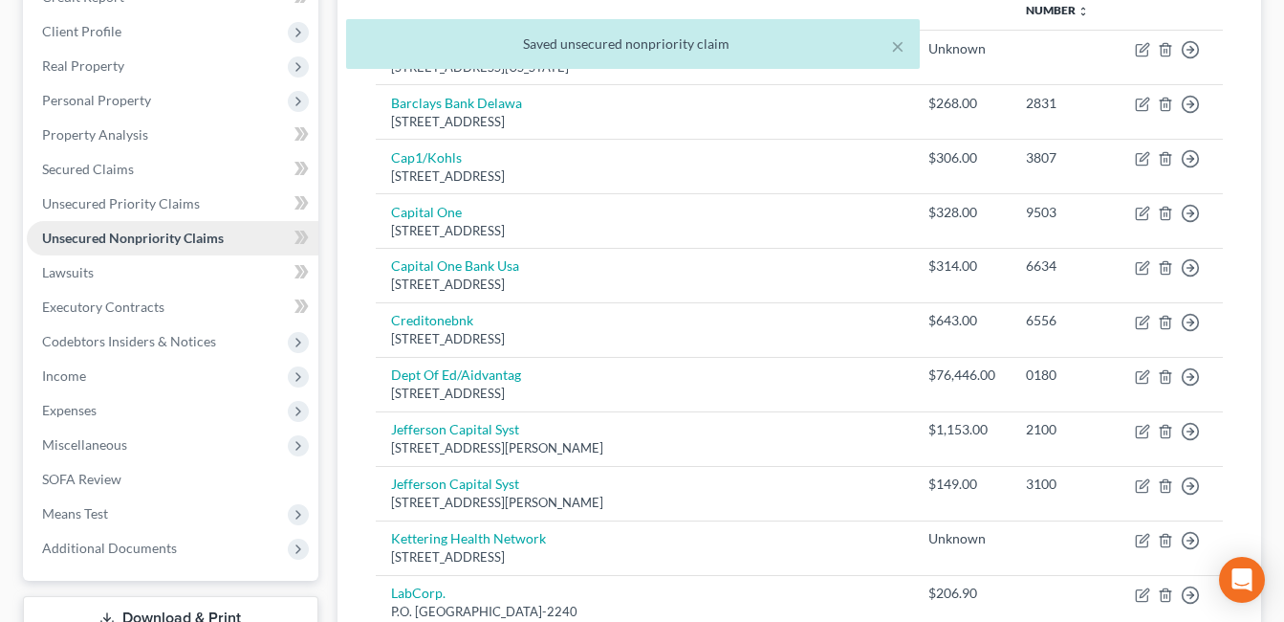
scroll to position [280, 0]
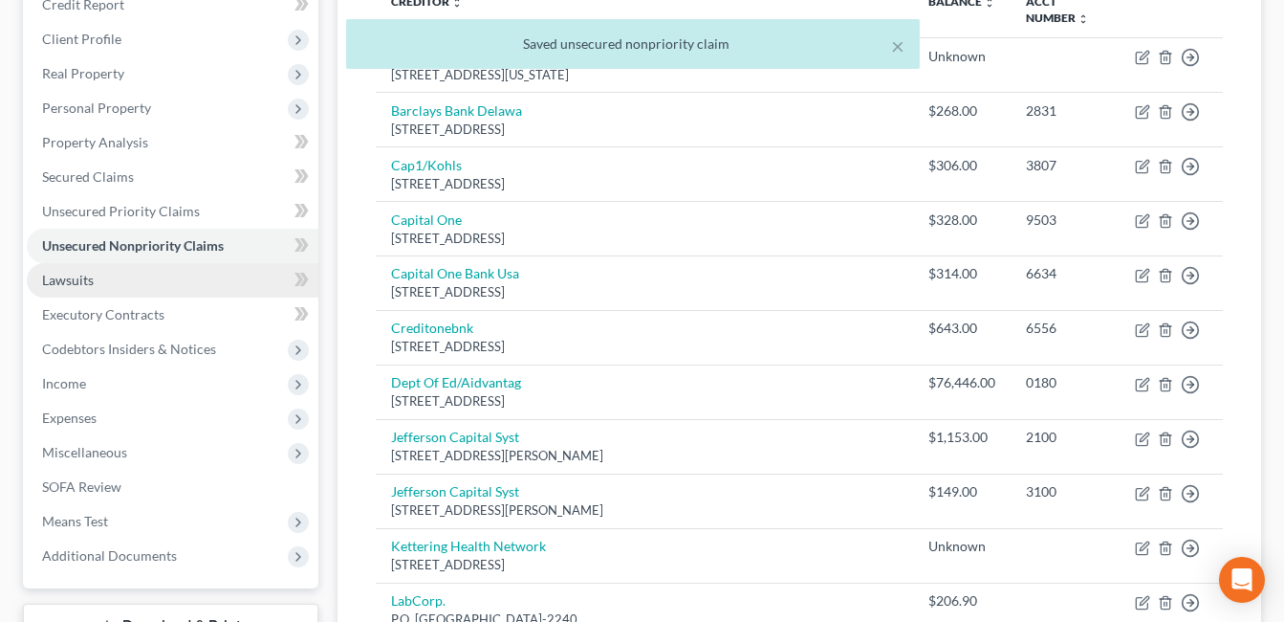
click at [120, 282] on link "Lawsuits" at bounding box center [173, 280] width 292 height 34
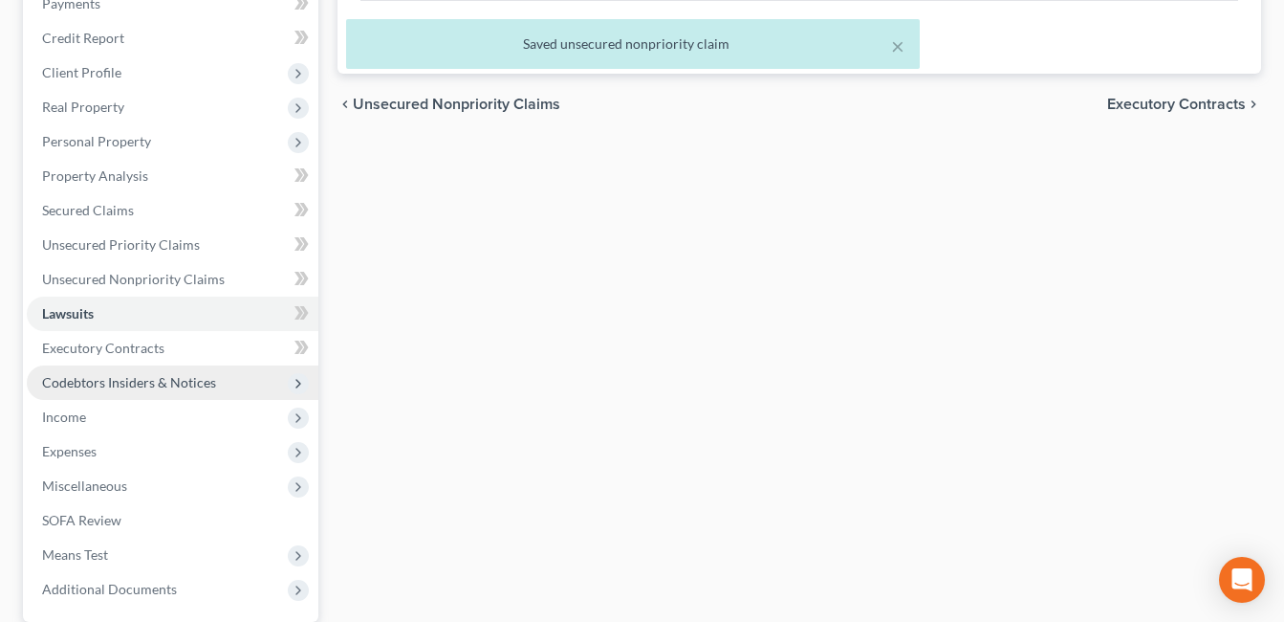
scroll to position [287, 0]
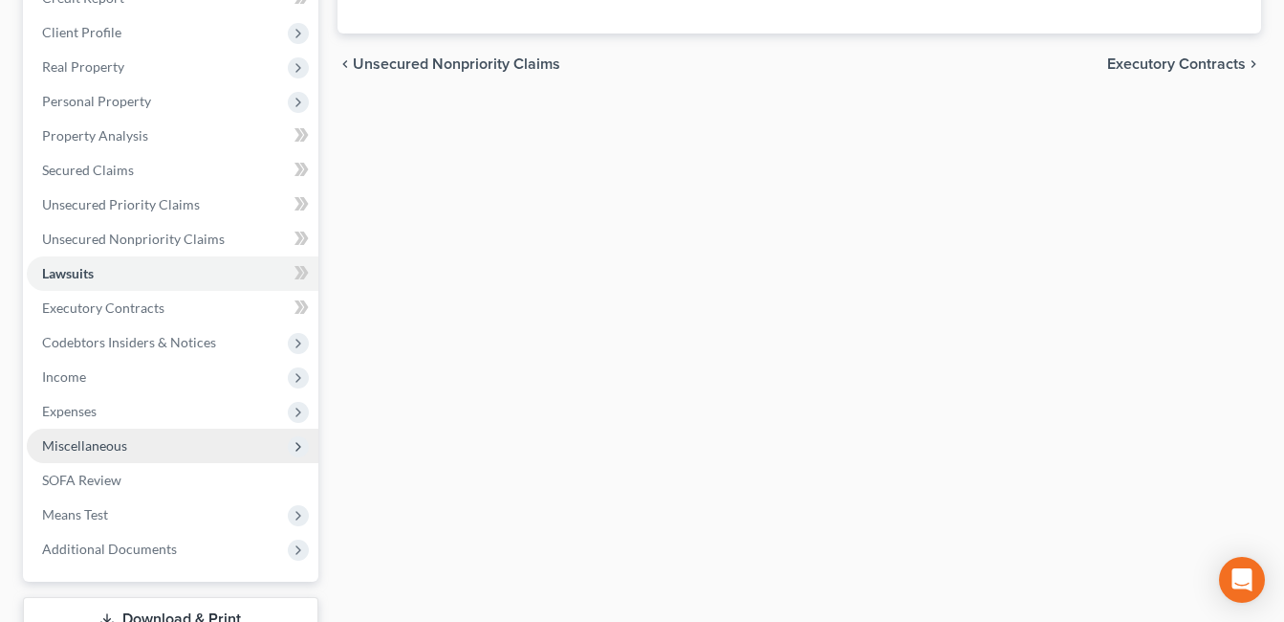
click at [109, 445] on span "Miscellaneous" at bounding box center [84, 445] width 85 height 16
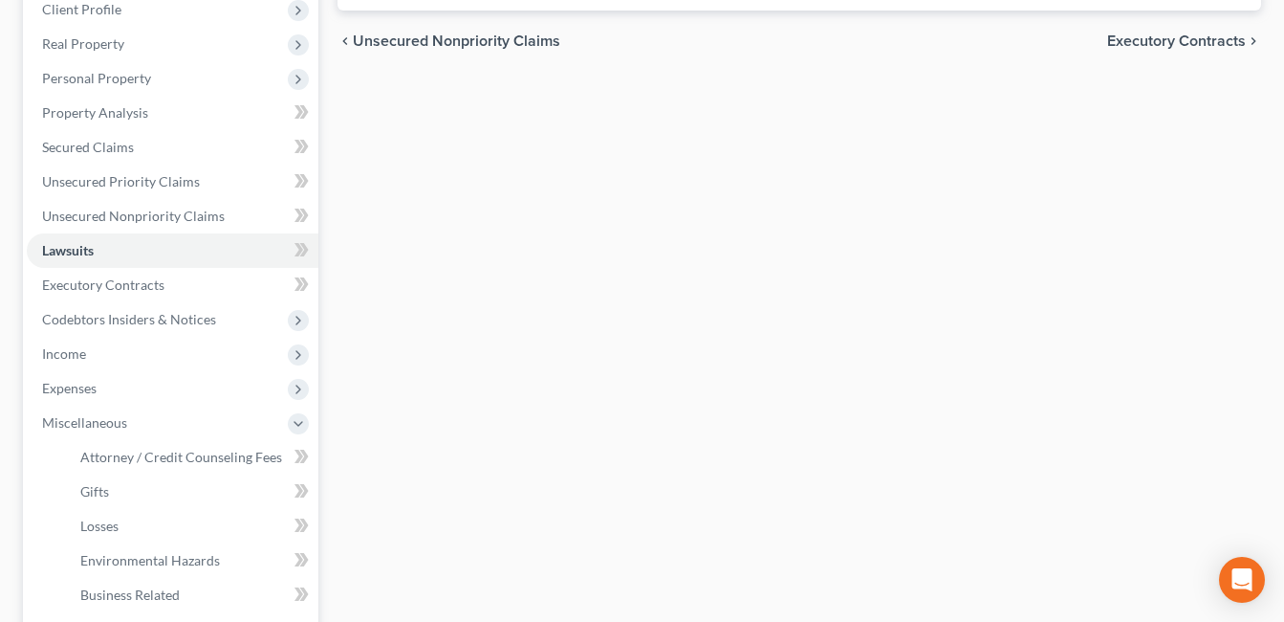
scroll to position [382, 0]
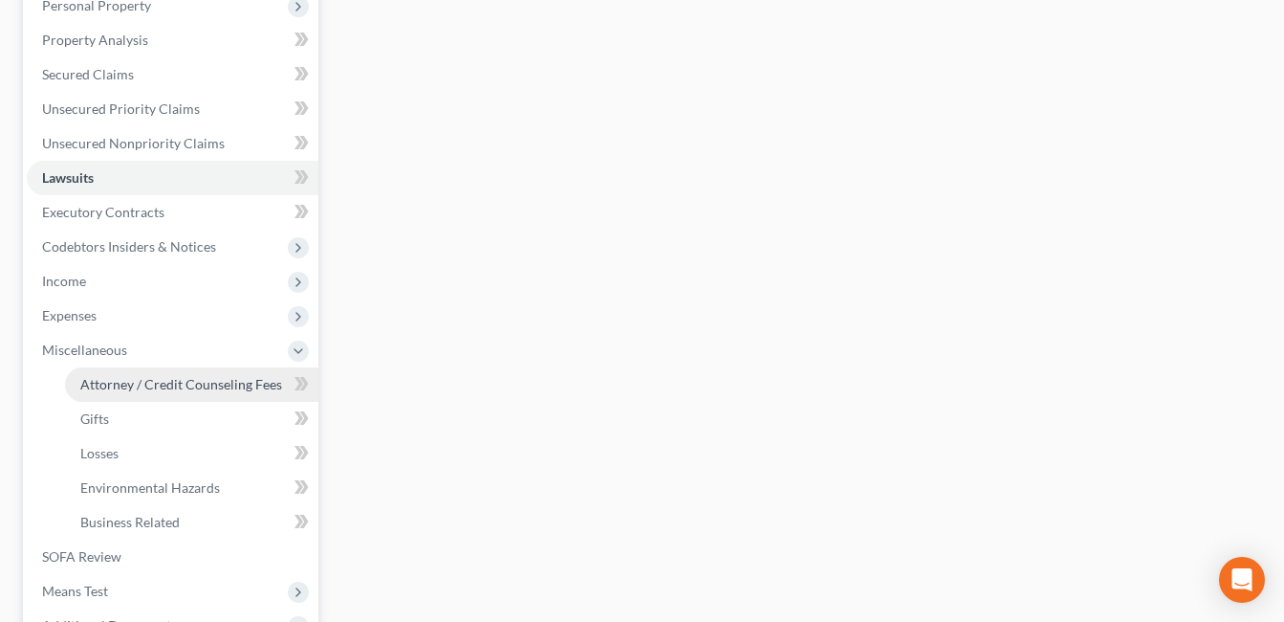
click at [227, 382] on span "Attorney / Credit Counseling Fees" at bounding box center [181, 384] width 202 height 16
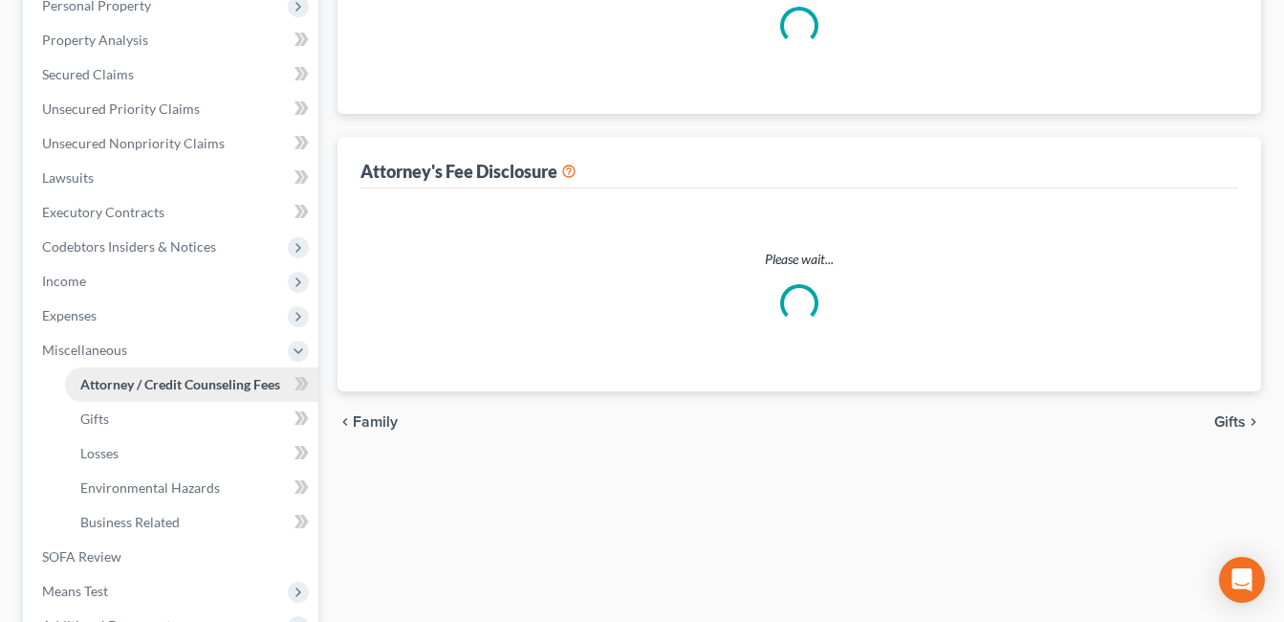
scroll to position [285, 0]
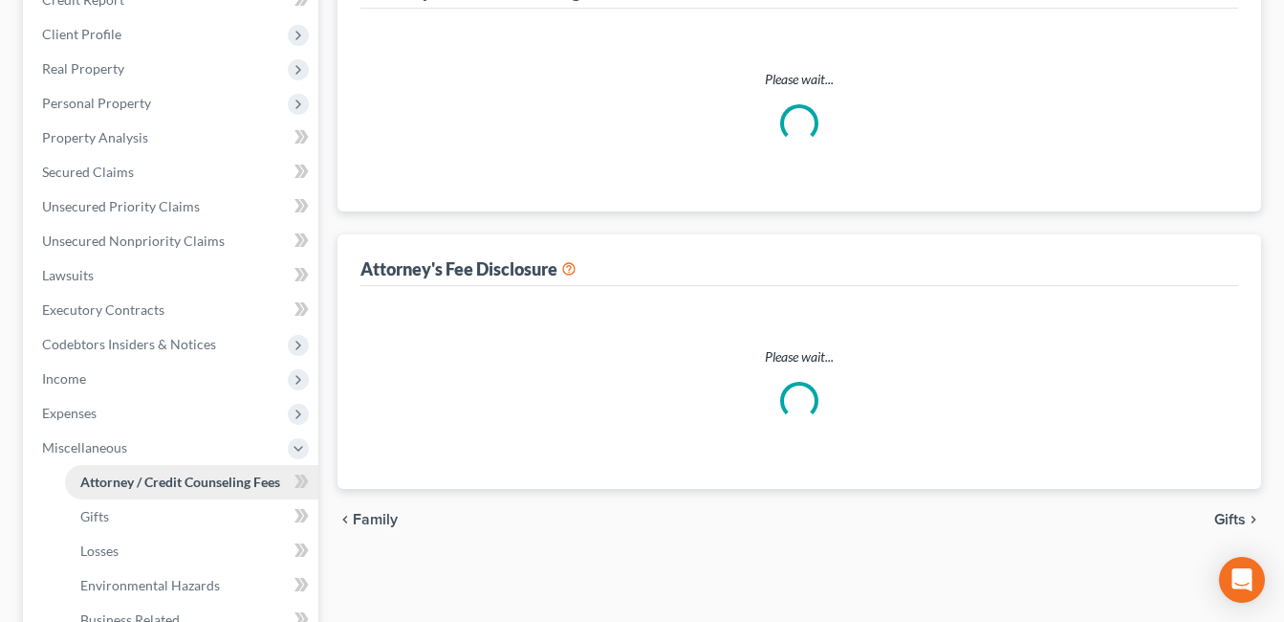
select select "1"
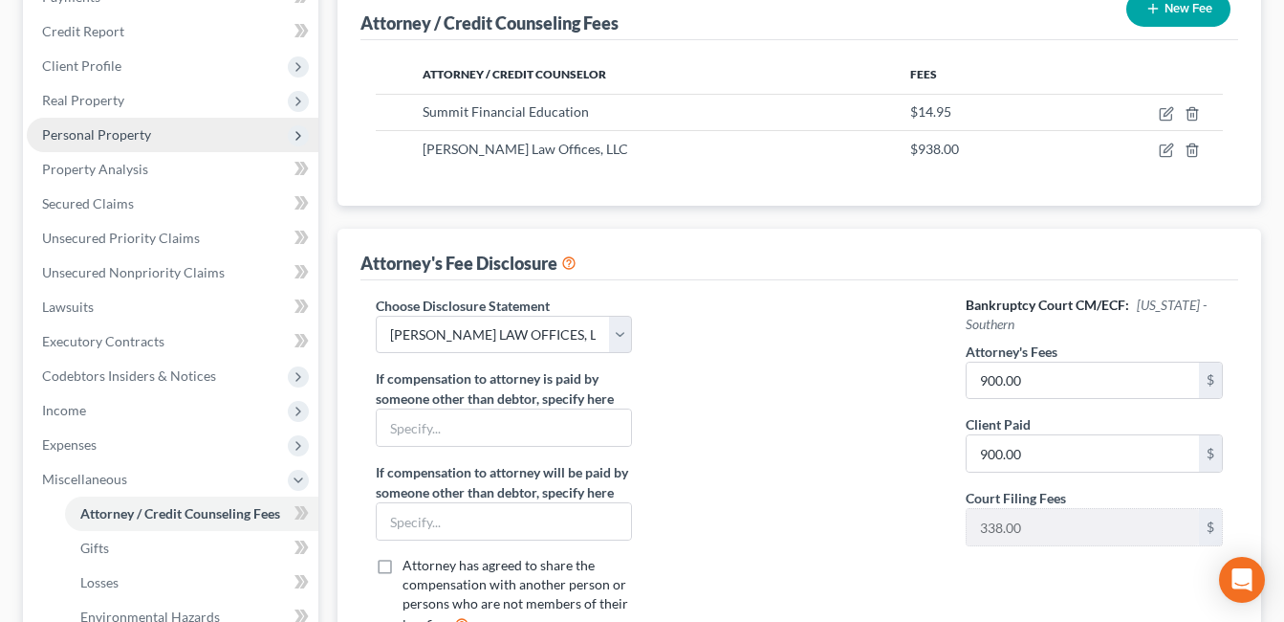
scroll to position [287, 0]
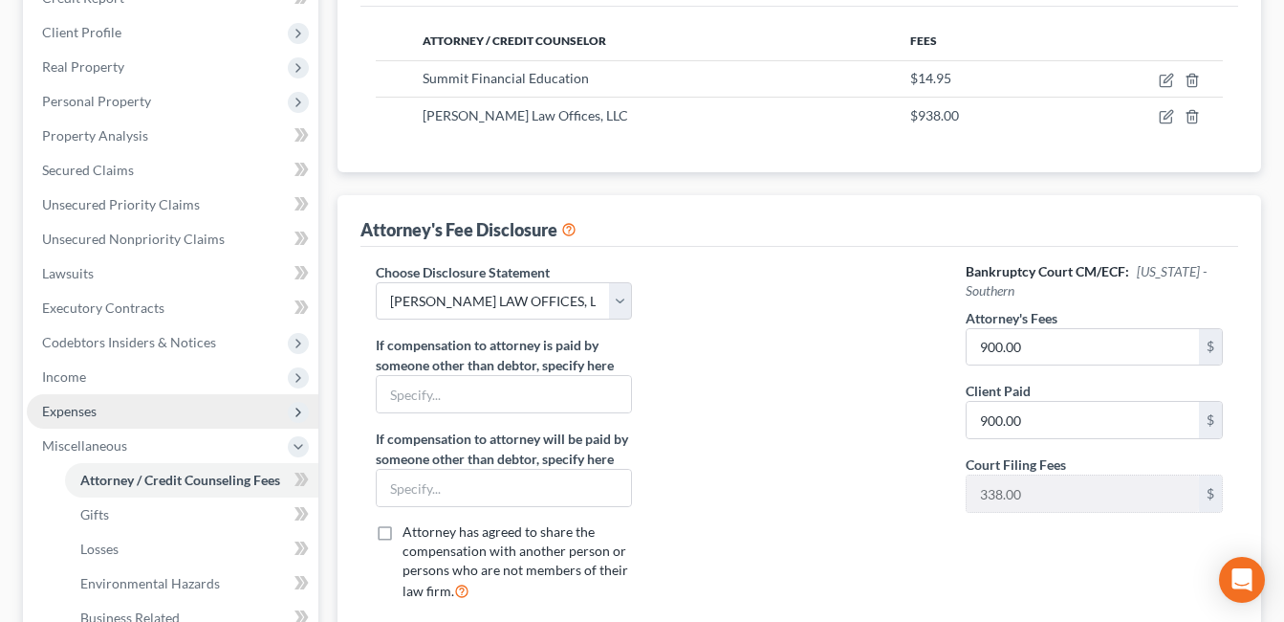
click at [126, 406] on span "Expenses" at bounding box center [173, 411] width 292 height 34
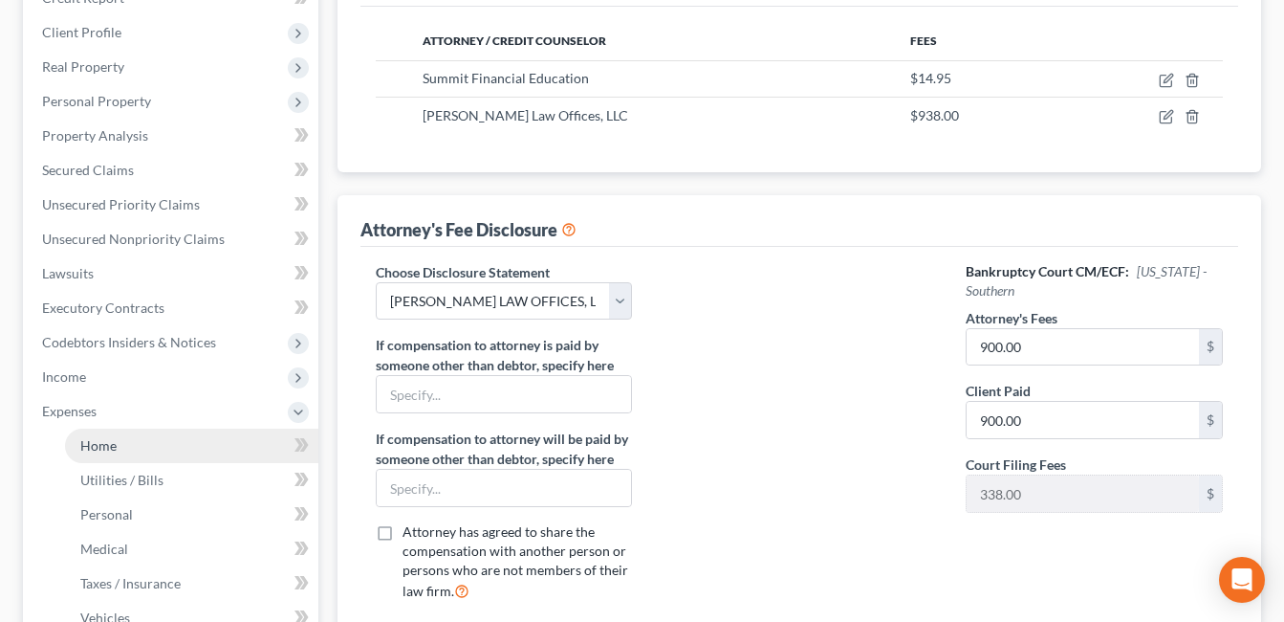
click at [128, 439] on link "Home" at bounding box center [191, 445] width 253 height 34
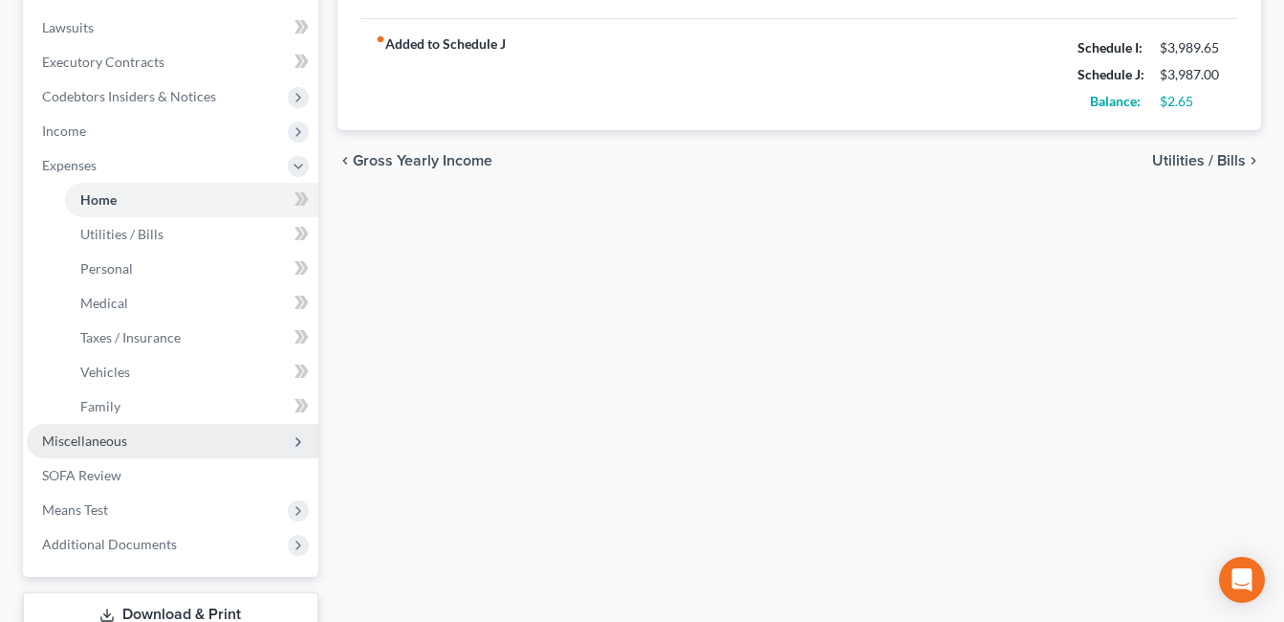
scroll to position [574, 0]
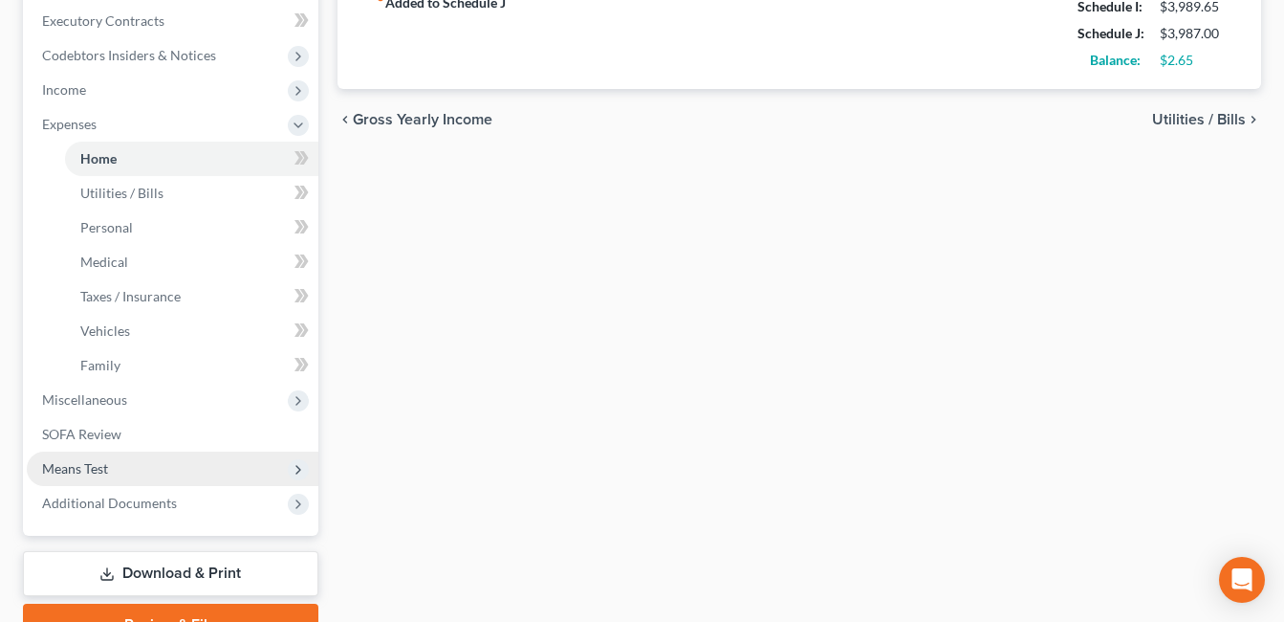
click at [154, 476] on span "Means Test" at bounding box center [173, 468] width 292 height 34
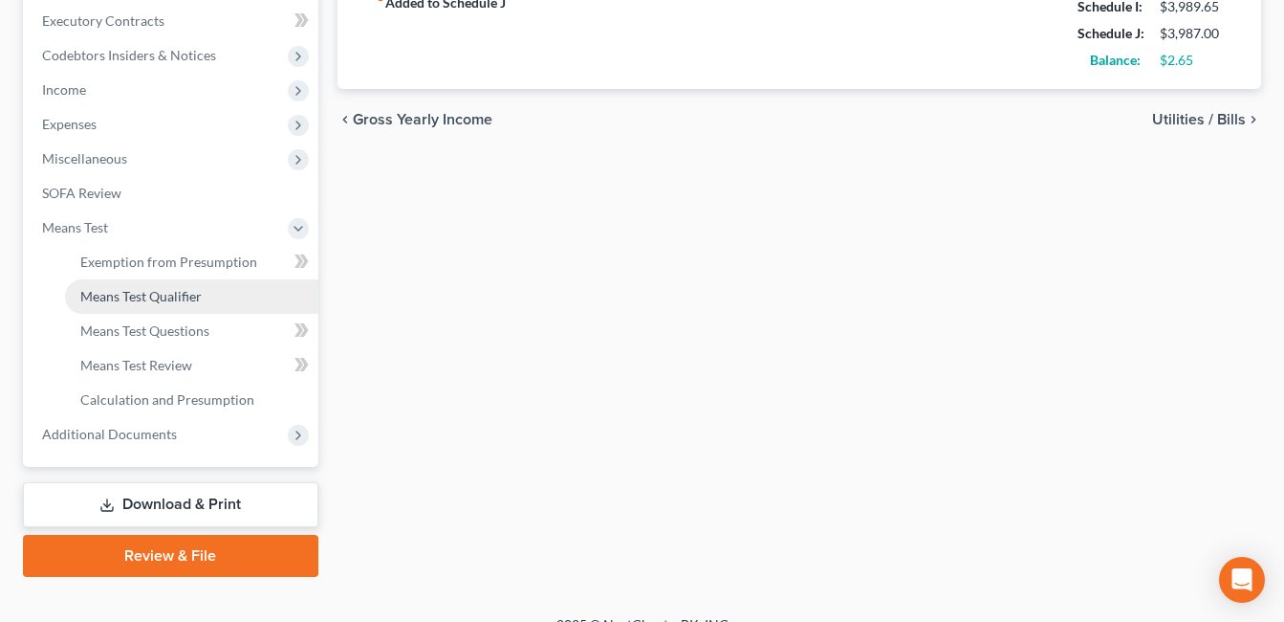
click at [195, 297] on span "Means Test Qualifier" at bounding box center [140, 296] width 121 height 16
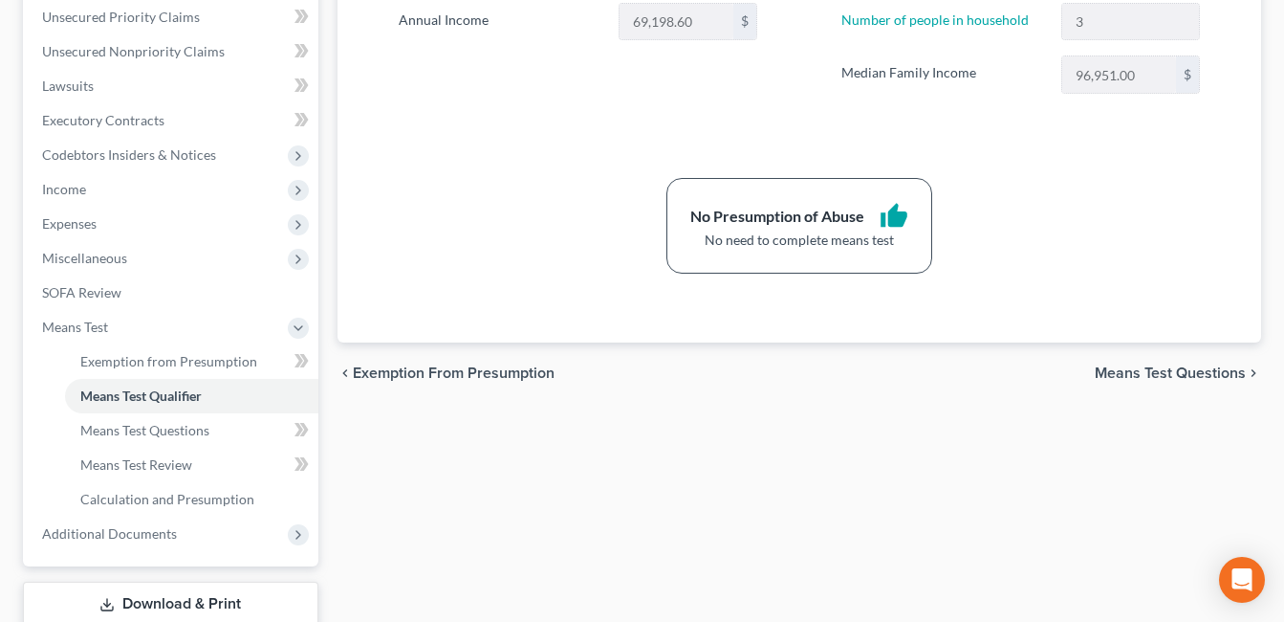
scroll to position [478, 0]
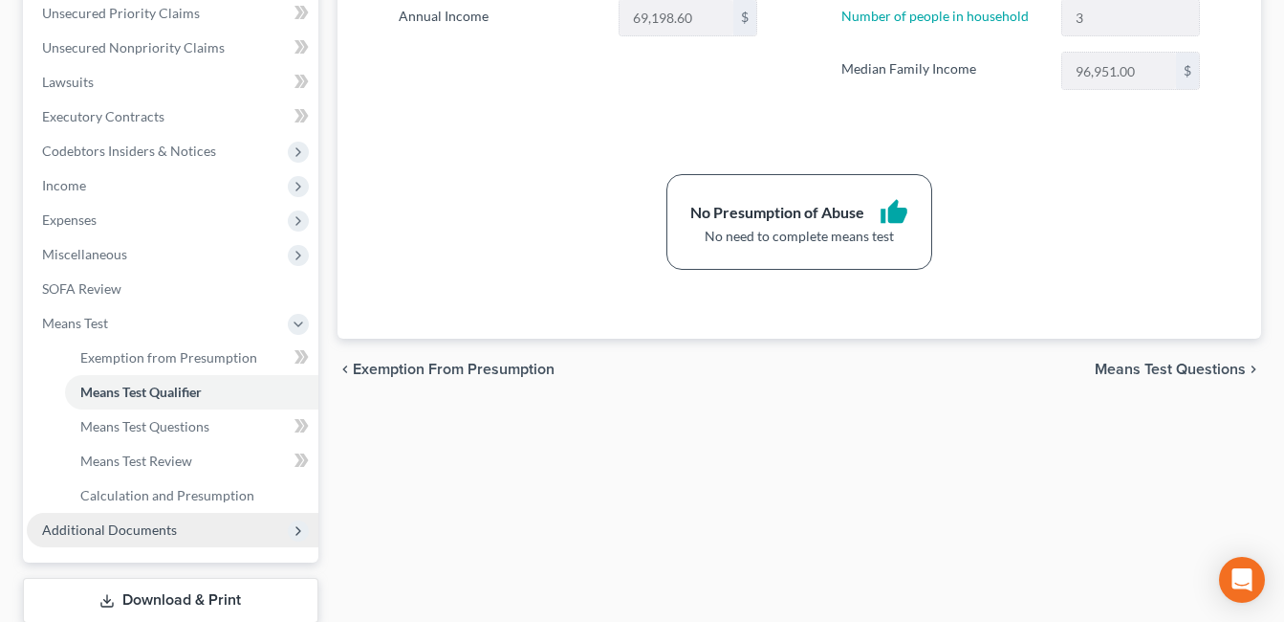
click at [185, 538] on span "Additional Documents" at bounding box center [173, 529] width 292 height 34
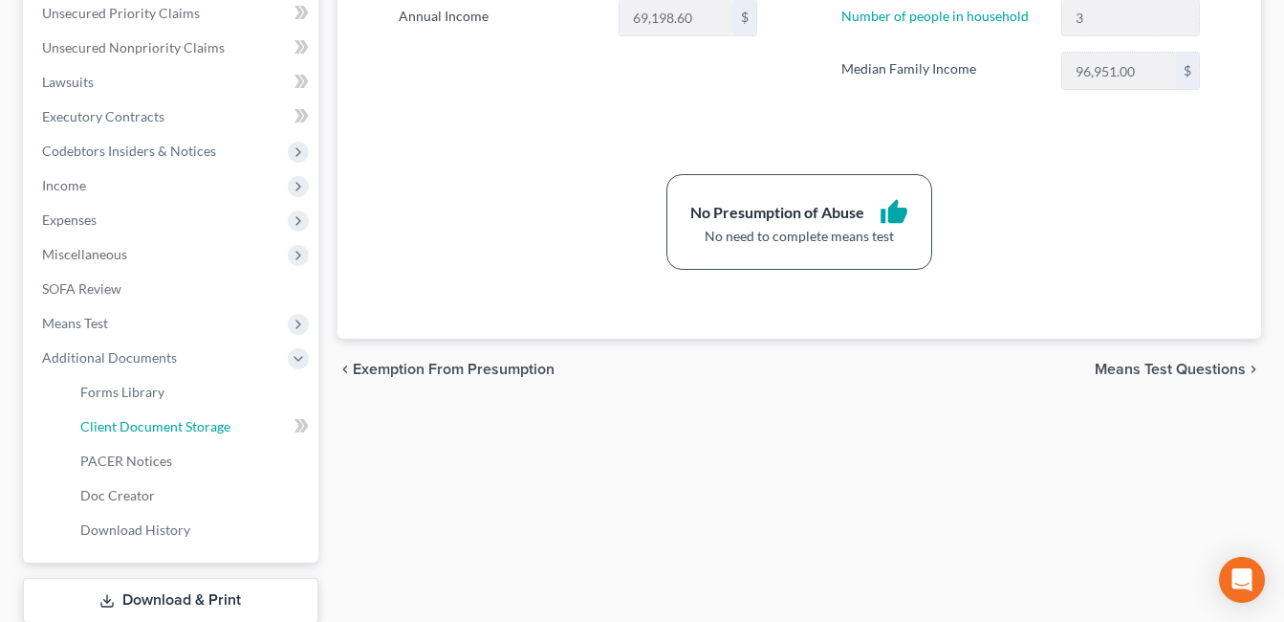
drag, startPoint x: 232, startPoint y: 429, endPoint x: 831, endPoint y: 307, distance: 610.9
click at [232, 428] on link "Client Document Storage" at bounding box center [191, 426] width 253 height 34
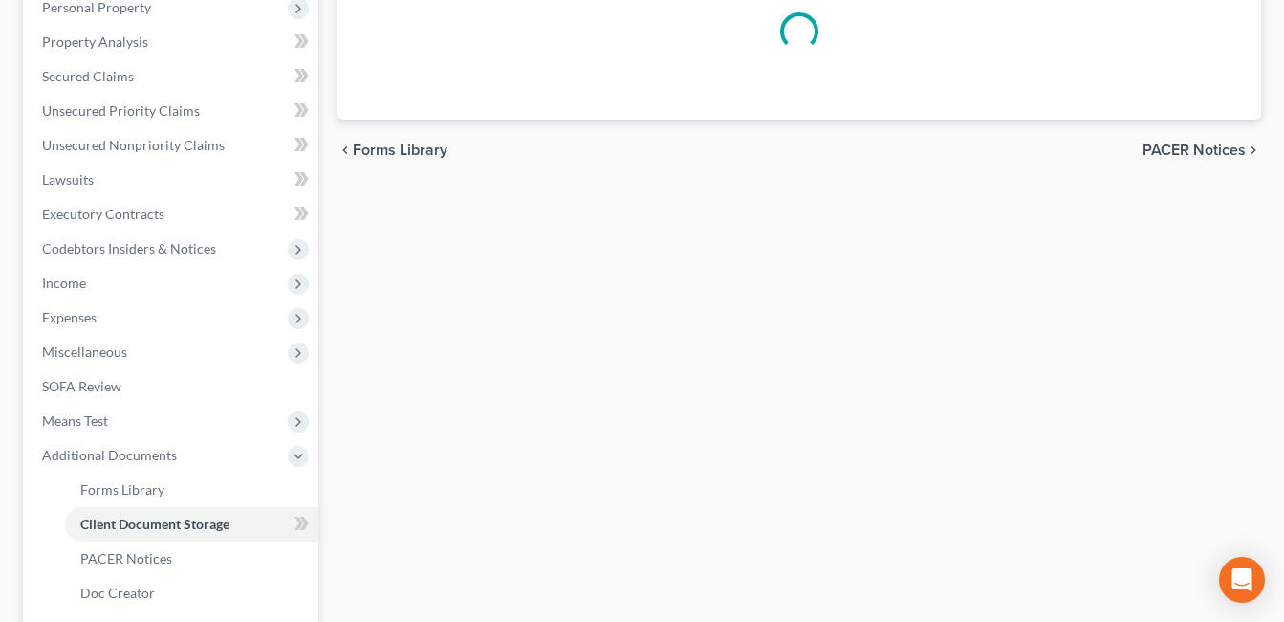
scroll to position [139, 0]
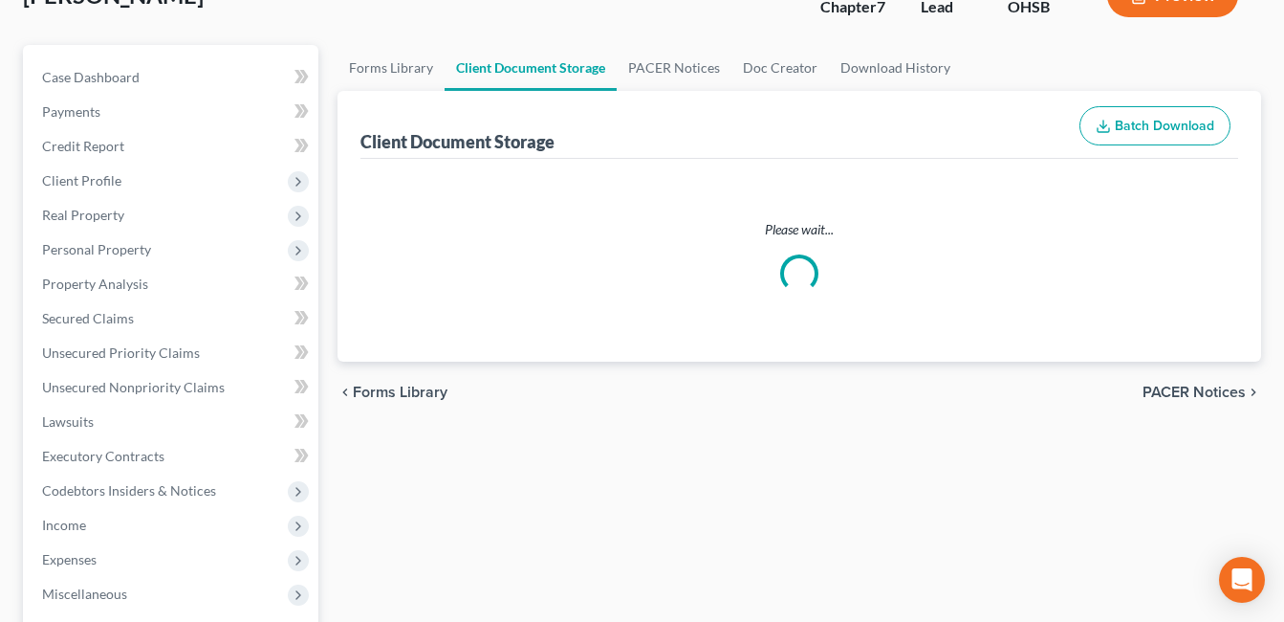
select select "7"
select select "37"
select select "52"
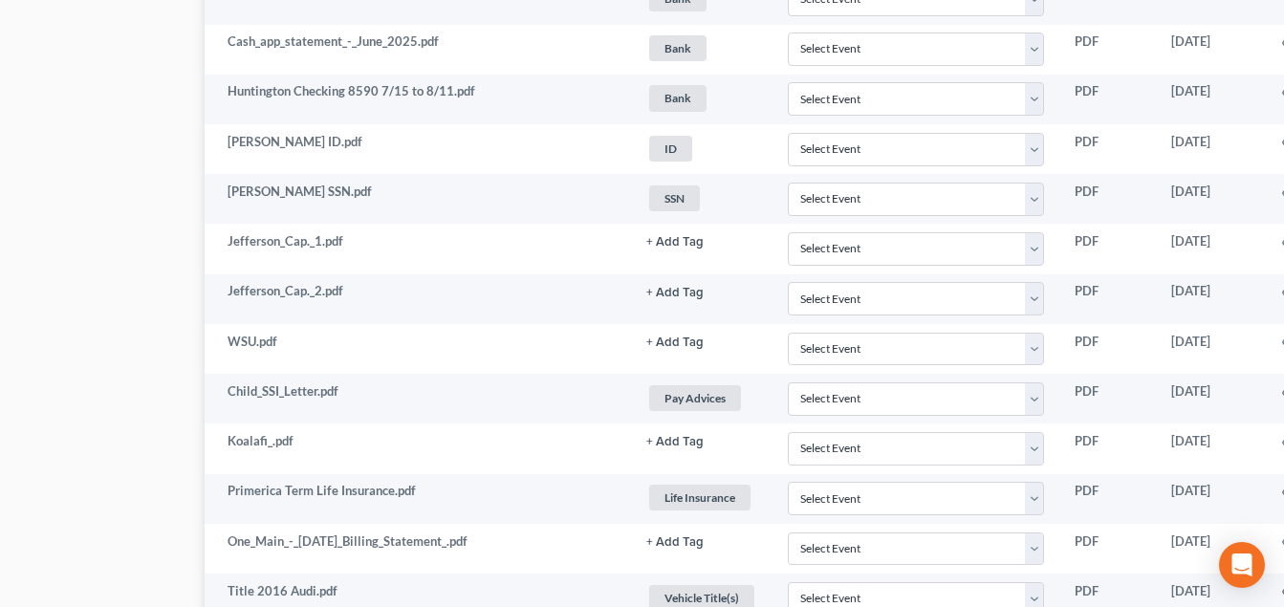
scroll to position [1434, 300]
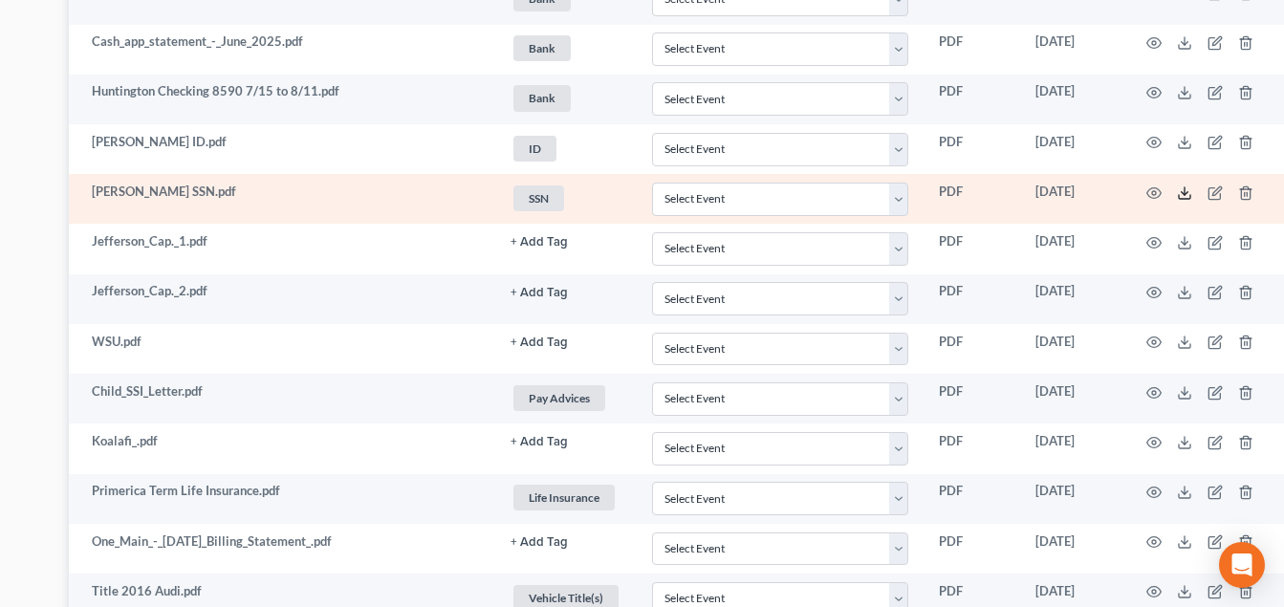
click at [1179, 193] on icon at bounding box center [1184, 192] width 15 height 15
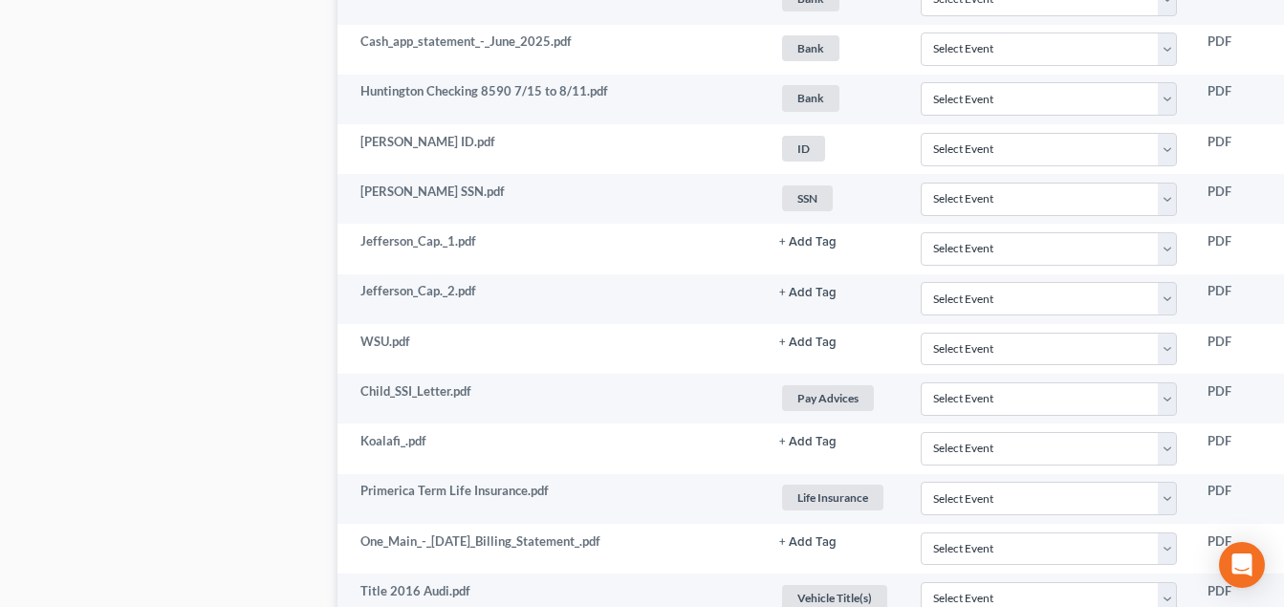
scroll to position [765, 0]
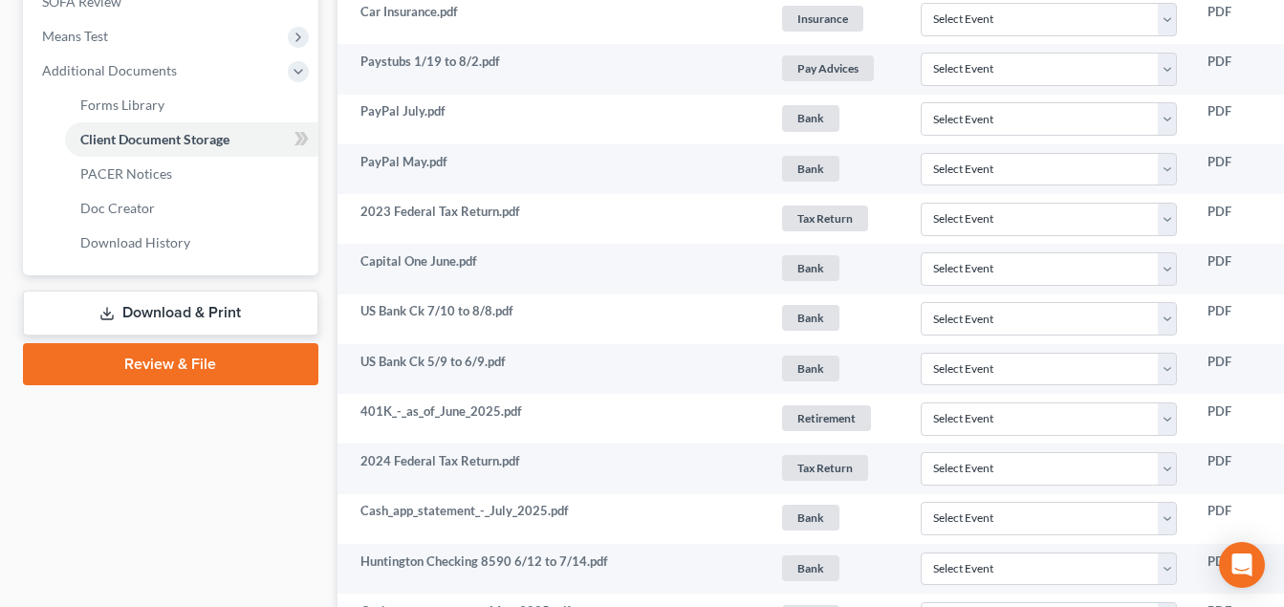
click at [207, 355] on link "Review & File" at bounding box center [170, 364] width 295 height 42
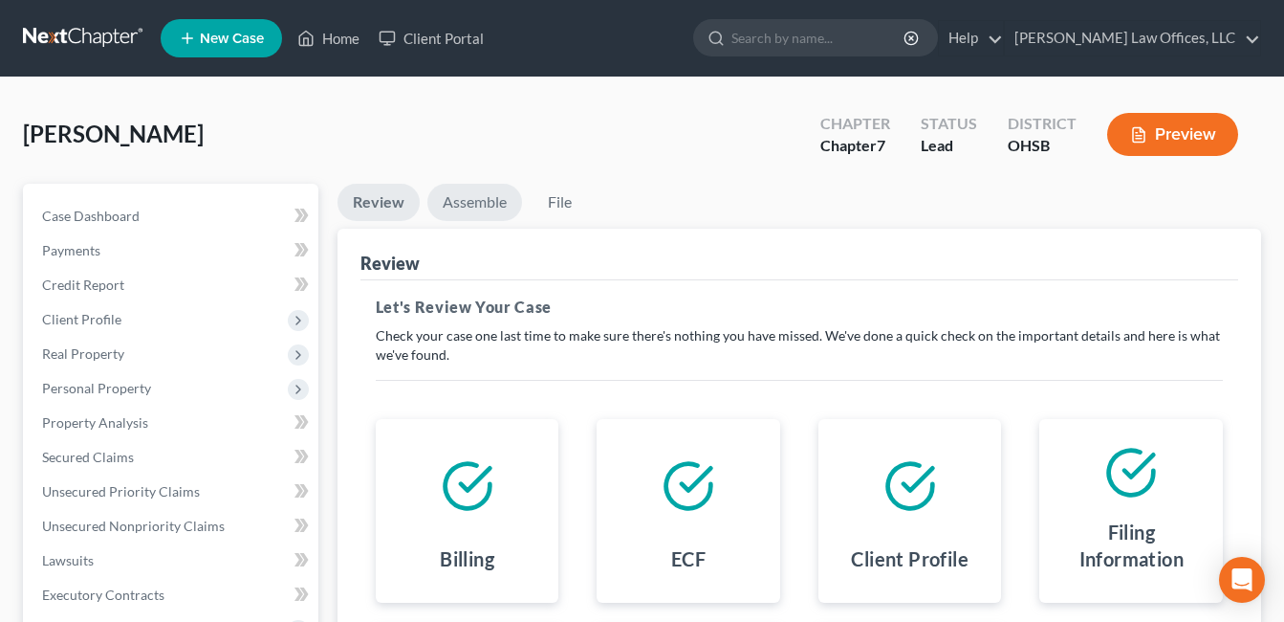
click at [466, 203] on link "Assemble" at bounding box center [474, 202] width 95 height 37
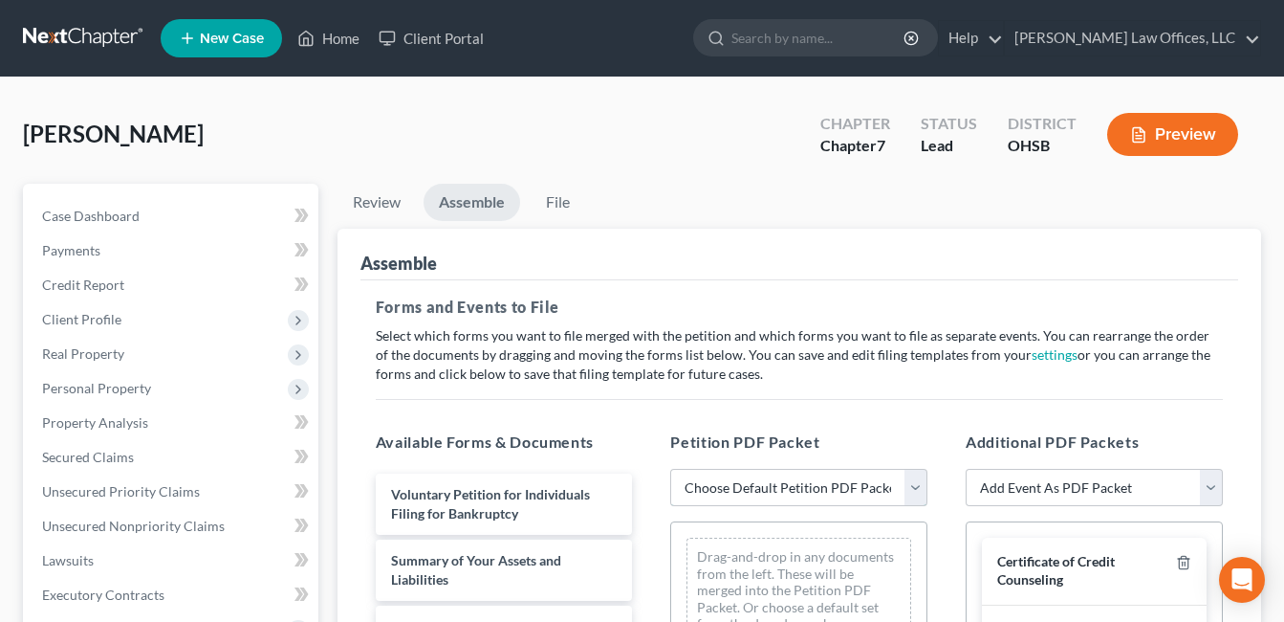
drag, startPoint x: 914, startPoint y: 477, endPoint x: 896, endPoint y: 465, distance: 22.0
click at [914, 477] on select "Choose Default Petition PDF Packet Emergency Filing (Voluntary Petition and Cre…" at bounding box center [798, 488] width 257 height 38
select select "4"
click at [670, 469] on select "Choose Default Petition PDF Packet Emergency Filing (Voluntary Petition and Cre…" at bounding box center [798, 488] width 257 height 38
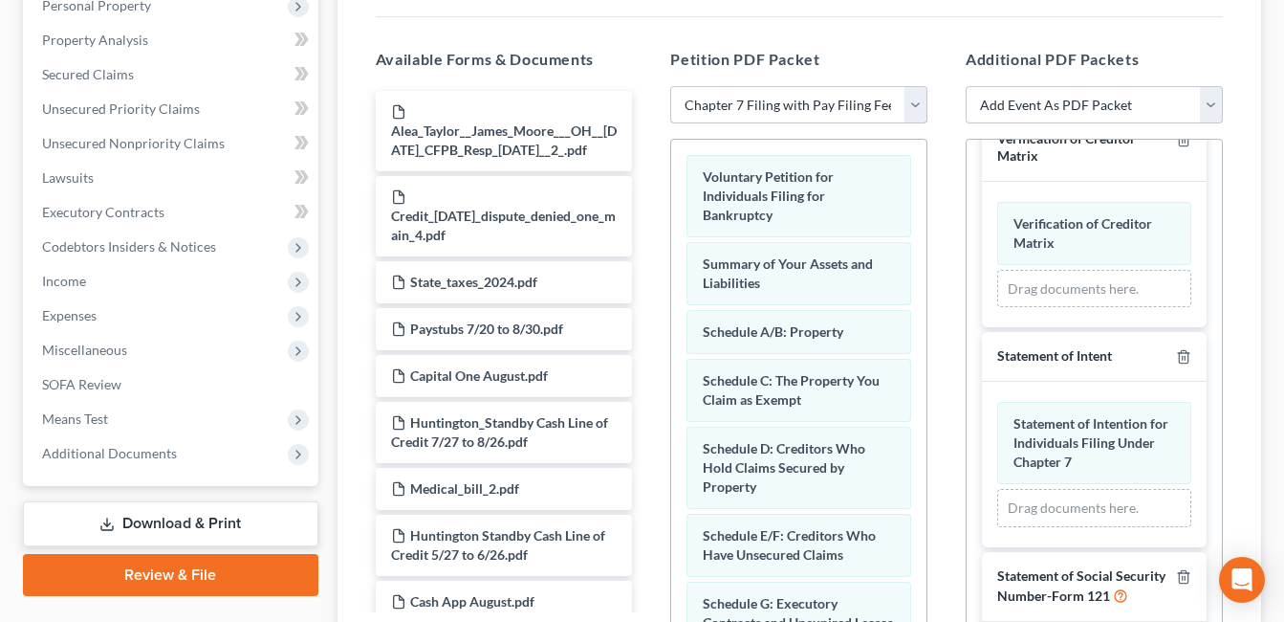
scroll to position [867, 0]
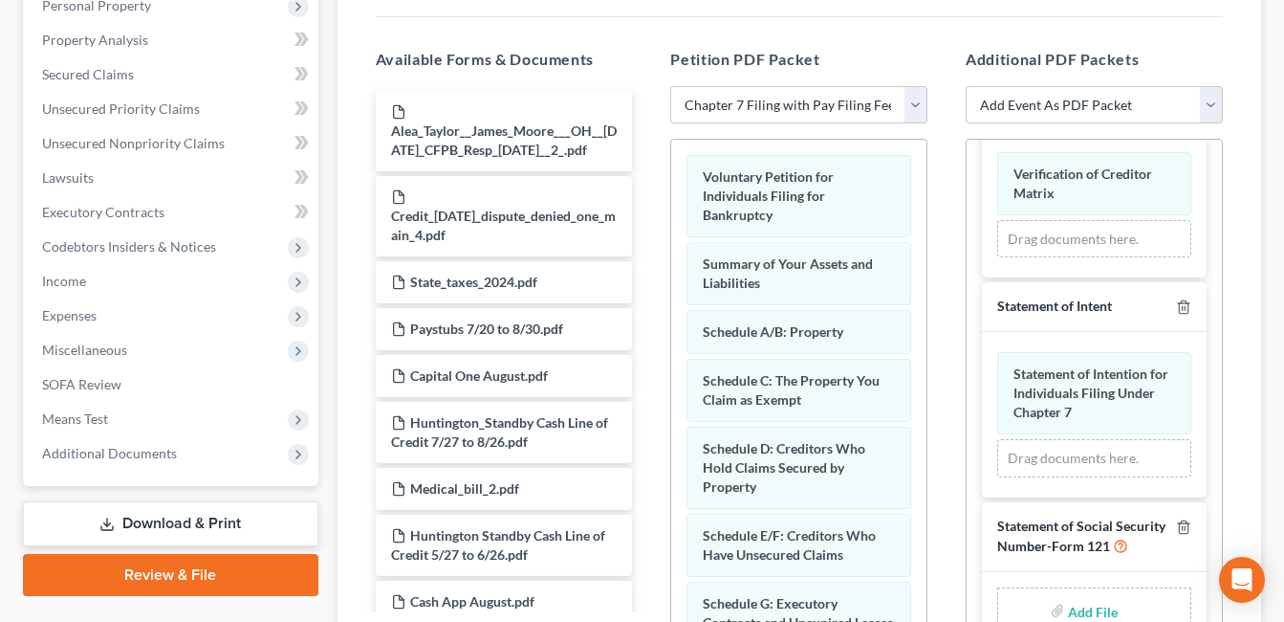
click at [1075, 609] on input "file" at bounding box center [1091, 610] width 46 height 34
type input "C:\fakepath\SSN.[PERSON_NAME].pdf"
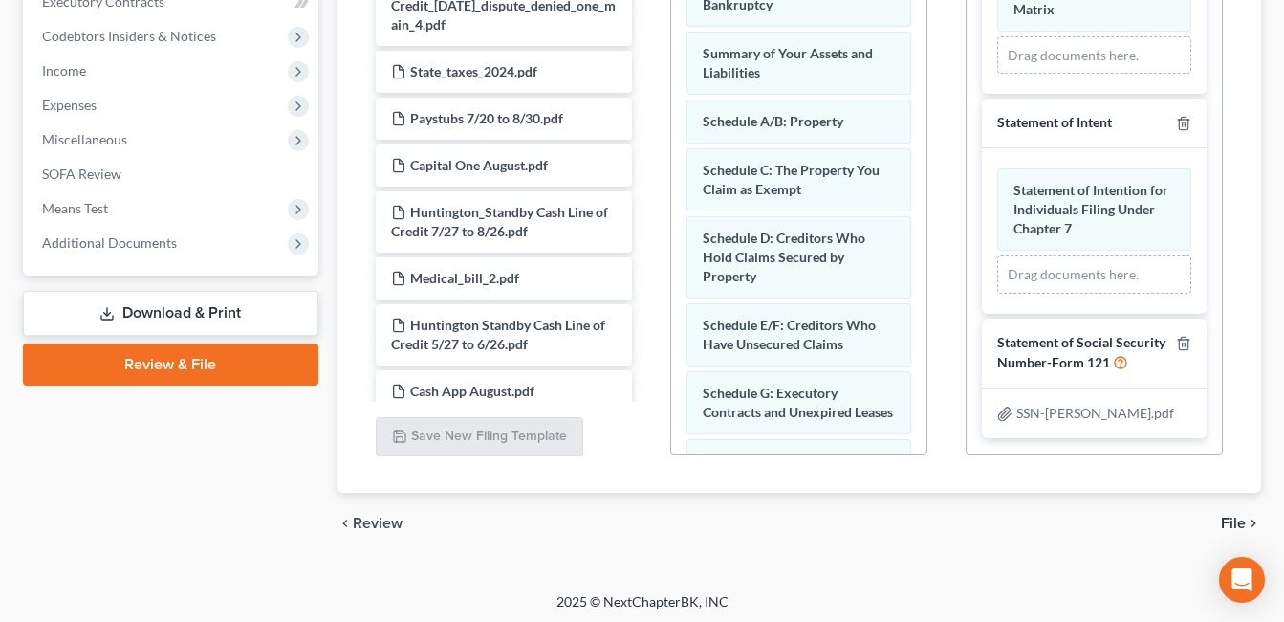
scroll to position [598, 0]
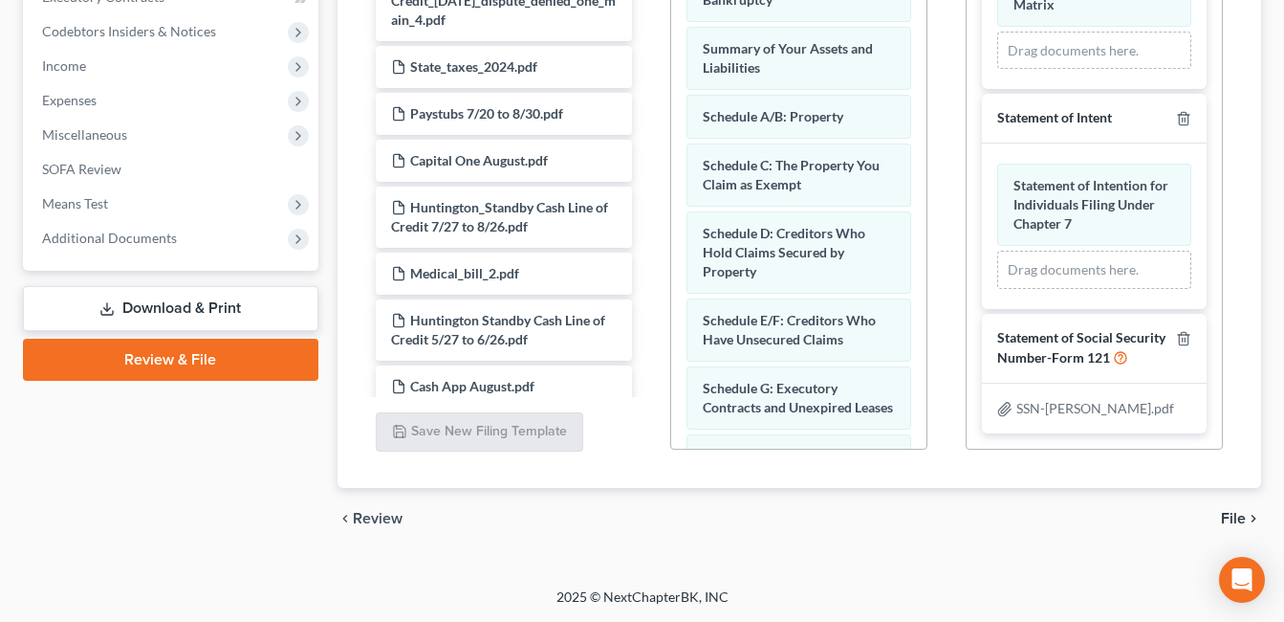
click at [1228, 519] on span "File" at bounding box center [1233, 518] width 25 height 15
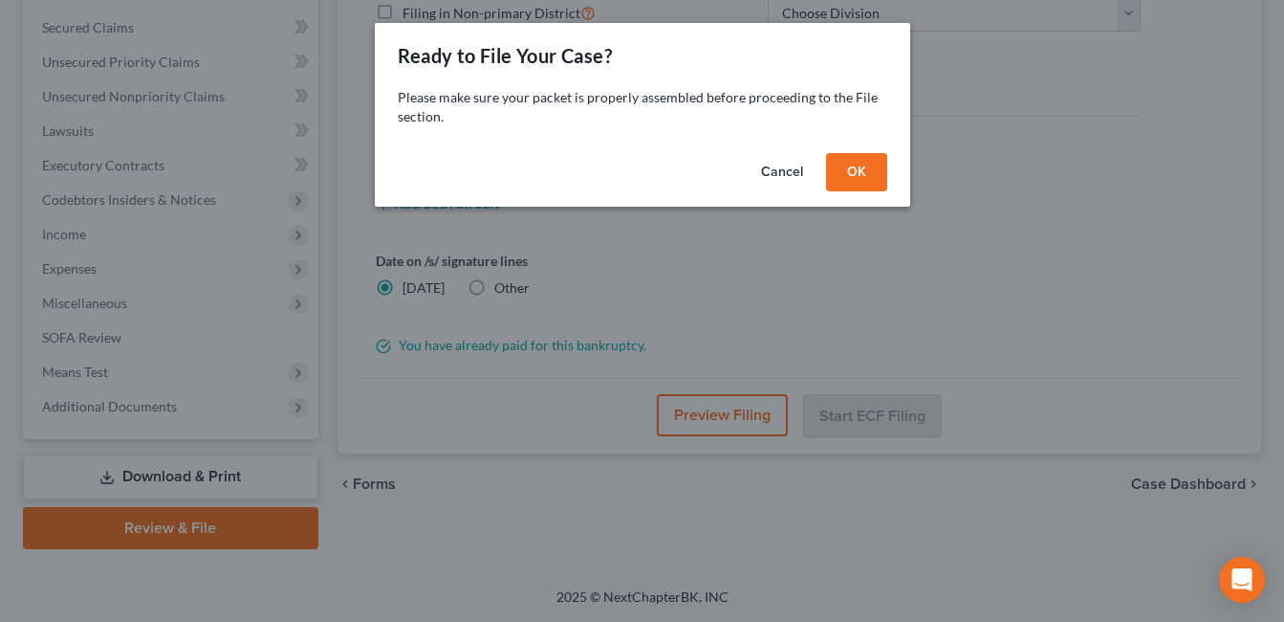
scroll to position [429, 0]
click at [879, 174] on button "OK" at bounding box center [863, 172] width 61 height 38
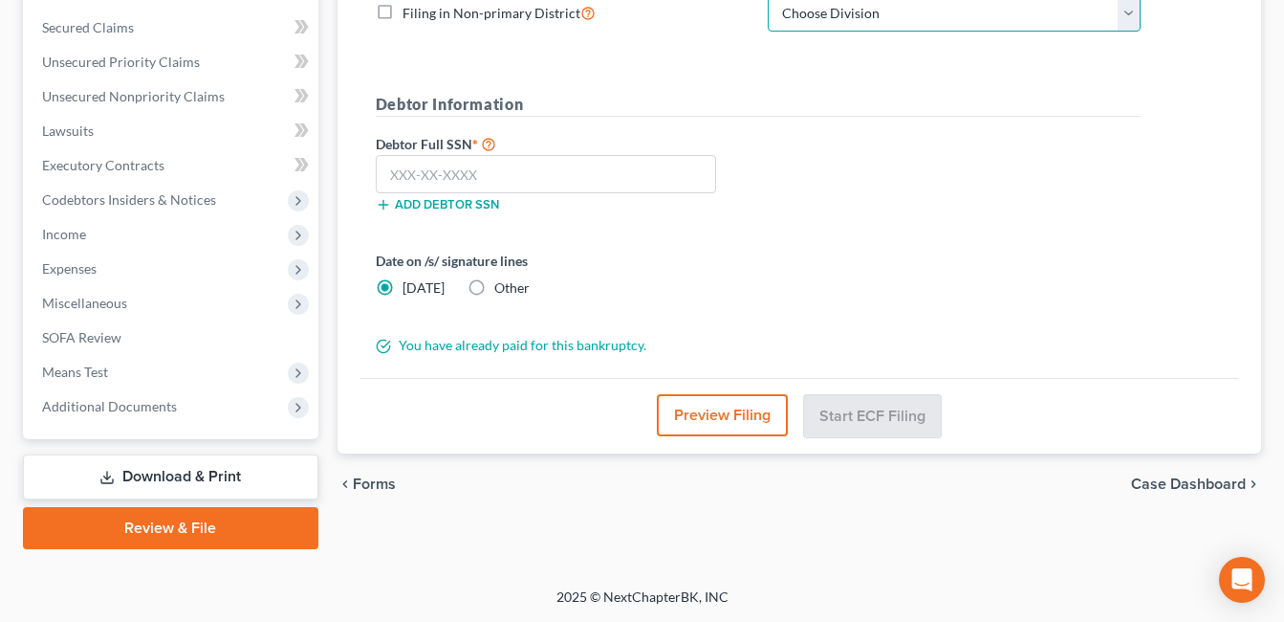
drag, startPoint x: 1131, startPoint y: 18, endPoint x: 1080, endPoint y: 38, distance: 54.5
click at [1131, 18] on select "Choose Division Cincinnati Columbus [GEOGRAPHIC_DATA]" at bounding box center [954, 13] width 373 height 38
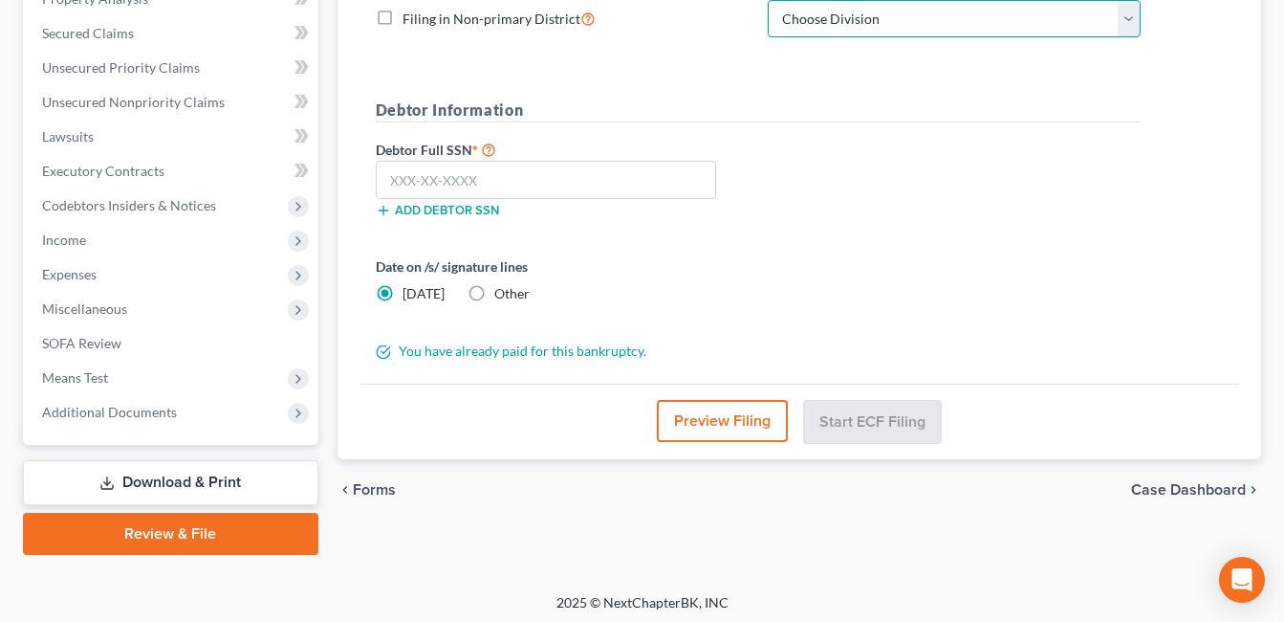
select select "2"
click at [768, 0] on select "Choose Division Cincinnati Columbus [GEOGRAPHIC_DATA]" at bounding box center [954, 19] width 373 height 38
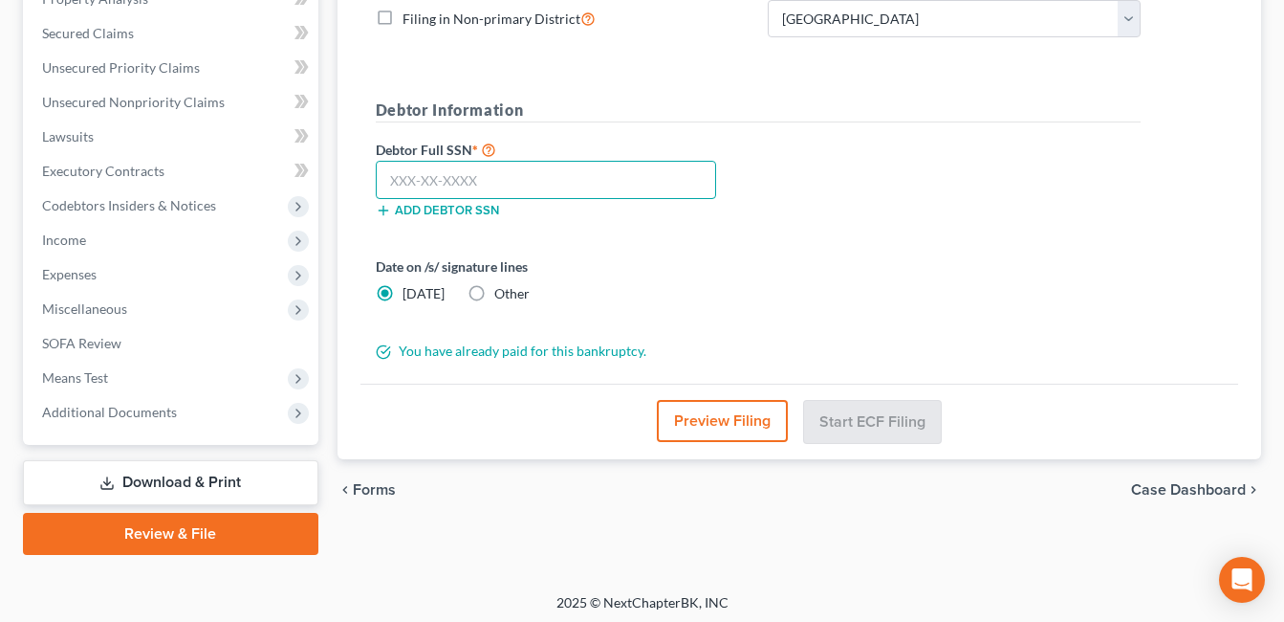
click at [496, 178] on input "text" at bounding box center [546, 180] width 340 height 38
type input "328-88-1215"
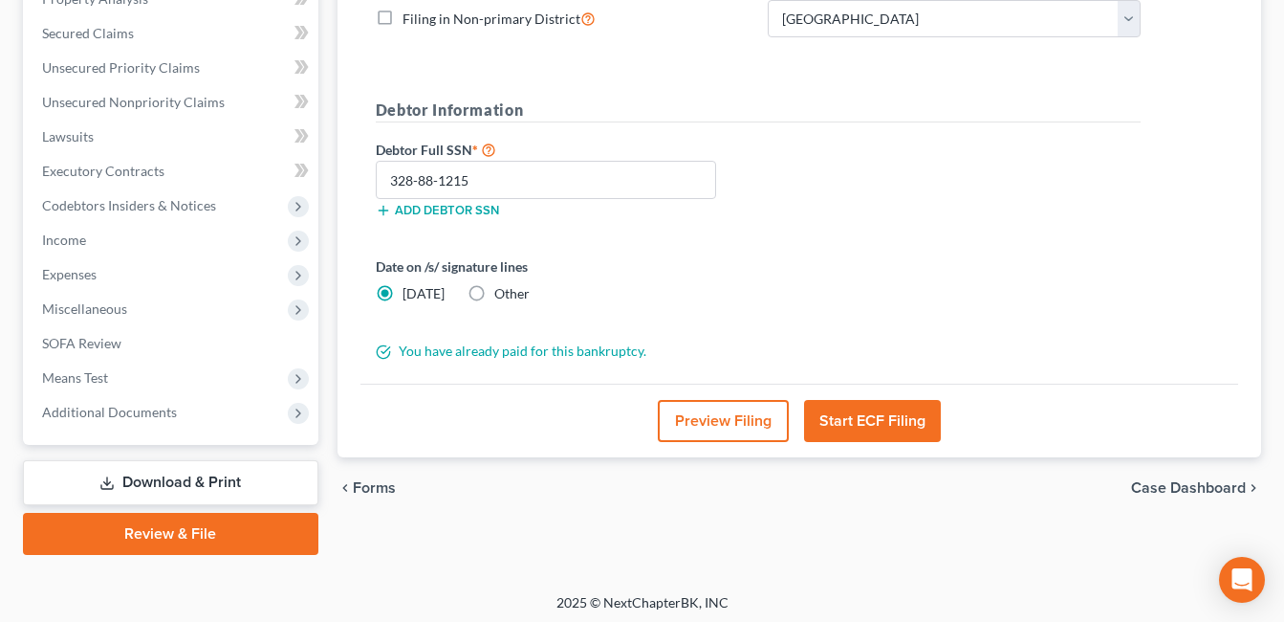
click at [834, 419] on button "Start ECF Filing" at bounding box center [872, 421] width 137 height 42
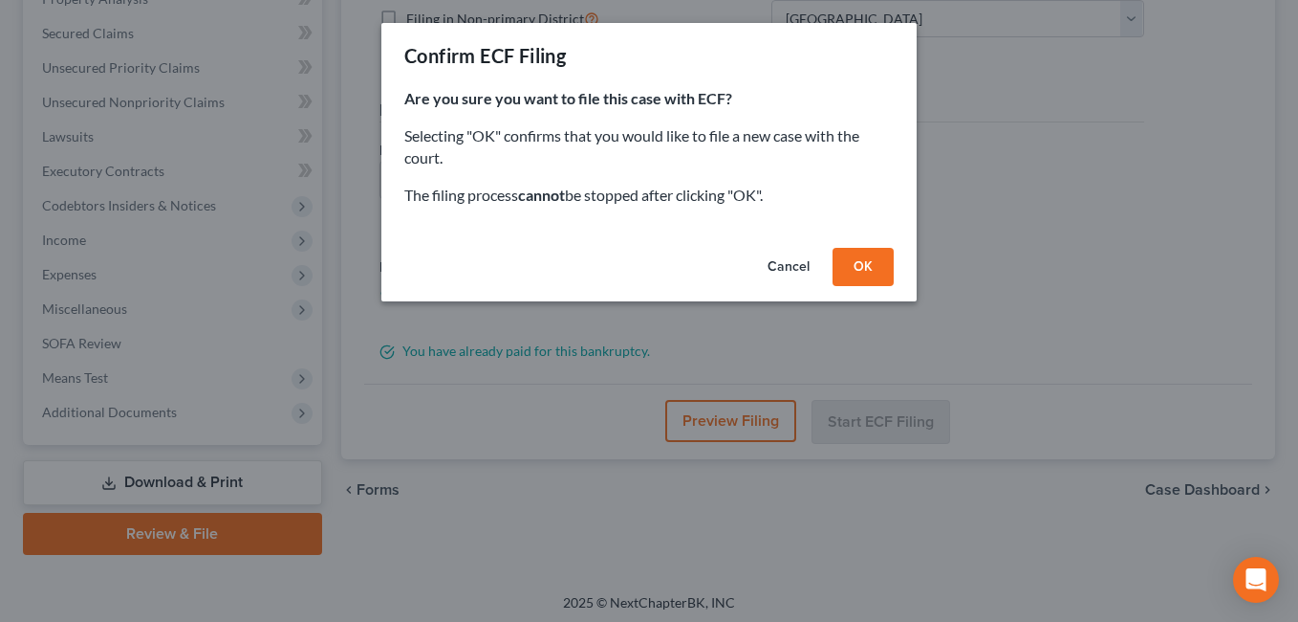
click at [874, 270] on button "OK" at bounding box center [863, 267] width 61 height 38
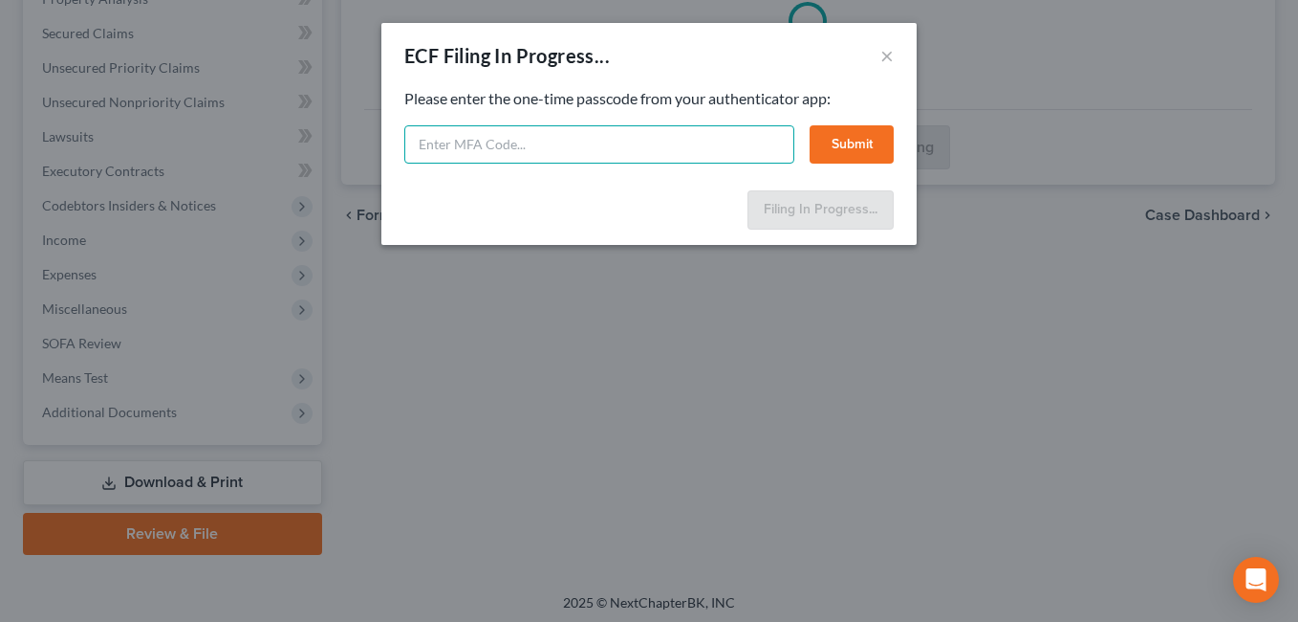
click at [675, 133] on input "text" at bounding box center [599, 144] width 390 height 38
type input "018943"
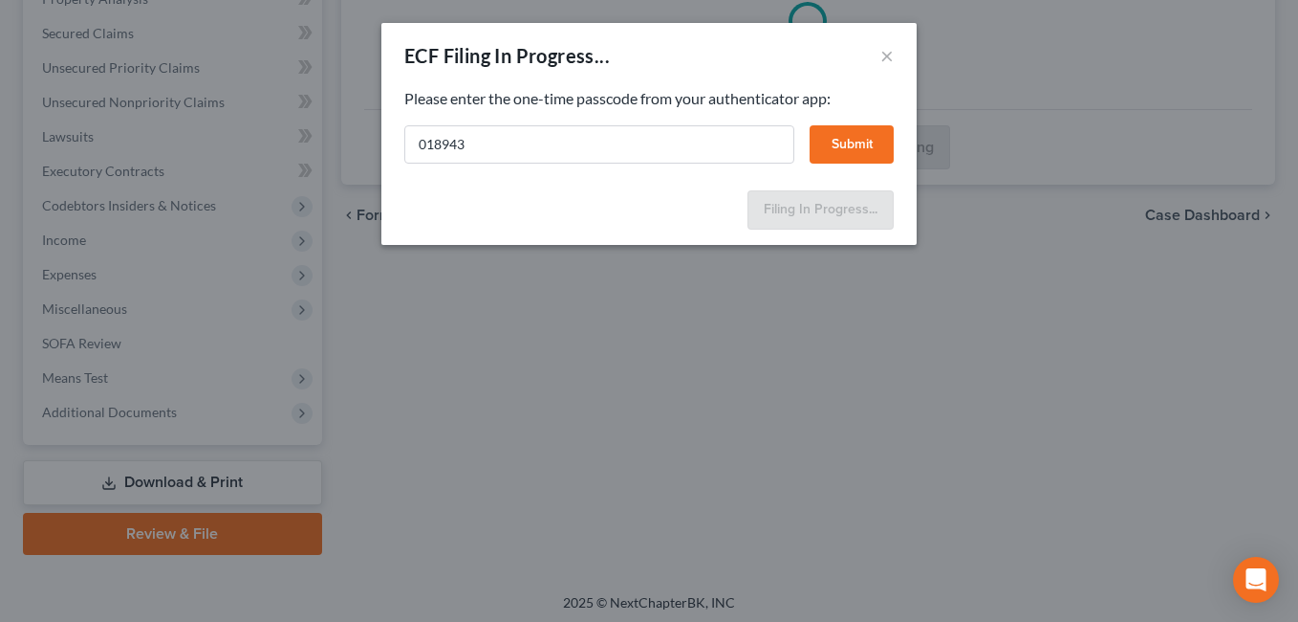
click at [860, 138] on button "Submit" at bounding box center [852, 144] width 84 height 38
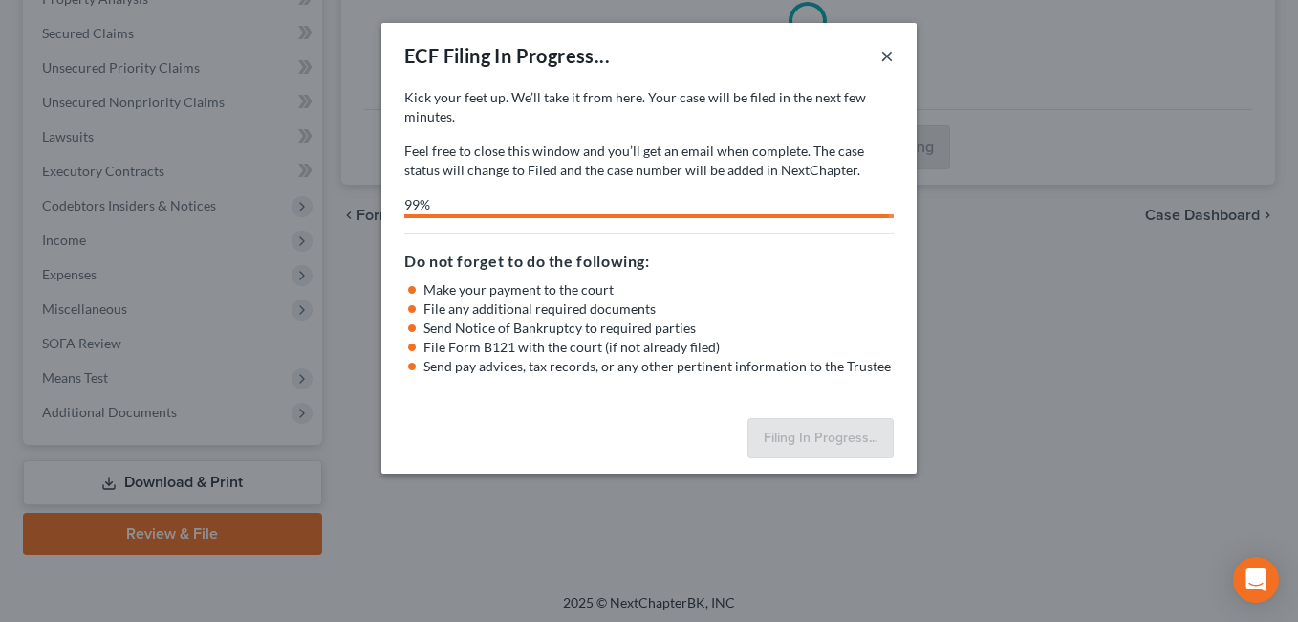
click at [887, 53] on button "×" at bounding box center [887, 55] width 13 height 23
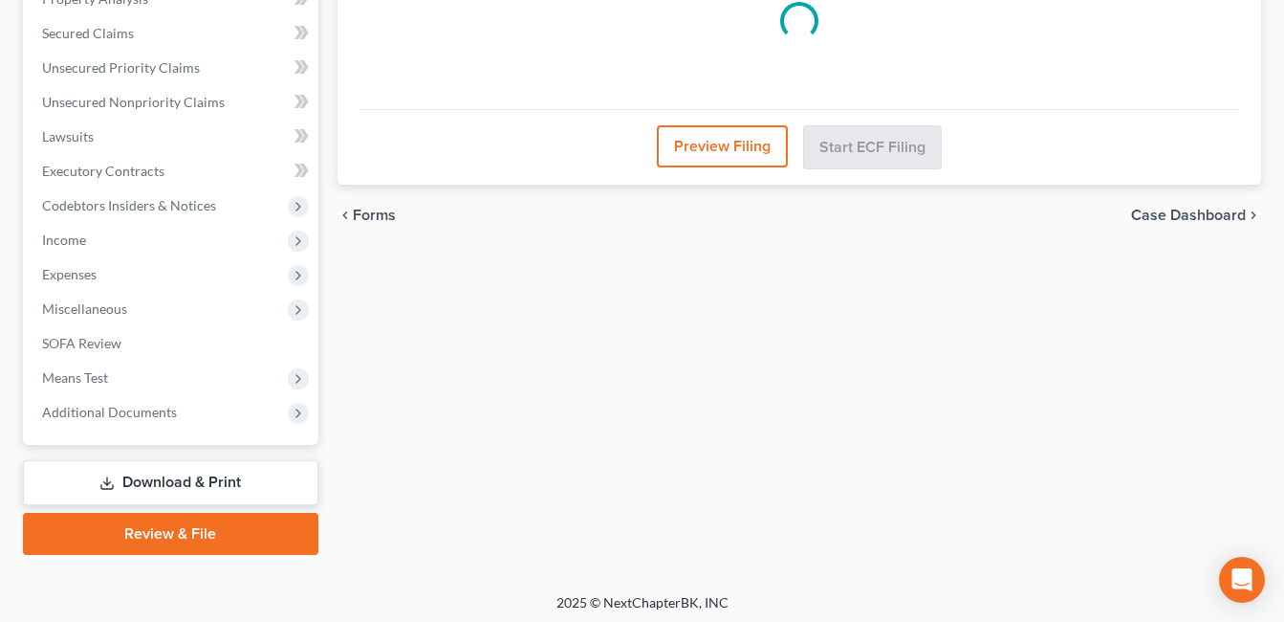
click at [176, 411] on span "Additional Documents" at bounding box center [173, 412] width 292 height 34
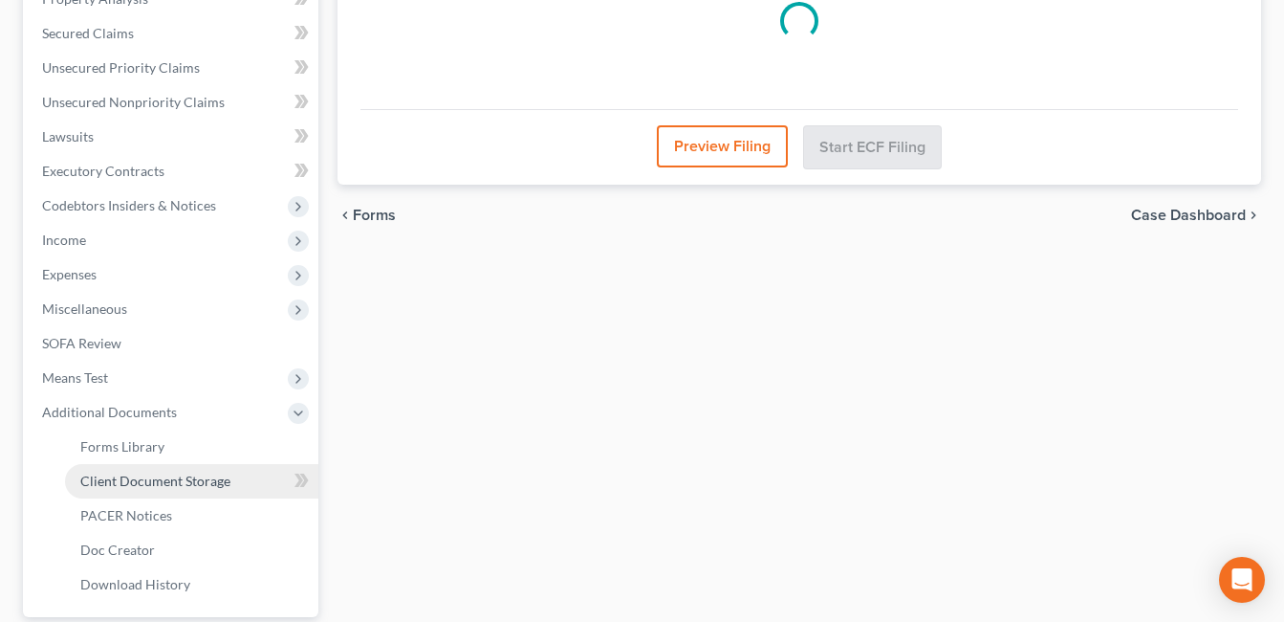
click at [202, 481] on span "Client Document Storage" at bounding box center [155, 480] width 150 height 16
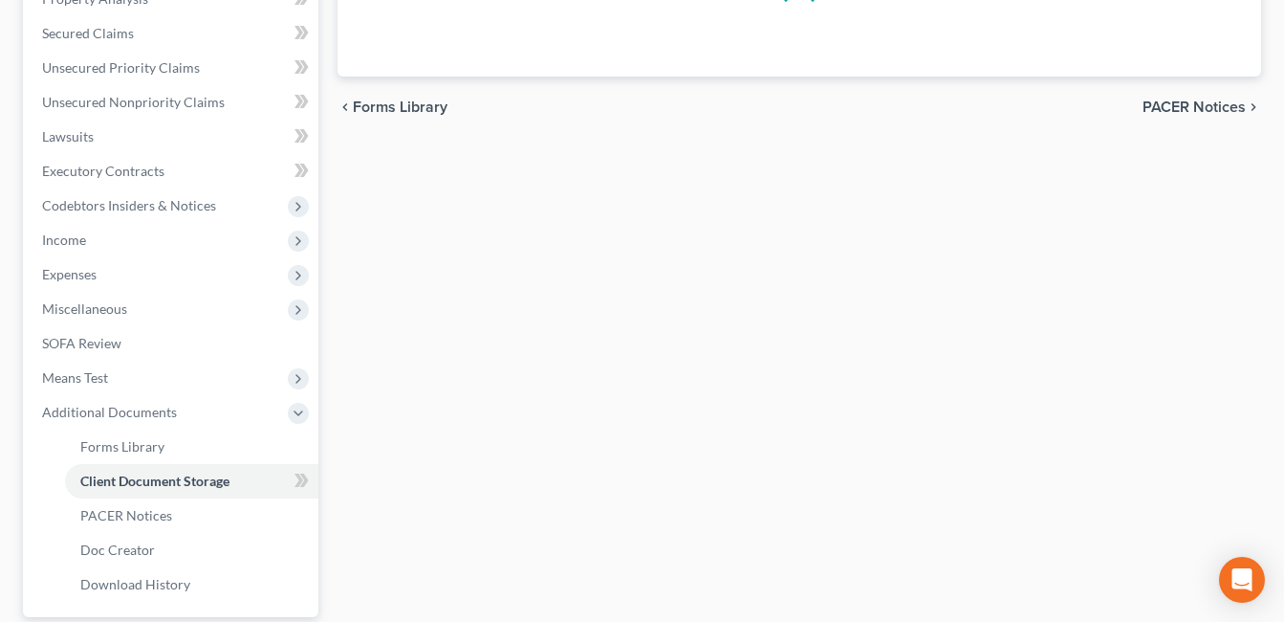
scroll to position [406, 0]
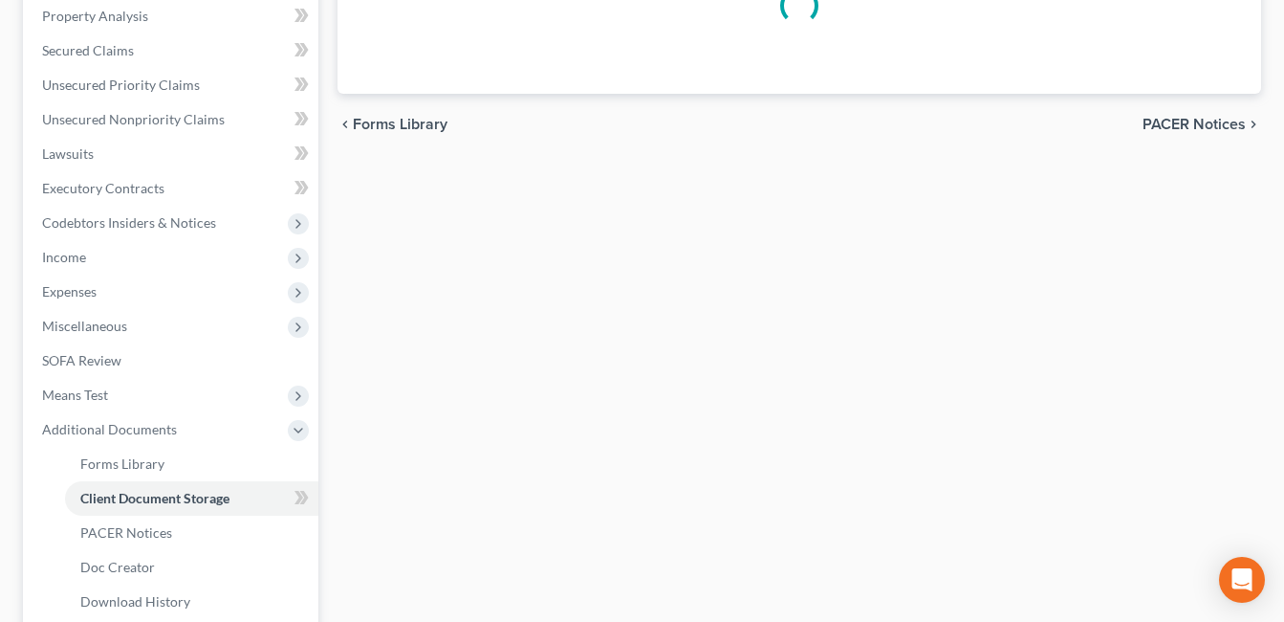
select select "7"
select select "37"
select select "52"
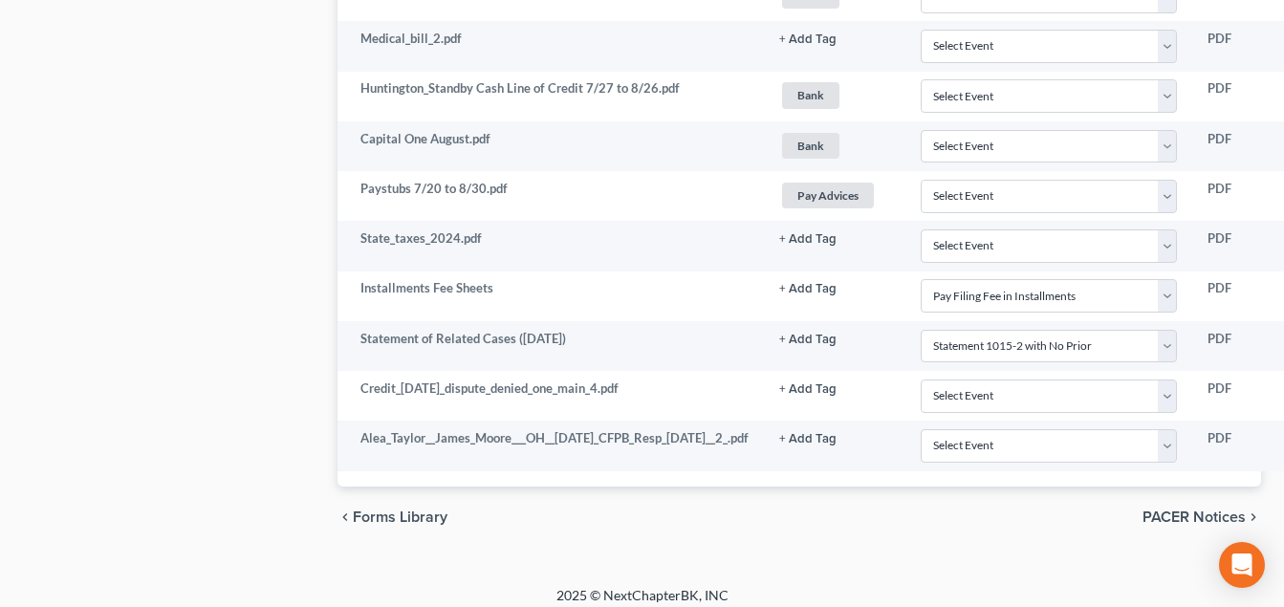
scroll to position [2486, 300]
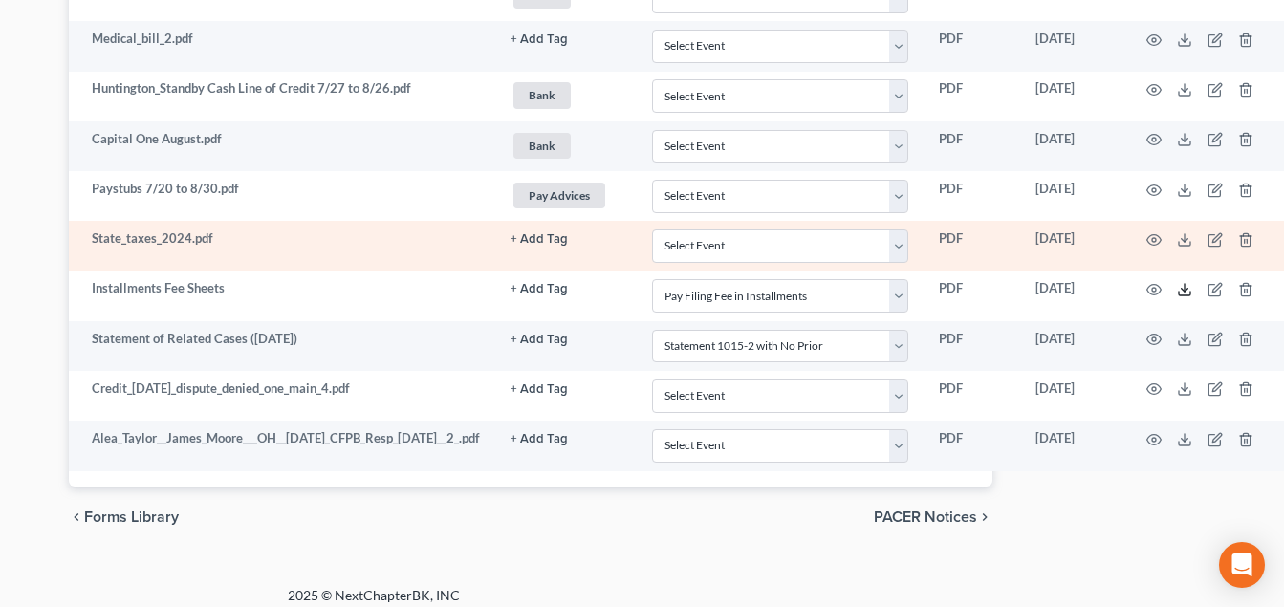
click at [1180, 290] on icon at bounding box center [1184, 289] width 15 height 15
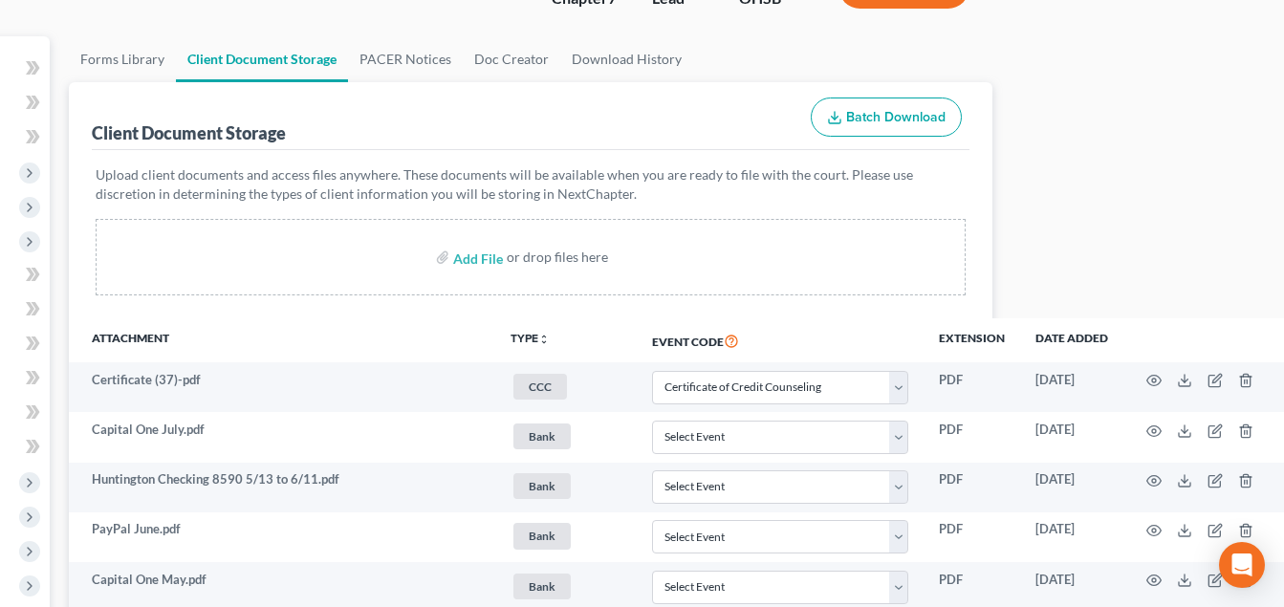
scroll to position [0, 300]
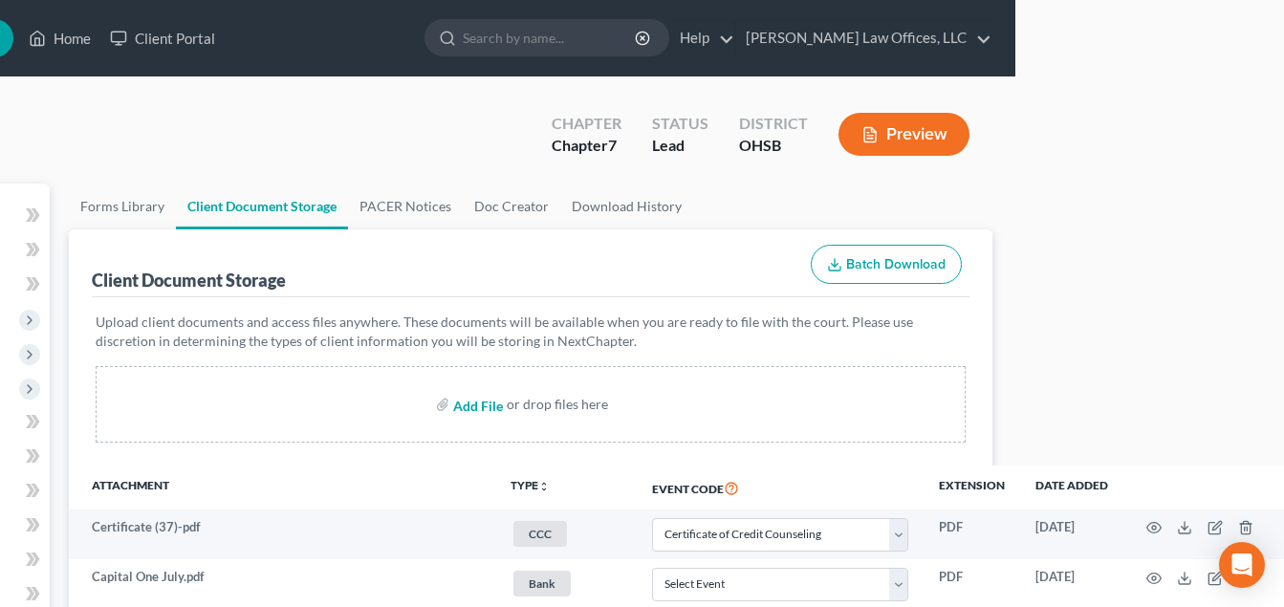
click at [453, 406] on input "file" at bounding box center [476, 404] width 46 height 34
type input "C:\fakepath\[PERSON_NAME].Alea.pdf"
select select "7"
select select "37"
select select "52"
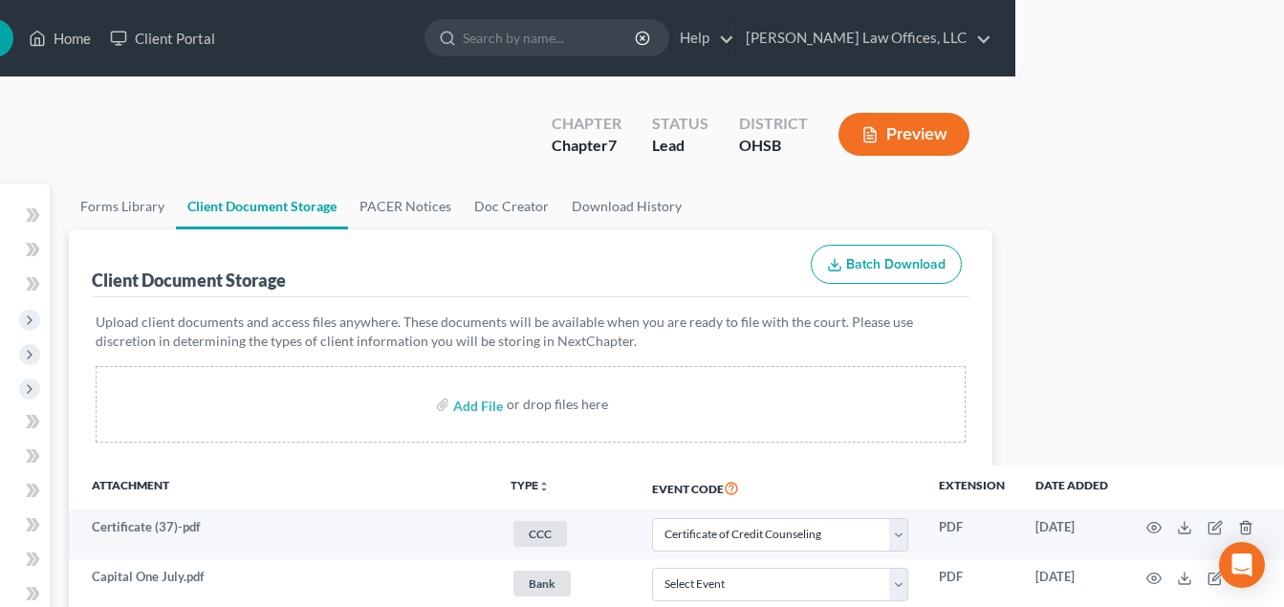
click at [534, 473] on th "TYPE unfold_more NONE 341 Post Dayton Appraisal Bank Business Income Business L…" at bounding box center [566, 488] width 142 height 44
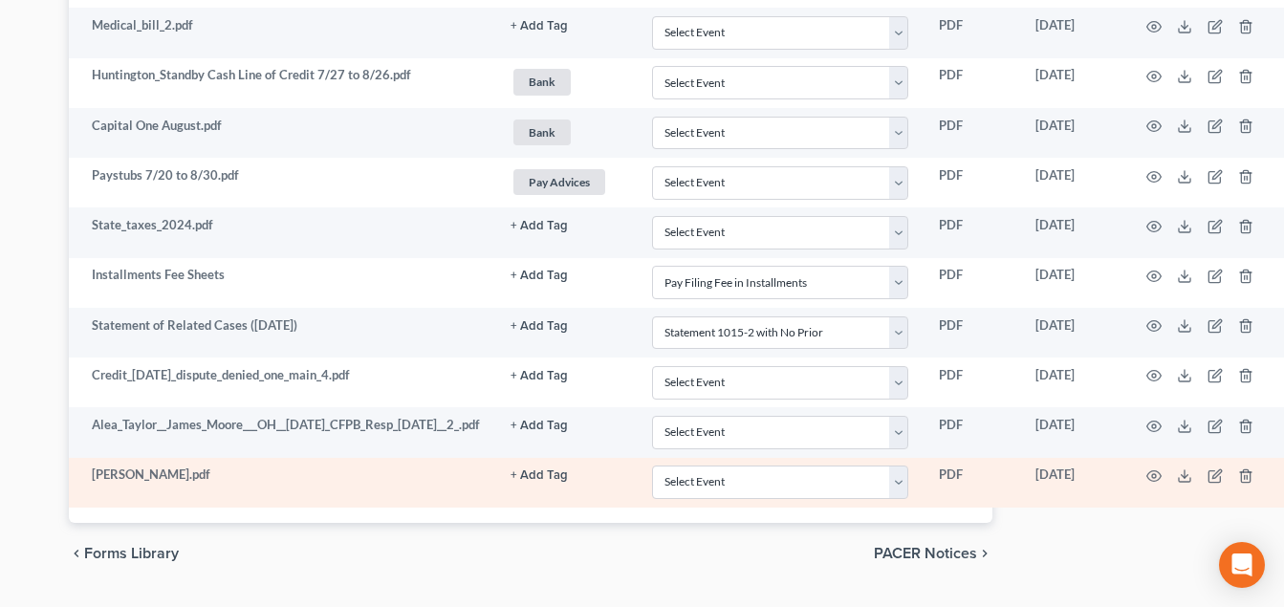
click at [531, 472] on button "+ Add Tag" at bounding box center [539, 475] width 57 height 12
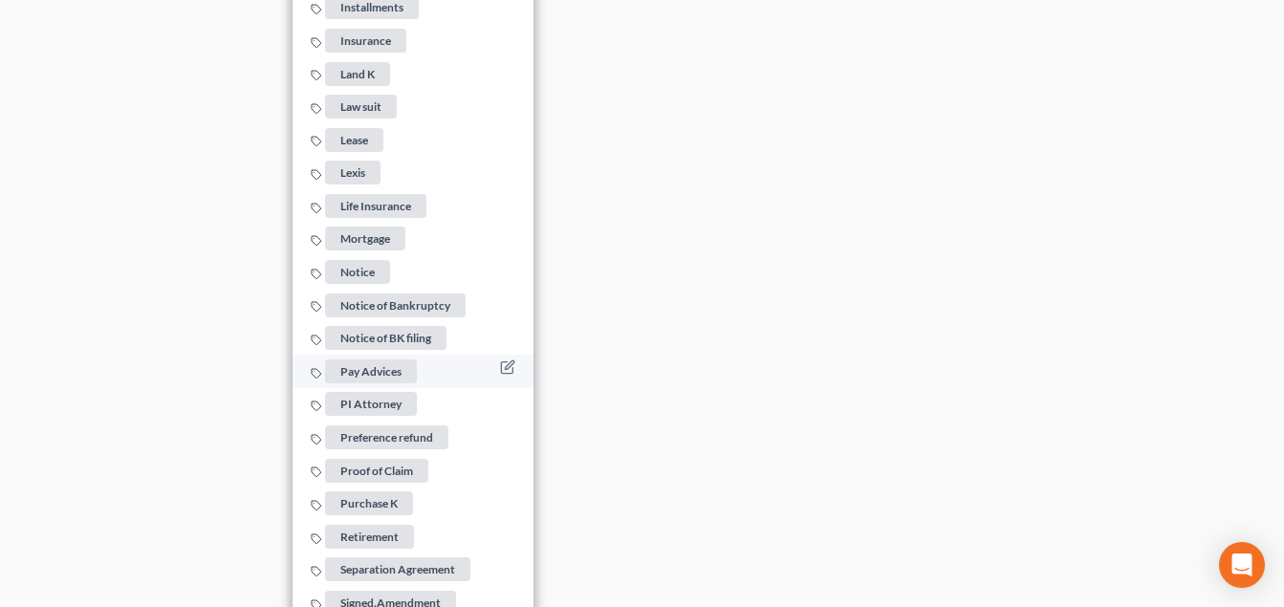
scroll to position [3742, 300]
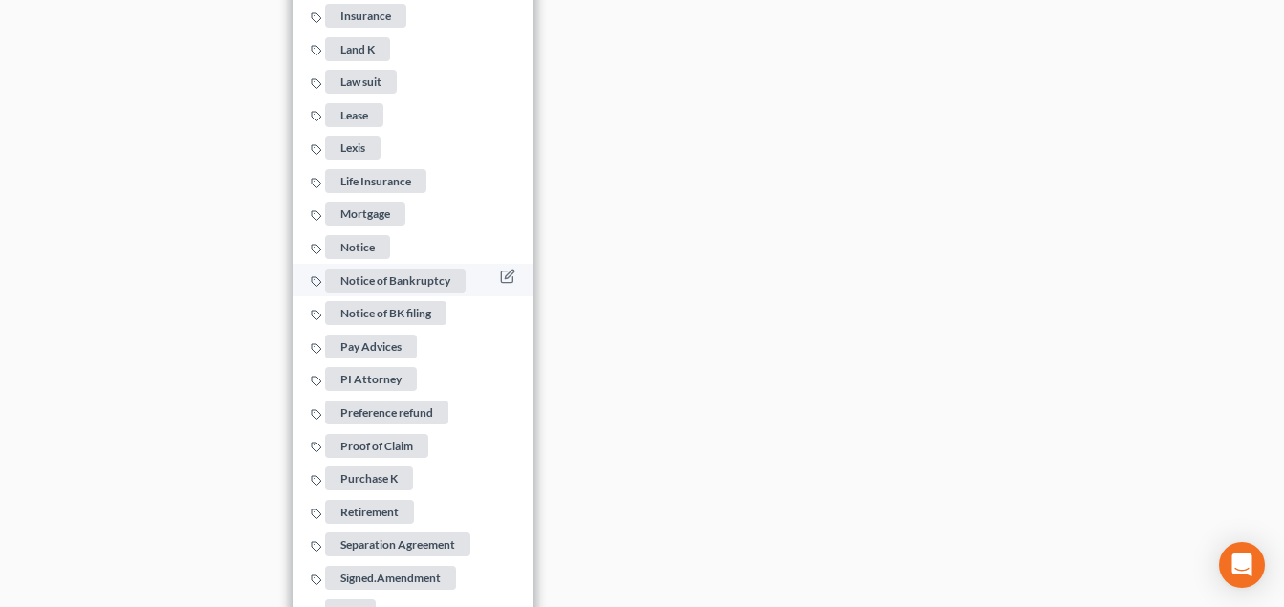
click at [405, 276] on span "Notice of Bankruptcy" at bounding box center [395, 281] width 141 height 24
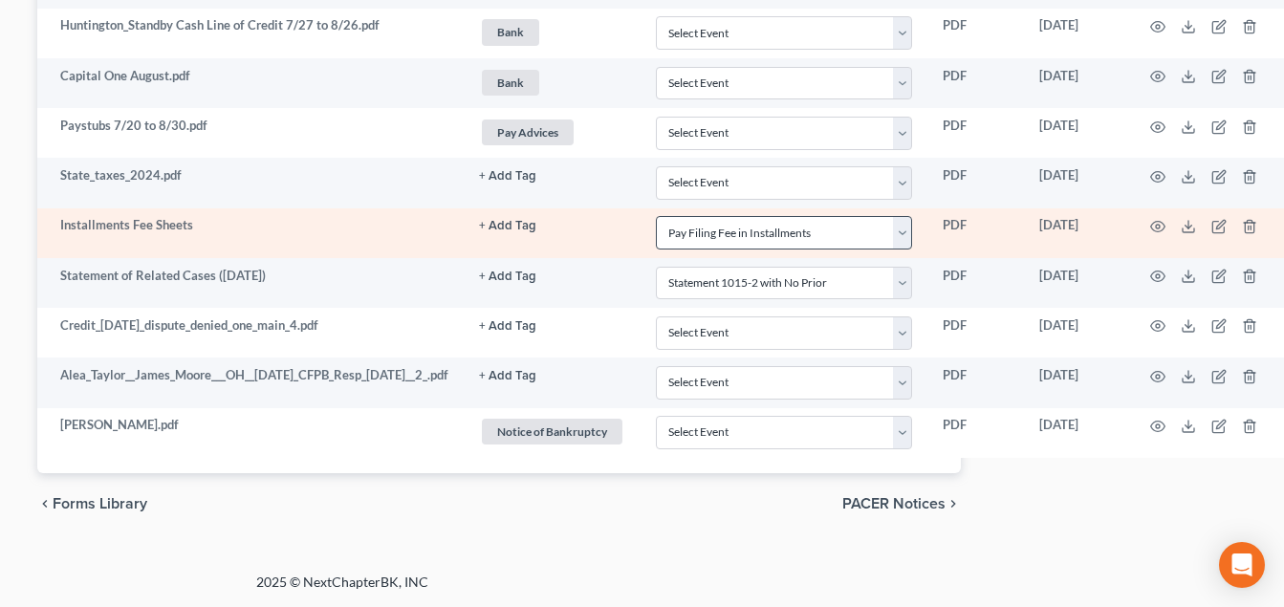
scroll to position [2549, 300]
